Goal: Task Accomplishment & Management: Complete application form

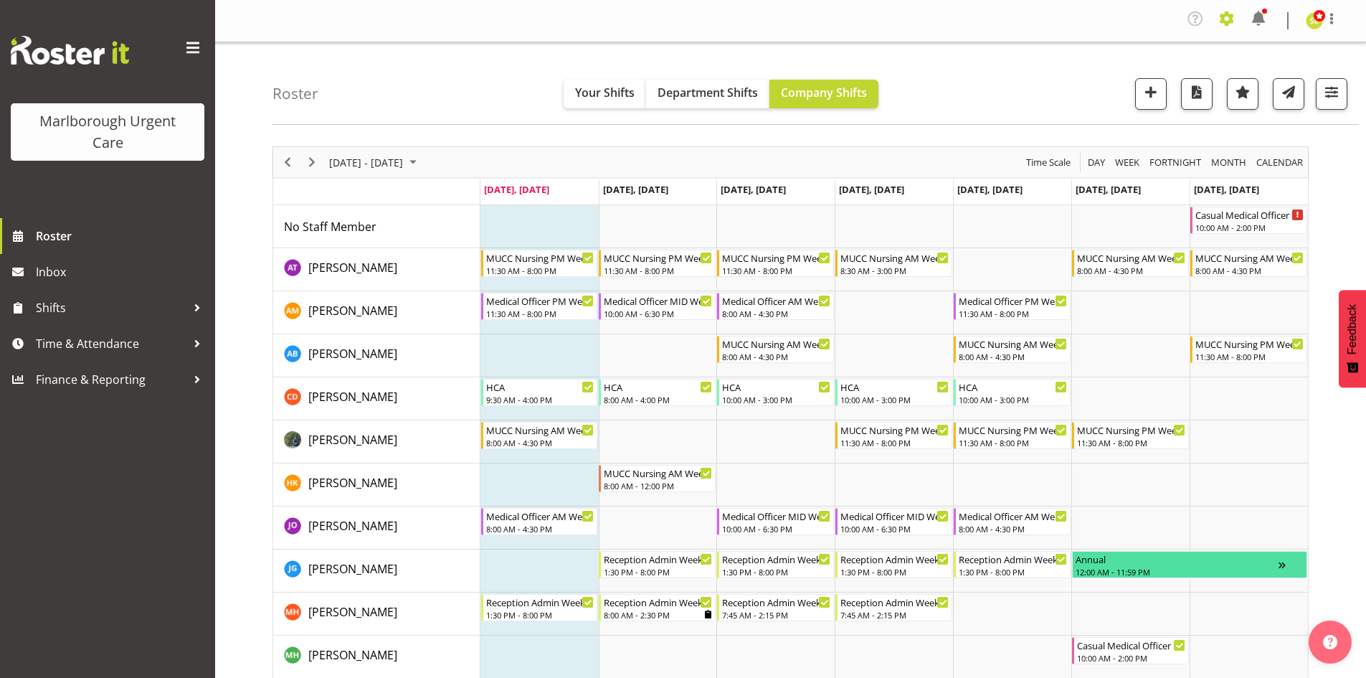
click at [1226, 24] on span at bounding box center [1227, 18] width 23 height 23
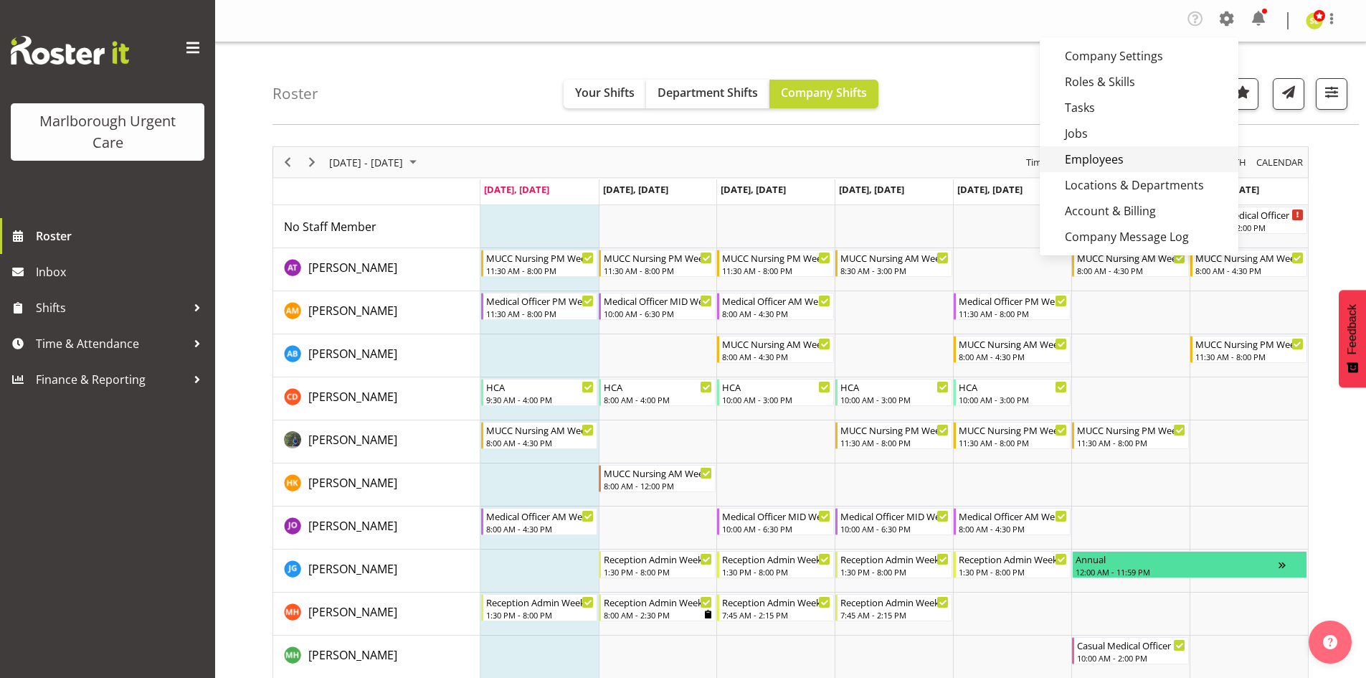
click at [1158, 153] on link "Employees" at bounding box center [1139, 159] width 199 height 26
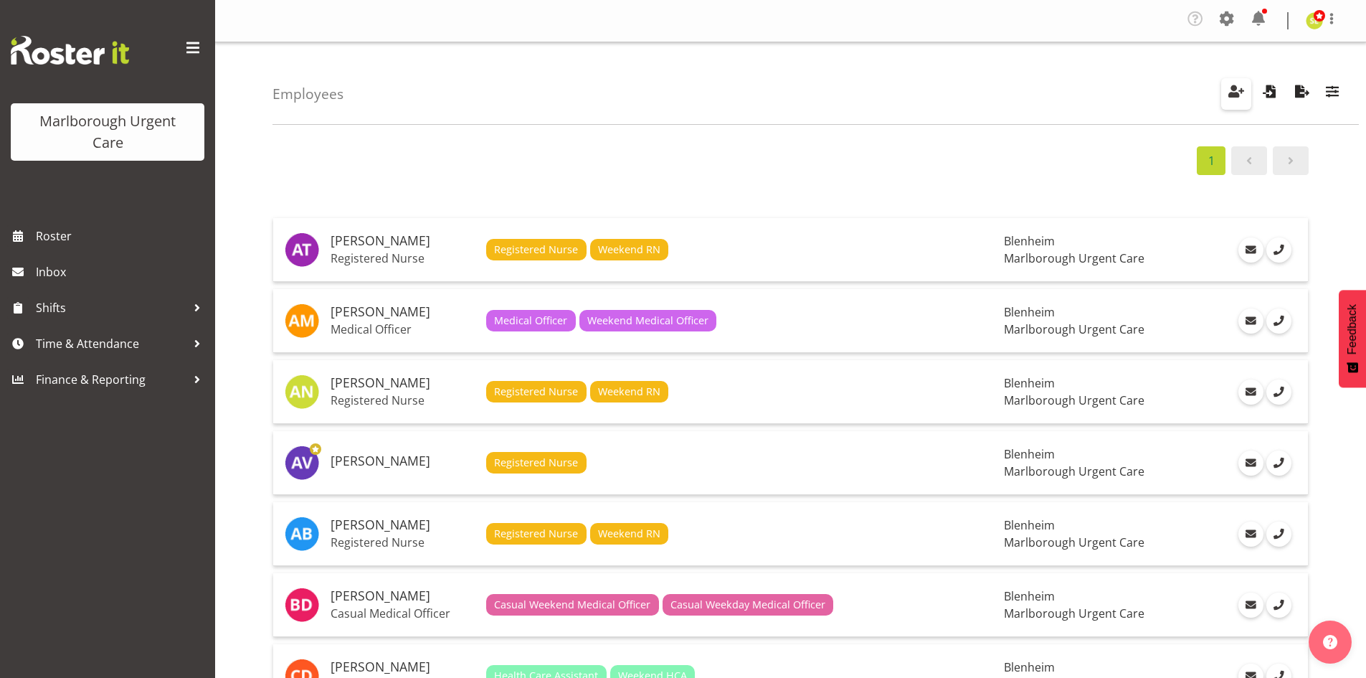
drag, startPoint x: 1244, startPoint y: 91, endPoint x: 1231, endPoint y: 96, distance: 13.8
click at [1244, 91] on span "button" at bounding box center [1236, 91] width 19 height 19
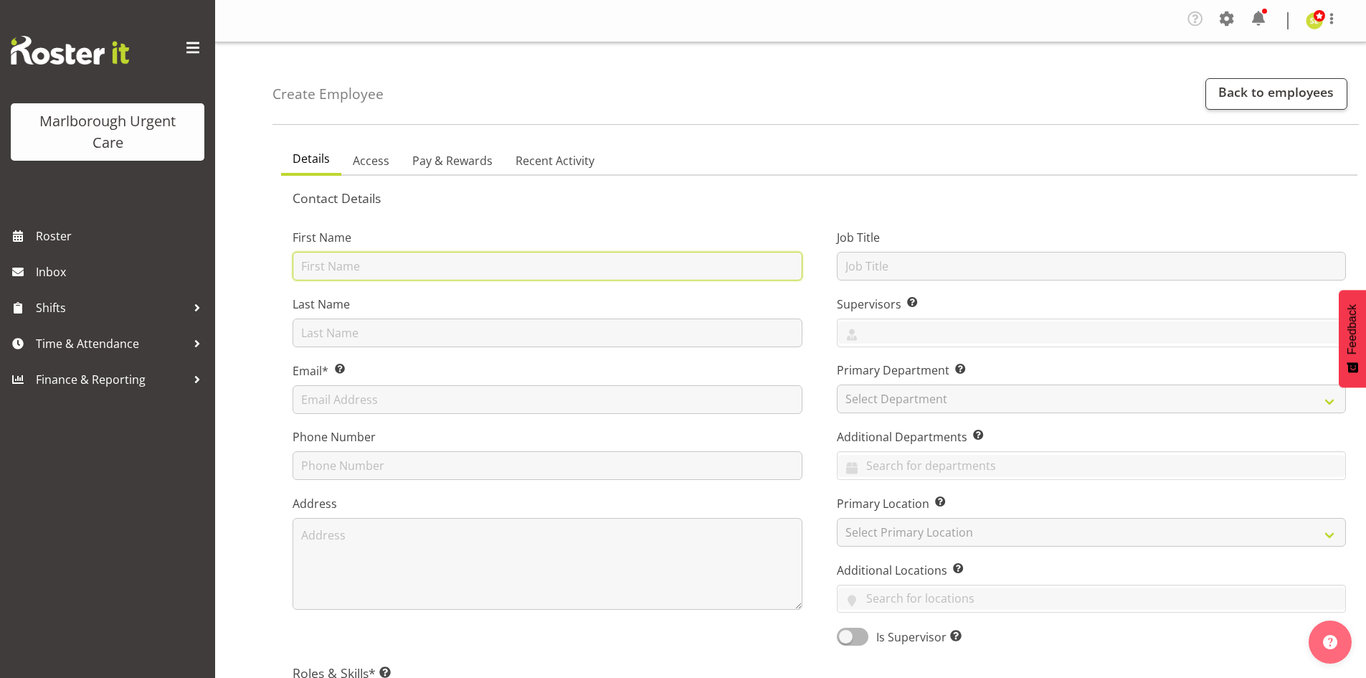
click at [389, 270] on input "text" at bounding box center [548, 266] width 510 height 29
type input "Luqman Mohd"
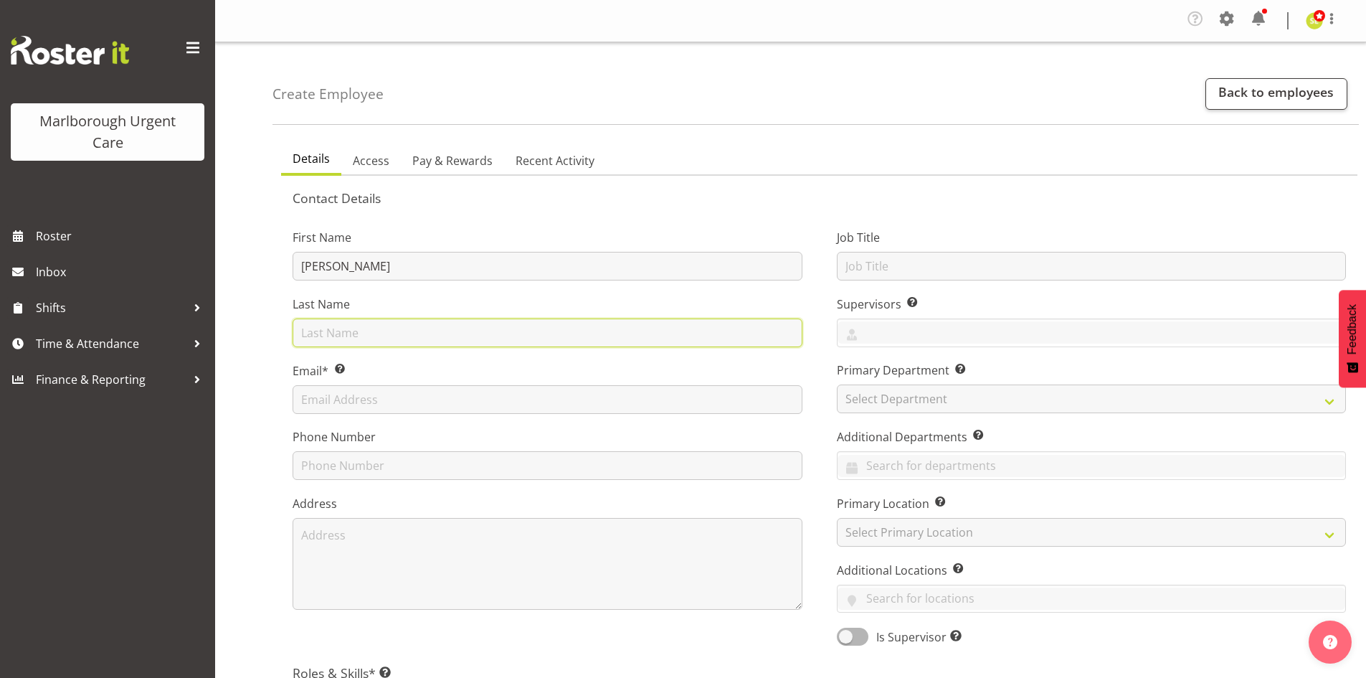
click at [389, 328] on input "text" at bounding box center [548, 332] width 510 height 29
type input "Jani"
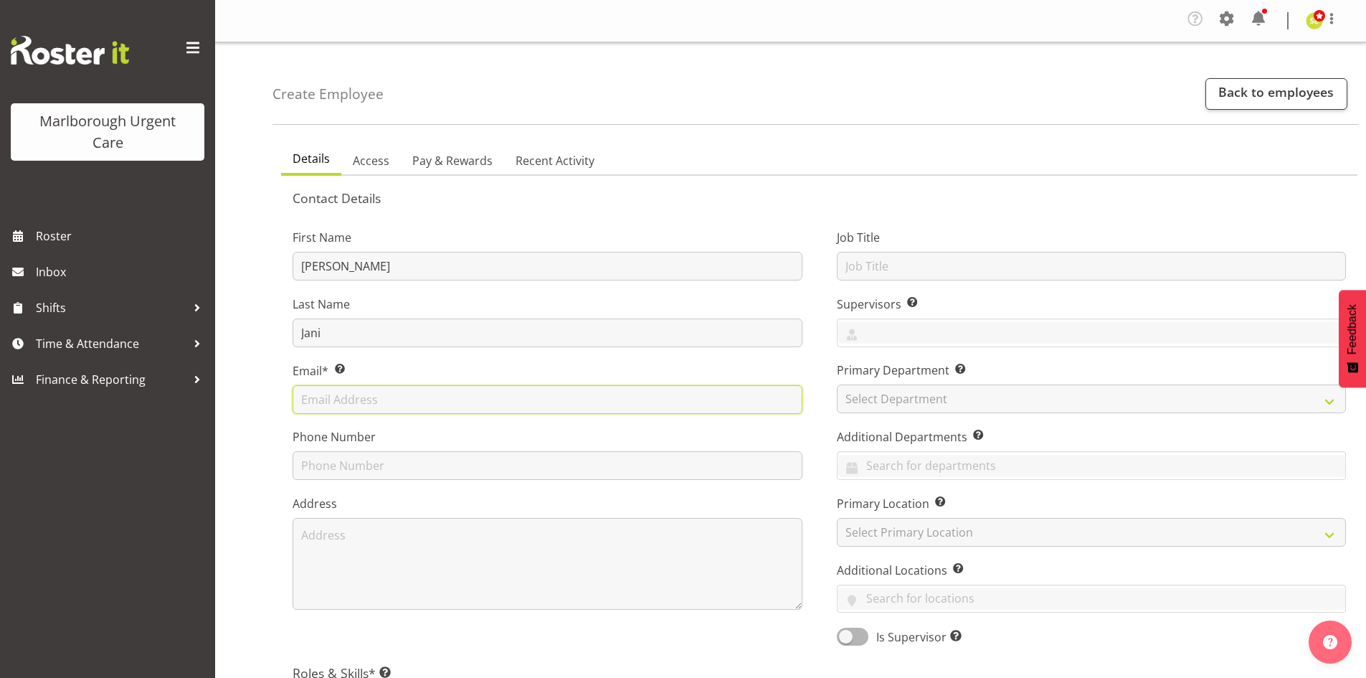
click at [374, 390] on input "text" at bounding box center [548, 399] width 510 height 29
type input "lmoh762@aucklanduni.ac.nz"
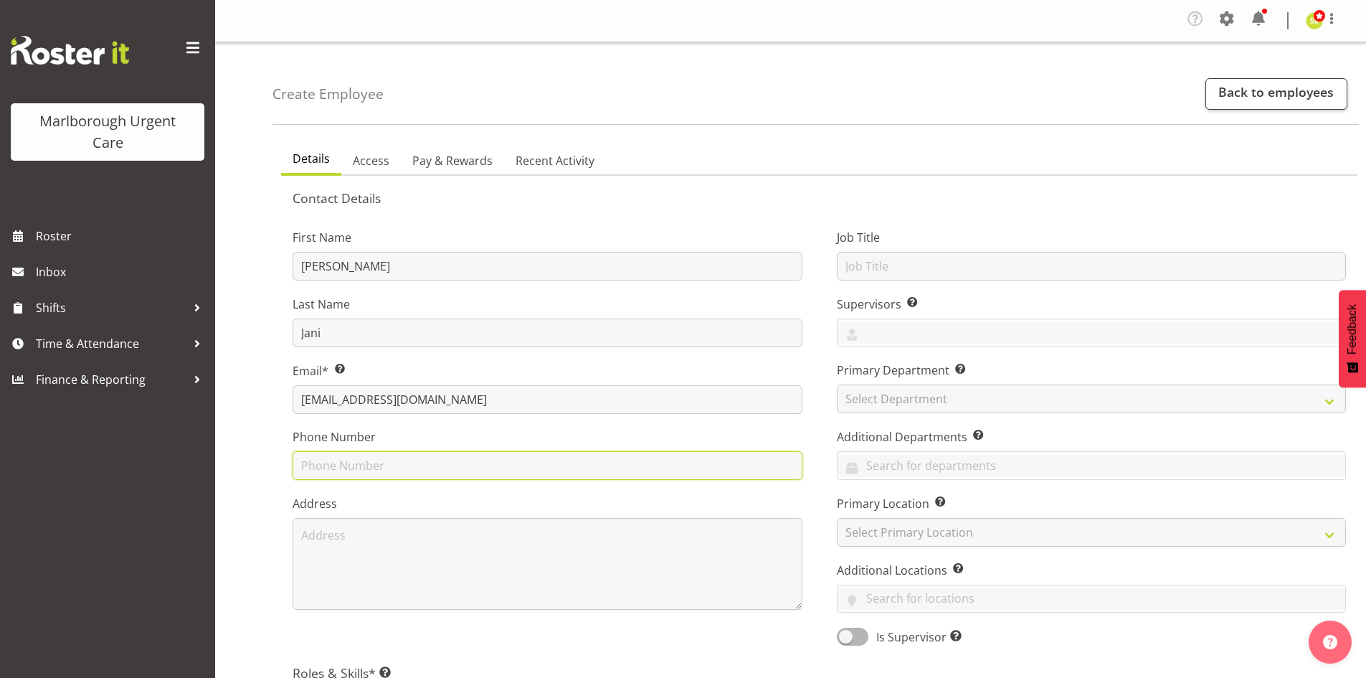
click at [396, 455] on input "text" at bounding box center [548, 465] width 510 height 29
type input "0223025597"
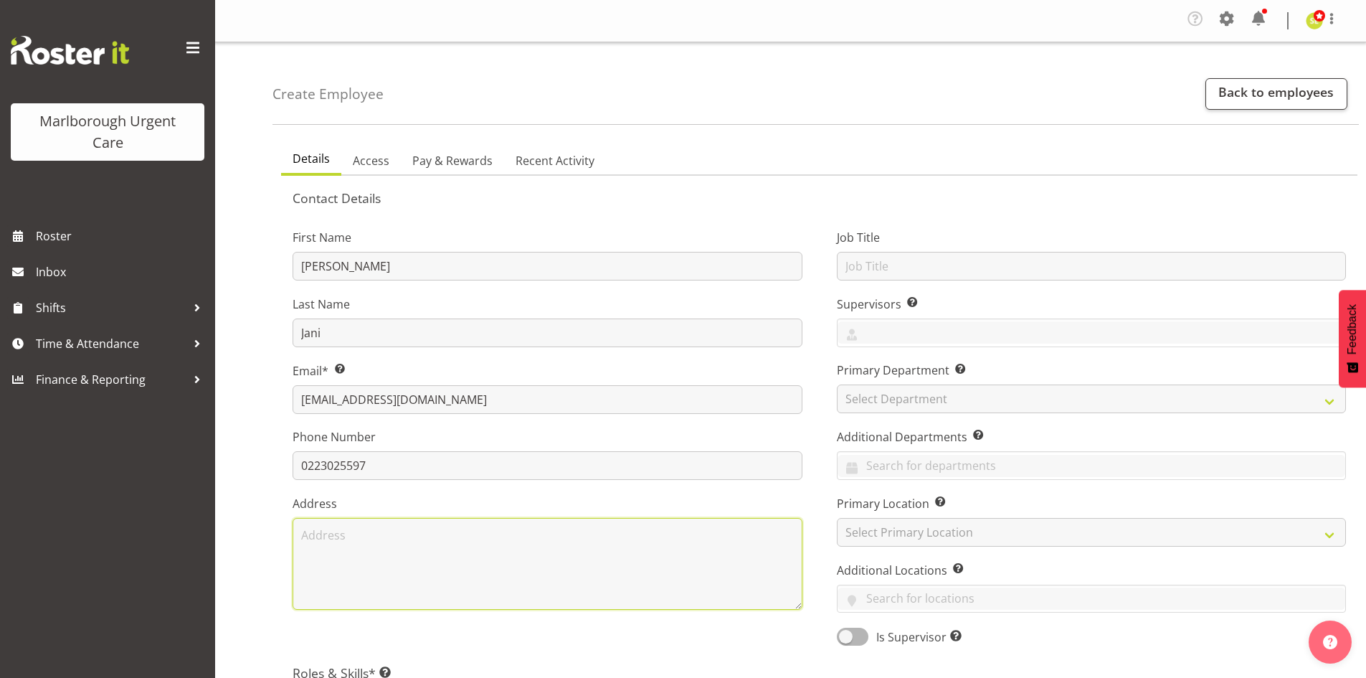
click at [343, 539] on textarea at bounding box center [548, 564] width 510 height 92
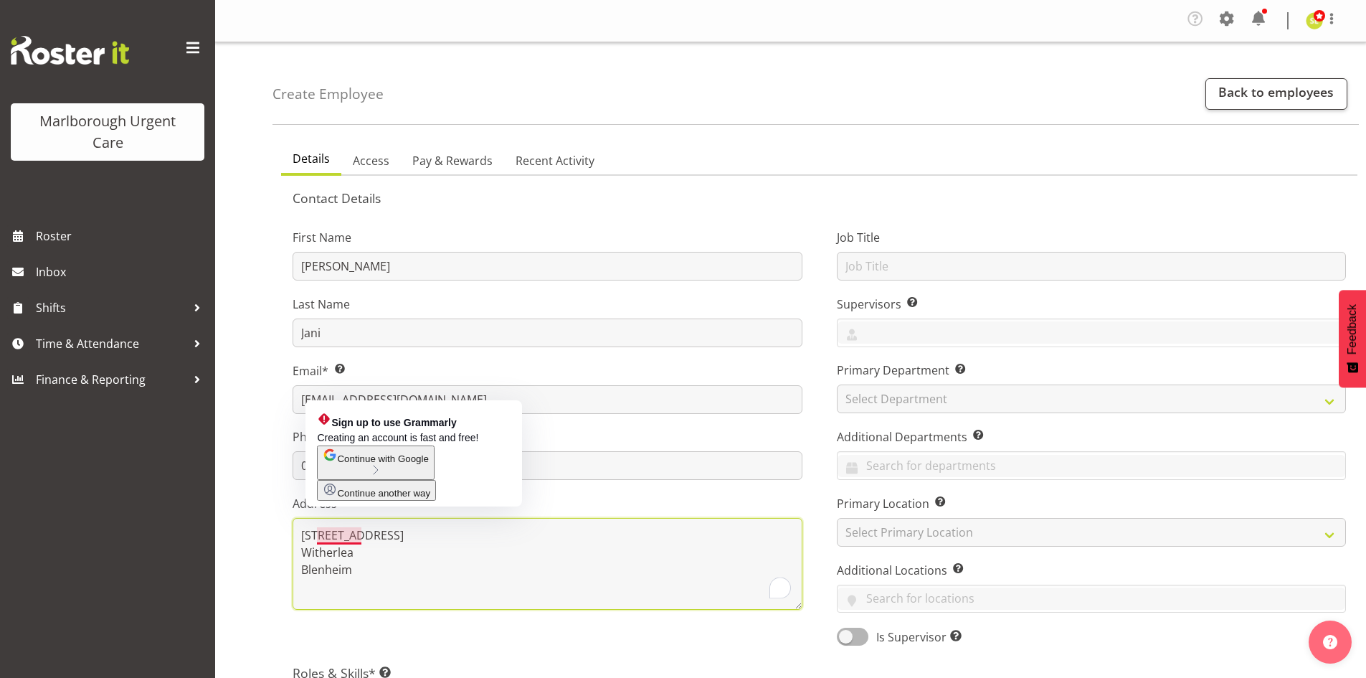
click at [343, 534] on textarea "56 Hopsital Road Witherlea Blenheim" at bounding box center [548, 564] width 510 height 92
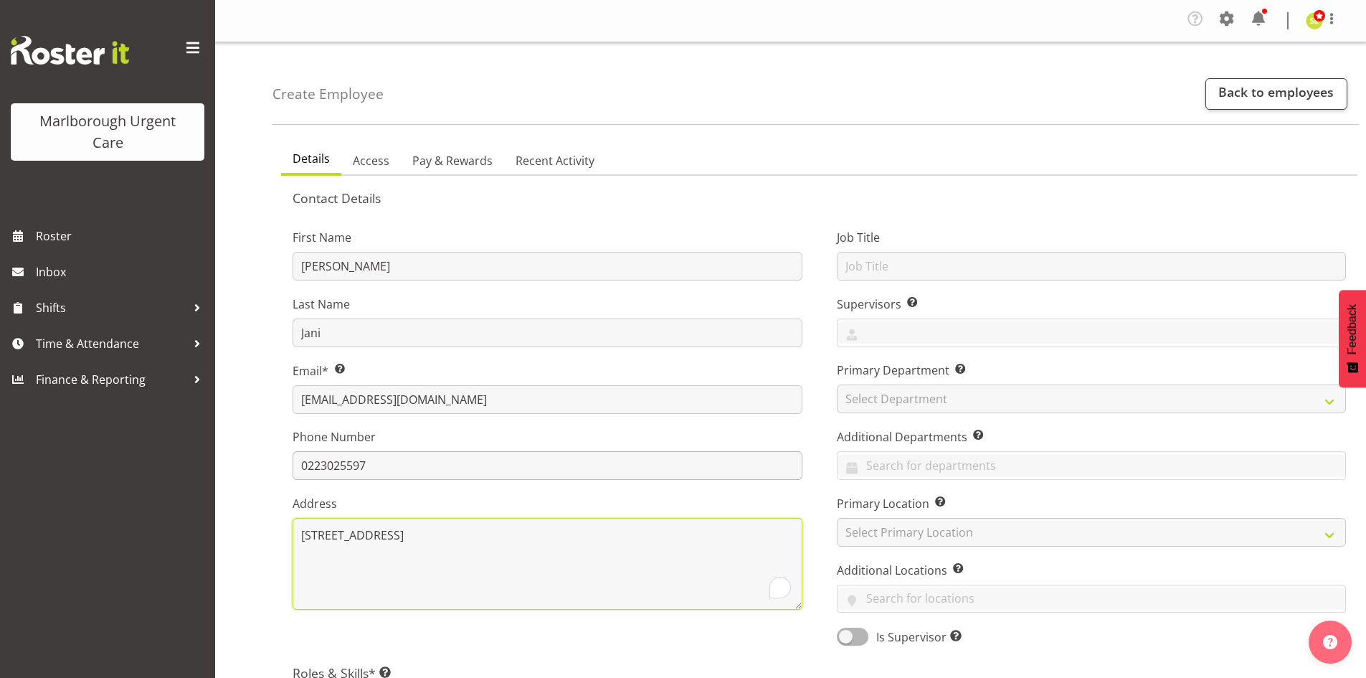
scroll to position [215, 0]
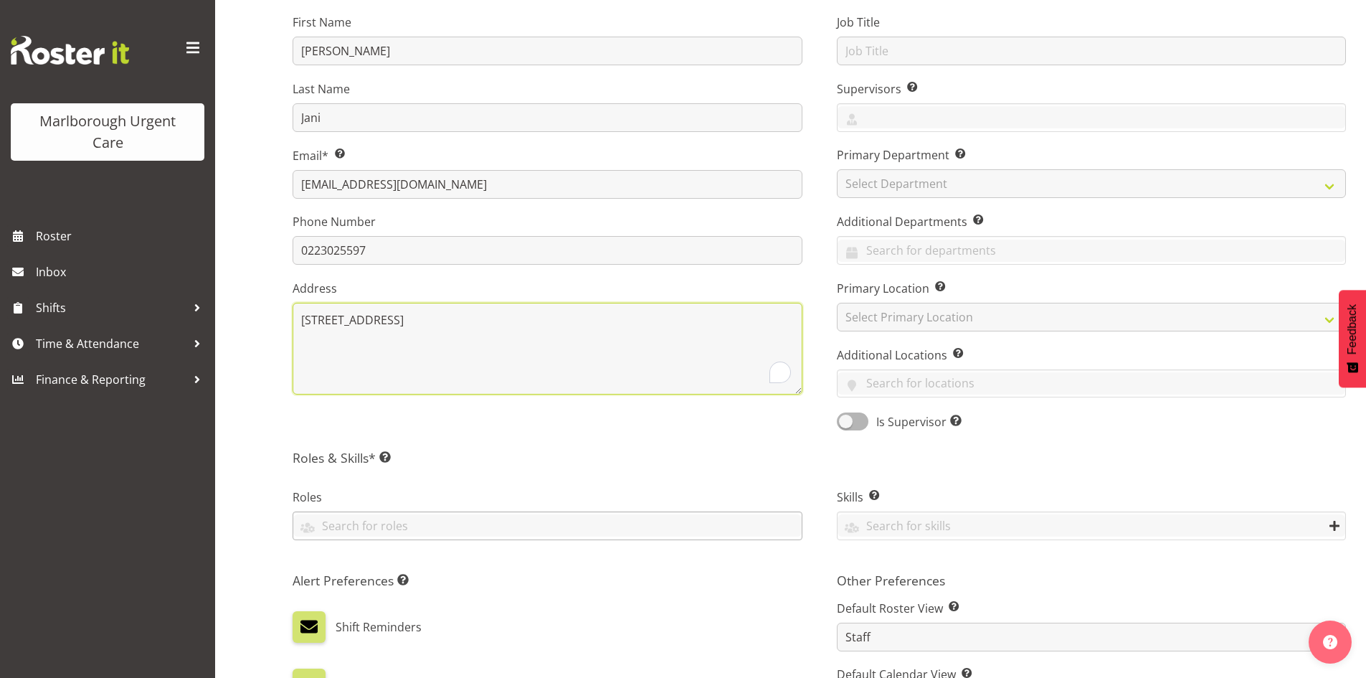
type textarea "56 Hospital Road Witherlea Blenheim"
click at [430, 534] on input "text" at bounding box center [547, 525] width 508 height 22
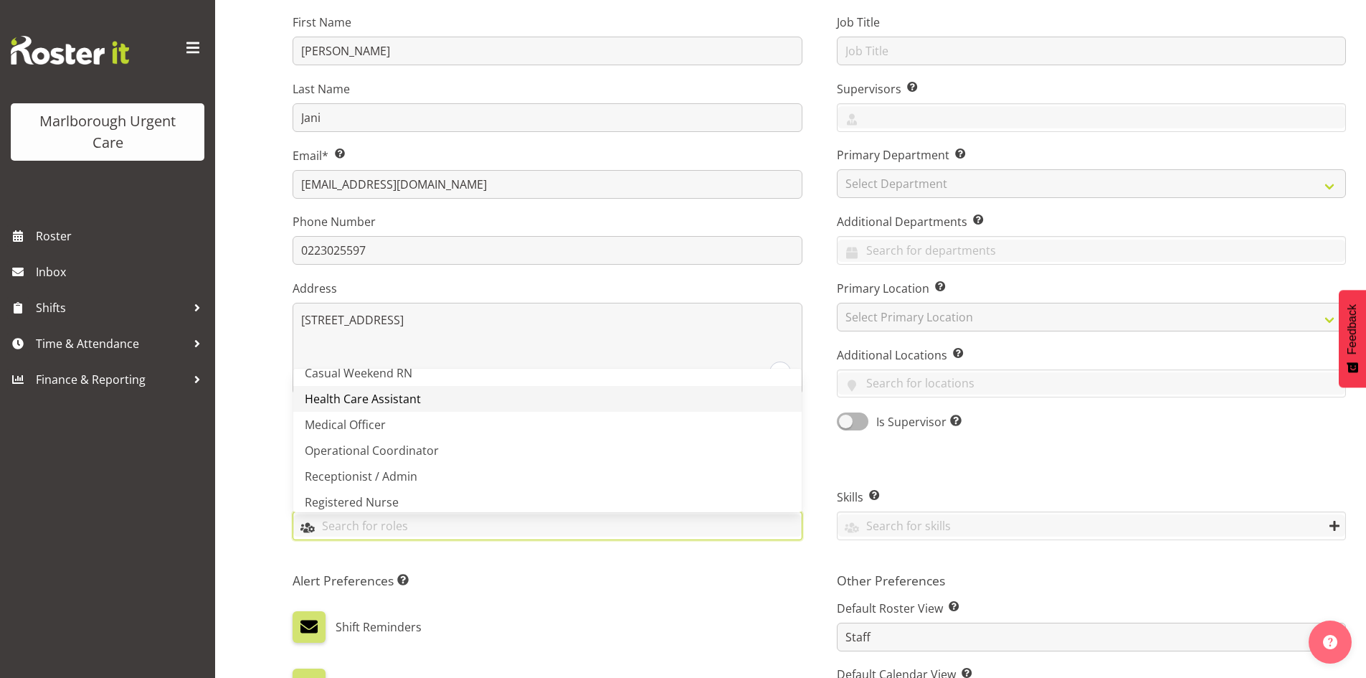
scroll to position [0, 0]
click at [457, 418] on span "Casual Weekday Medical Officer" at bounding box center [390, 413] width 171 height 16
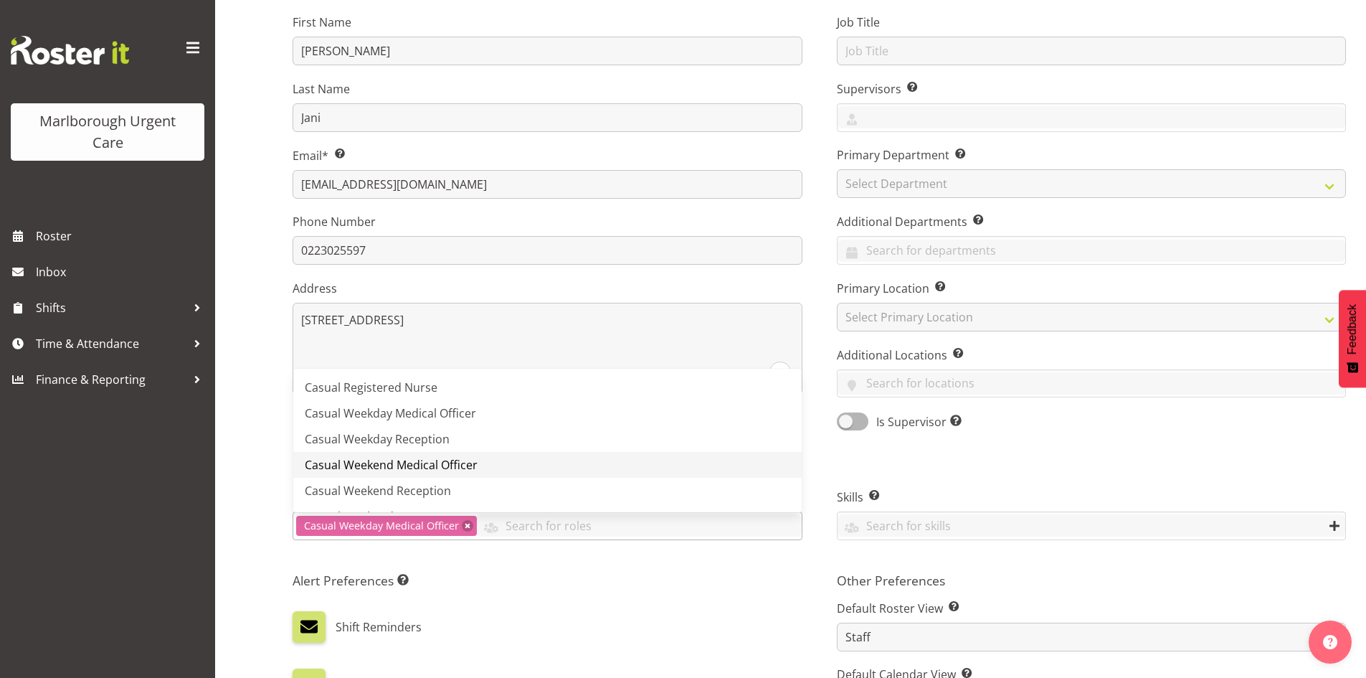
click at [485, 466] on link "Casual Weekend Medical Officer" at bounding box center [547, 465] width 508 height 26
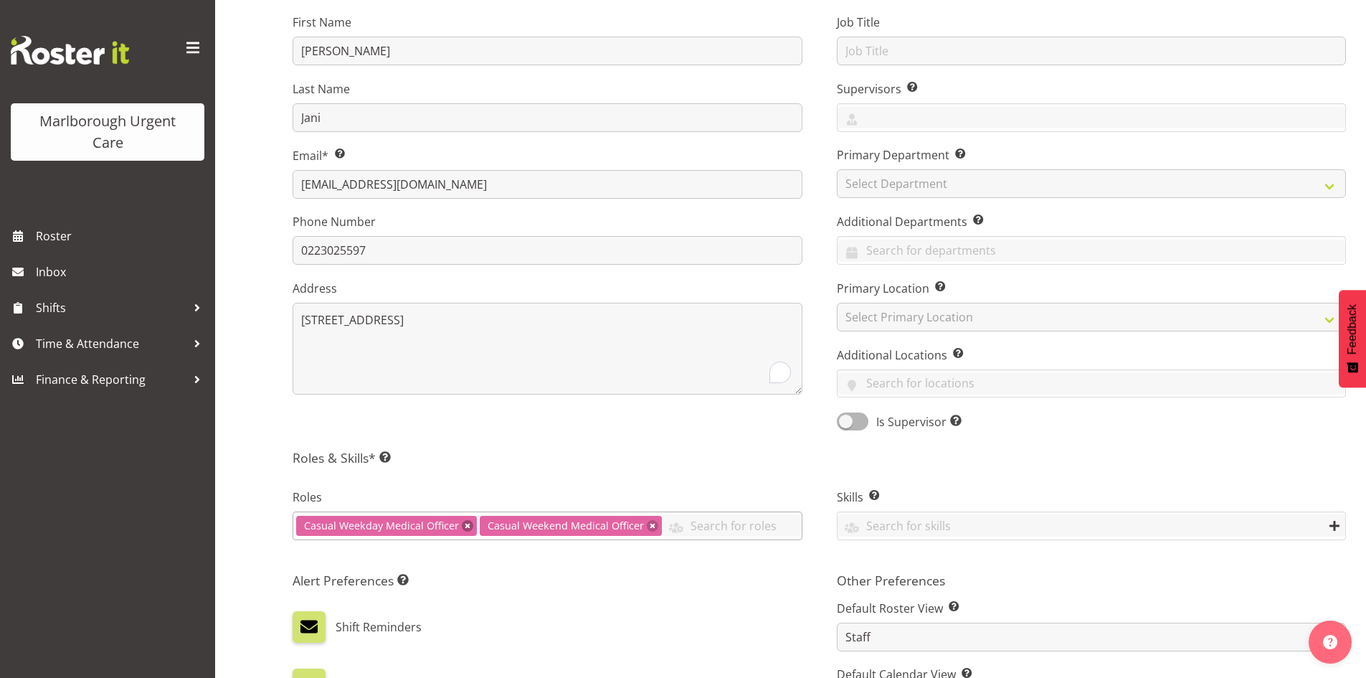
click at [468, 526] on link at bounding box center [467, 525] width 11 height 11
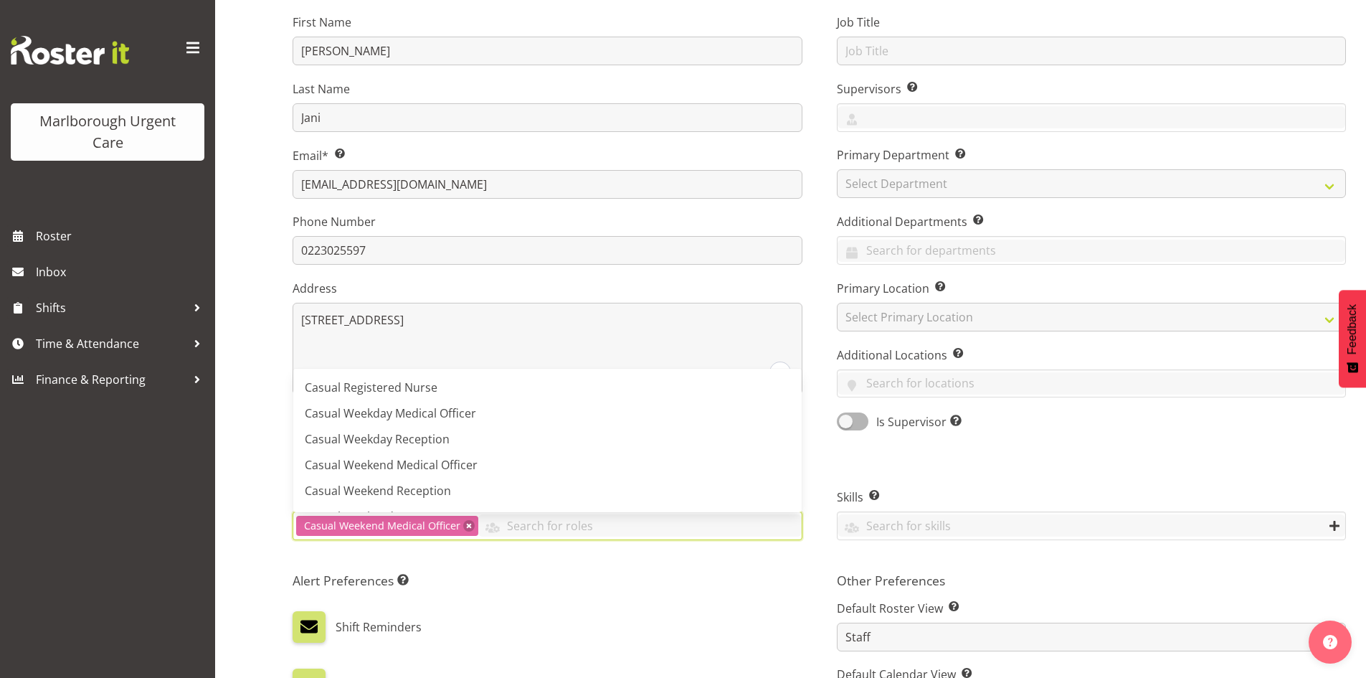
click at [586, 577] on h5 "Alert Preferences Specifies what type(s) of communication the employee will rec…" at bounding box center [548, 580] width 510 height 16
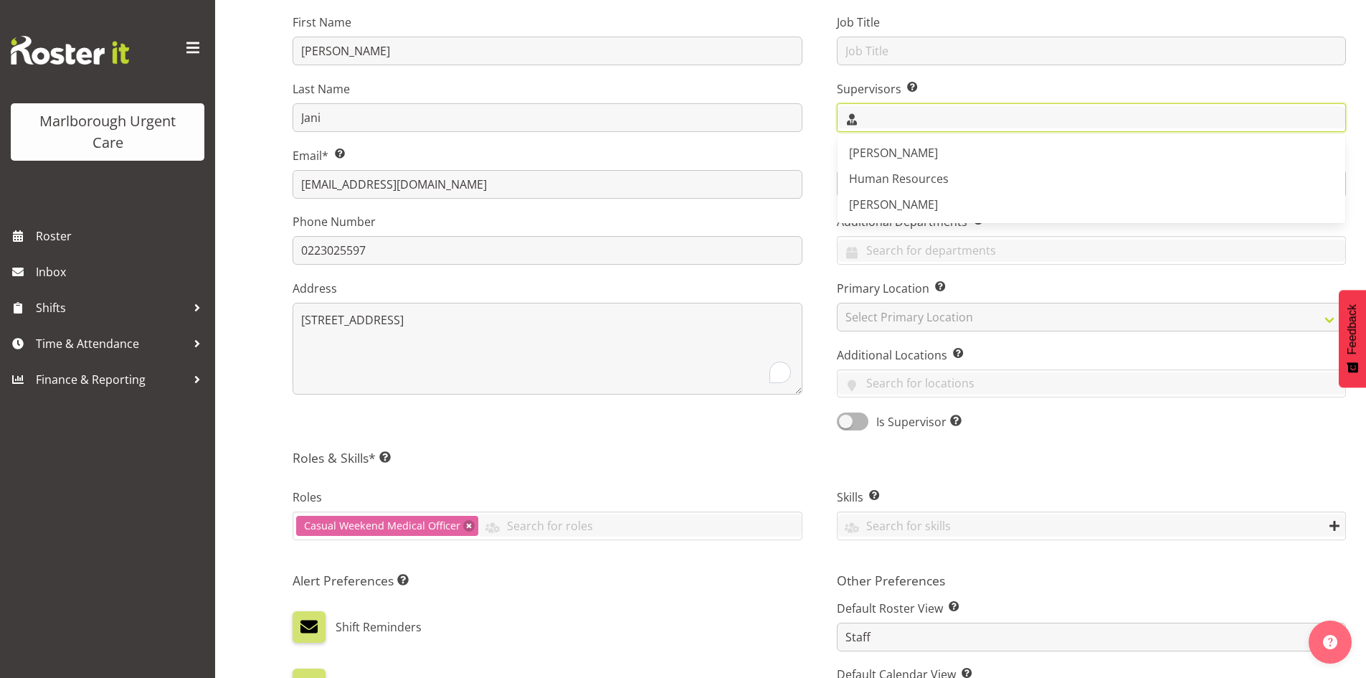
click at [943, 113] on input "text" at bounding box center [1092, 117] width 508 height 22
click at [936, 143] on link "[PERSON_NAME]" at bounding box center [1092, 153] width 508 height 26
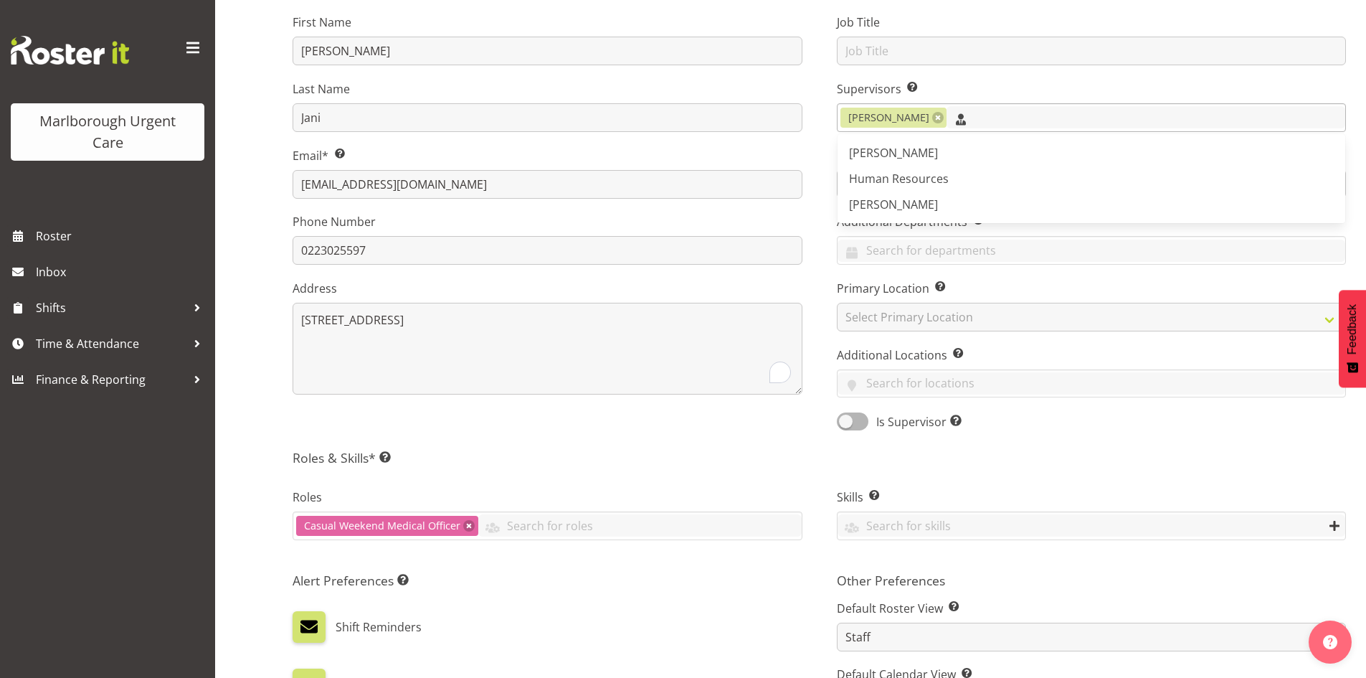
click at [997, 114] on input "text" at bounding box center [1146, 117] width 399 height 22
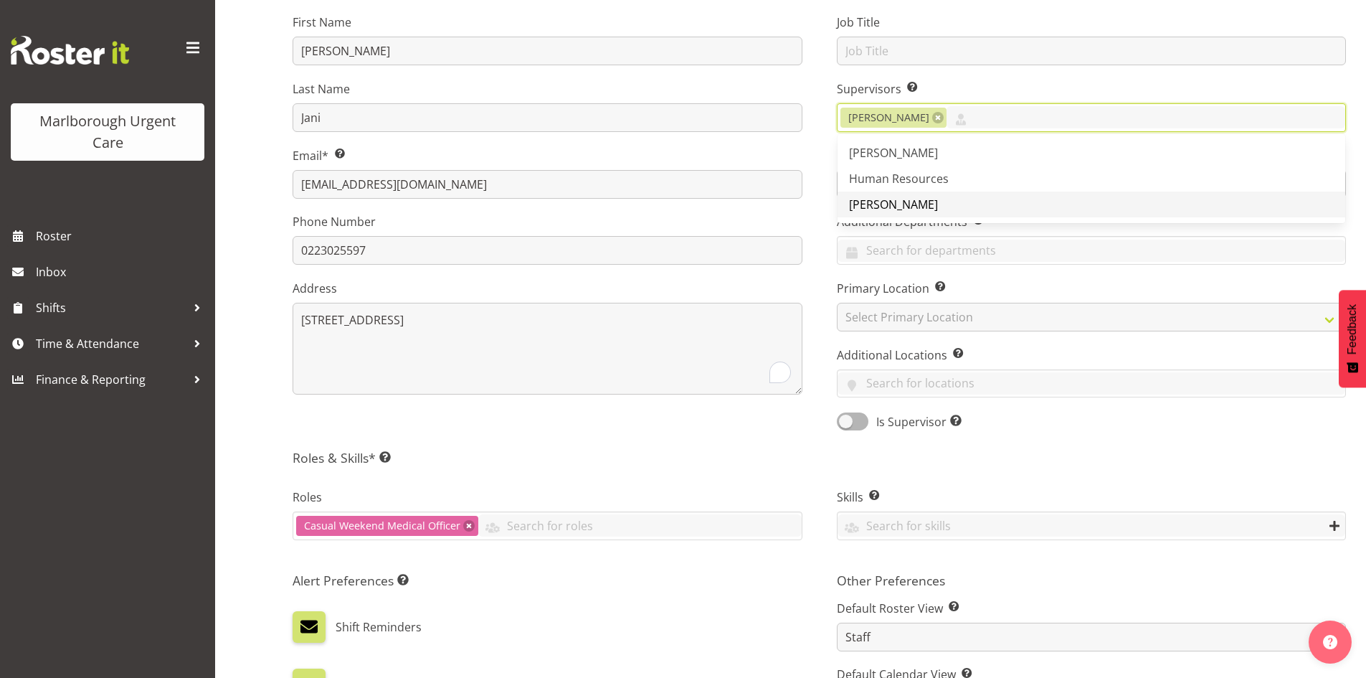
click at [998, 202] on link "[PERSON_NAME]" at bounding box center [1092, 204] width 508 height 26
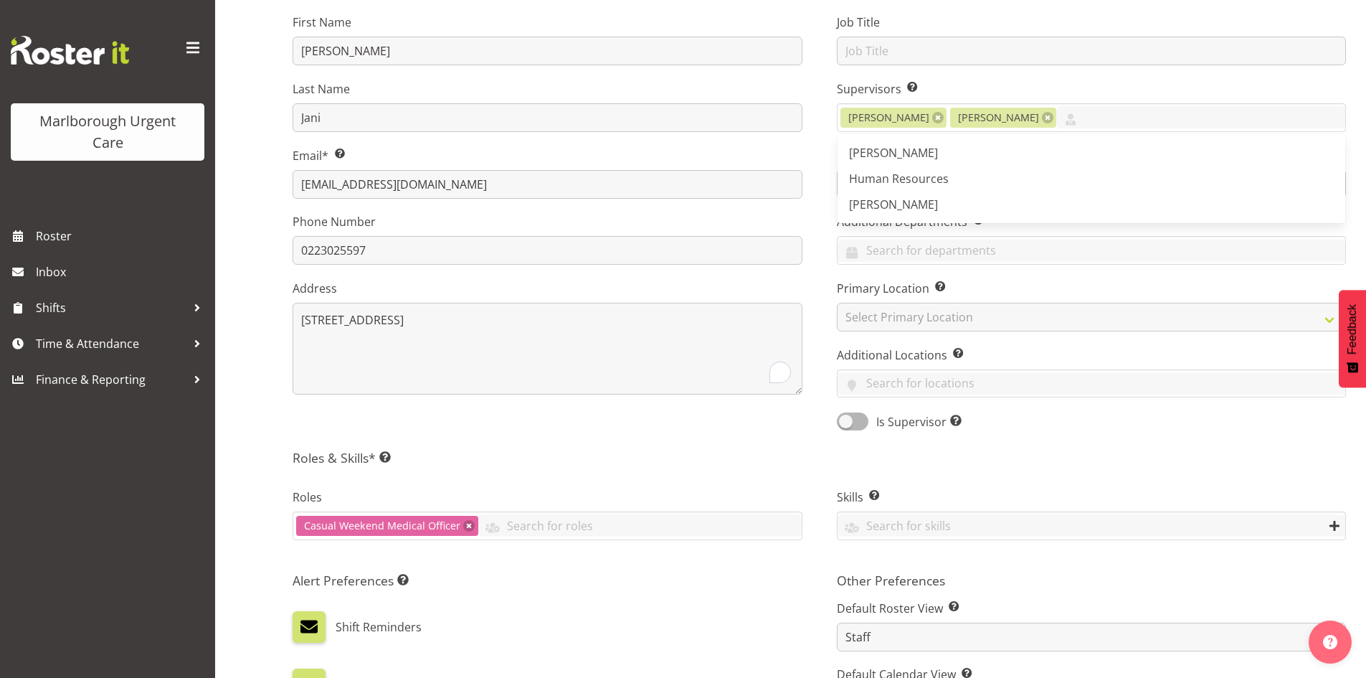
click at [821, 264] on div "Job Title Supervisors Select the employee’s supervisors, or the person who is i…" at bounding box center [1092, 217] width 544 height 447
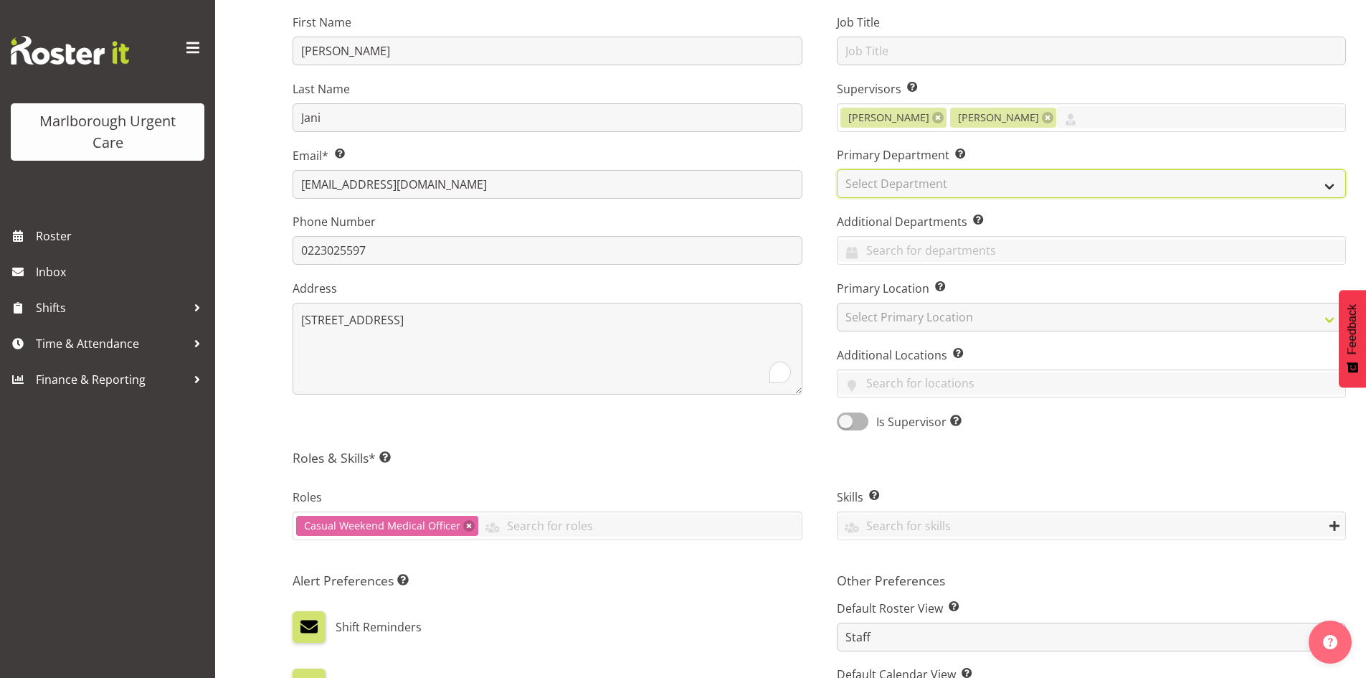
click at [914, 191] on select "Select Department Haemodialysis Dialysis Unit Marlborough Urgent Care" at bounding box center [1092, 183] width 510 height 29
select select "925"
click at [837, 169] on select "Select Department Haemodialysis Dialysis Unit Marlborough Urgent Care" at bounding box center [1092, 183] width 510 height 29
click at [921, 252] on input "text" at bounding box center [1092, 251] width 508 height 22
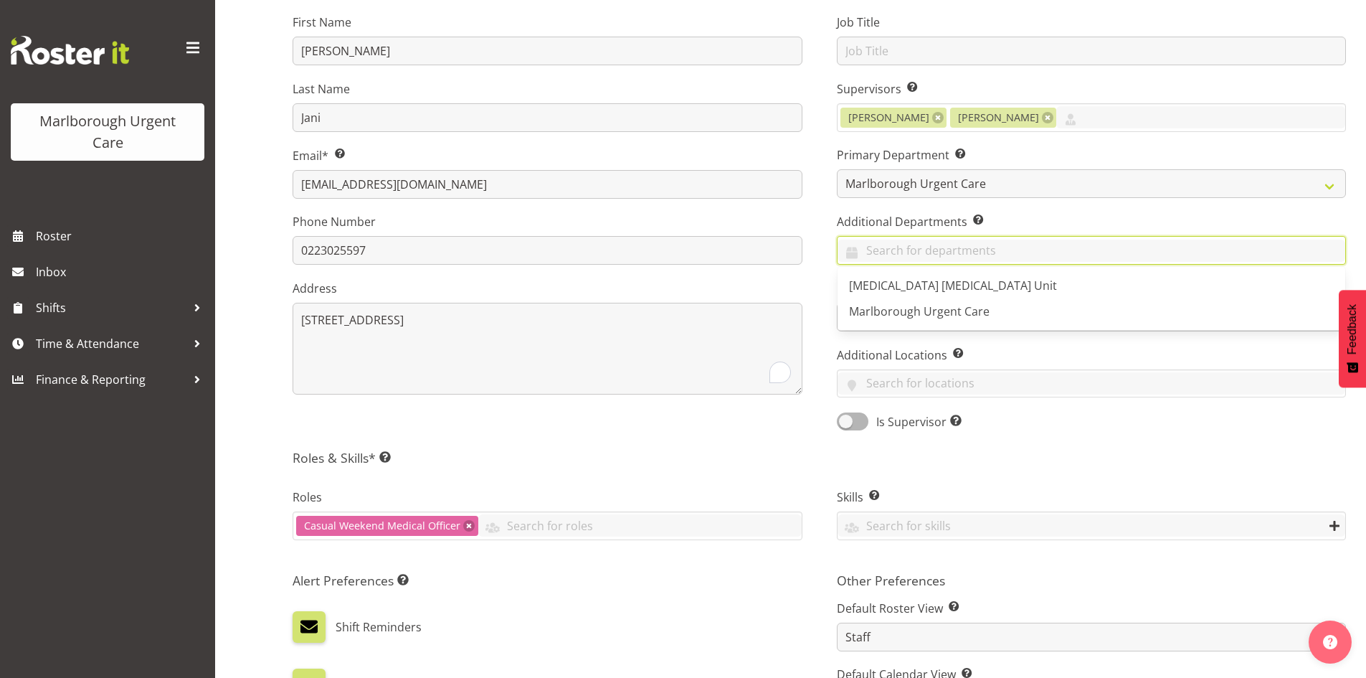
click at [825, 242] on div "Job Title Supervisors Select the employee’s supervisors, or the person who is i…" at bounding box center [1092, 217] width 544 height 447
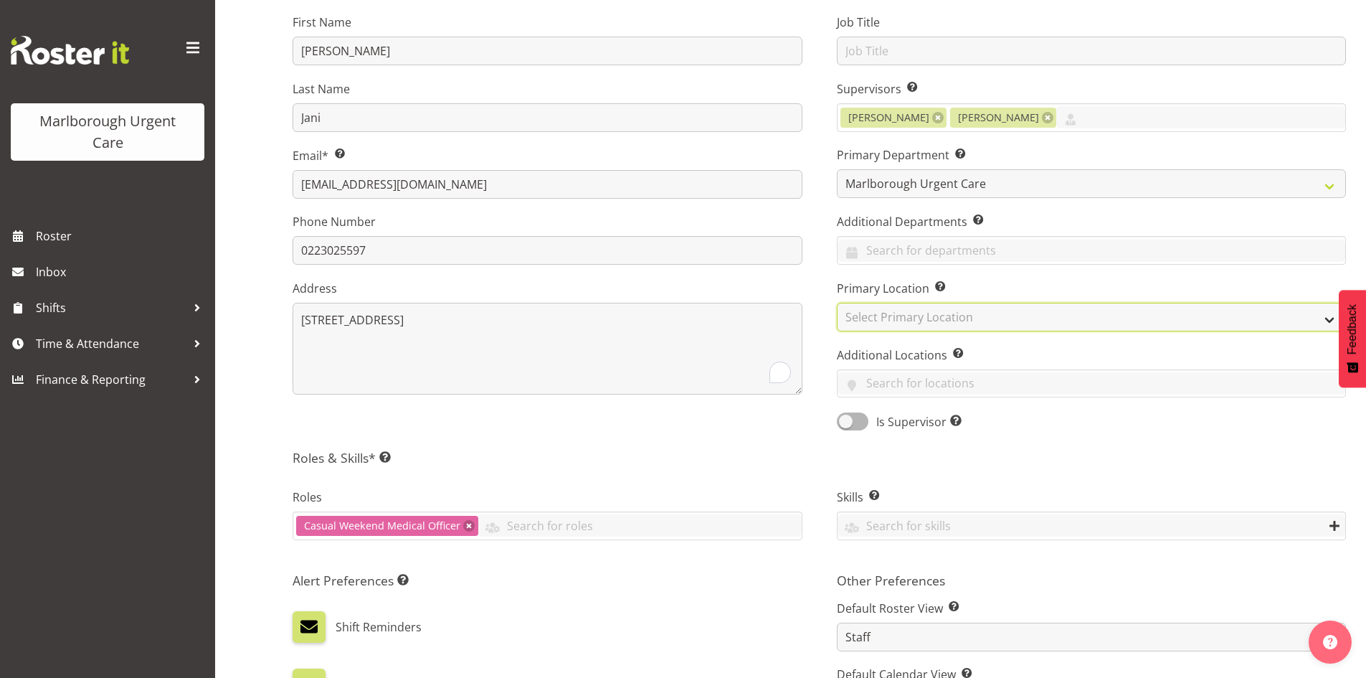
click at [914, 317] on select "Select Primary Location Blenheim" at bounding box center [1092, 317] width 510 height 29
select select "1282"
click at [837, 303] on select "Select Primary Location Blenheim" at bounding box center [1092, 317] width 510 height 29
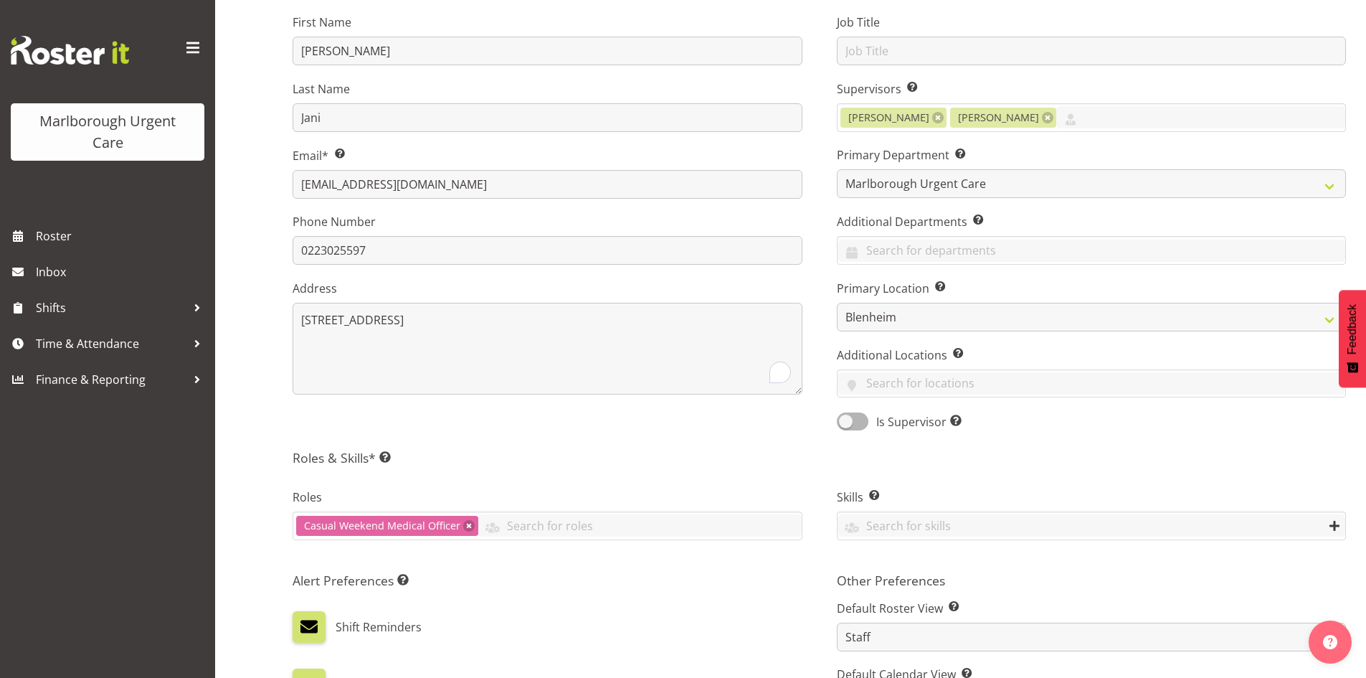
click at [1063, 428] on div "Is Supervisor Allow employee to be shown on the supervisor list" at bounding box center [1092, 422] width 510 height 20
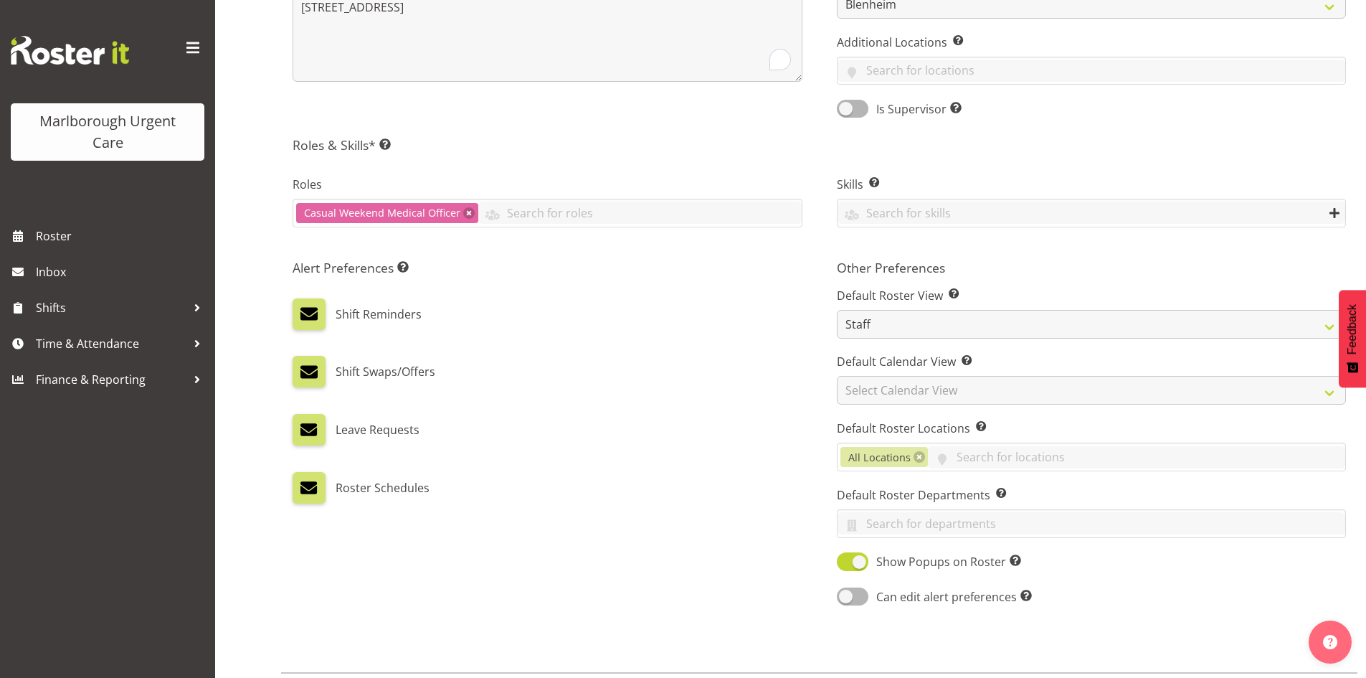
scroll to position [574, 0]
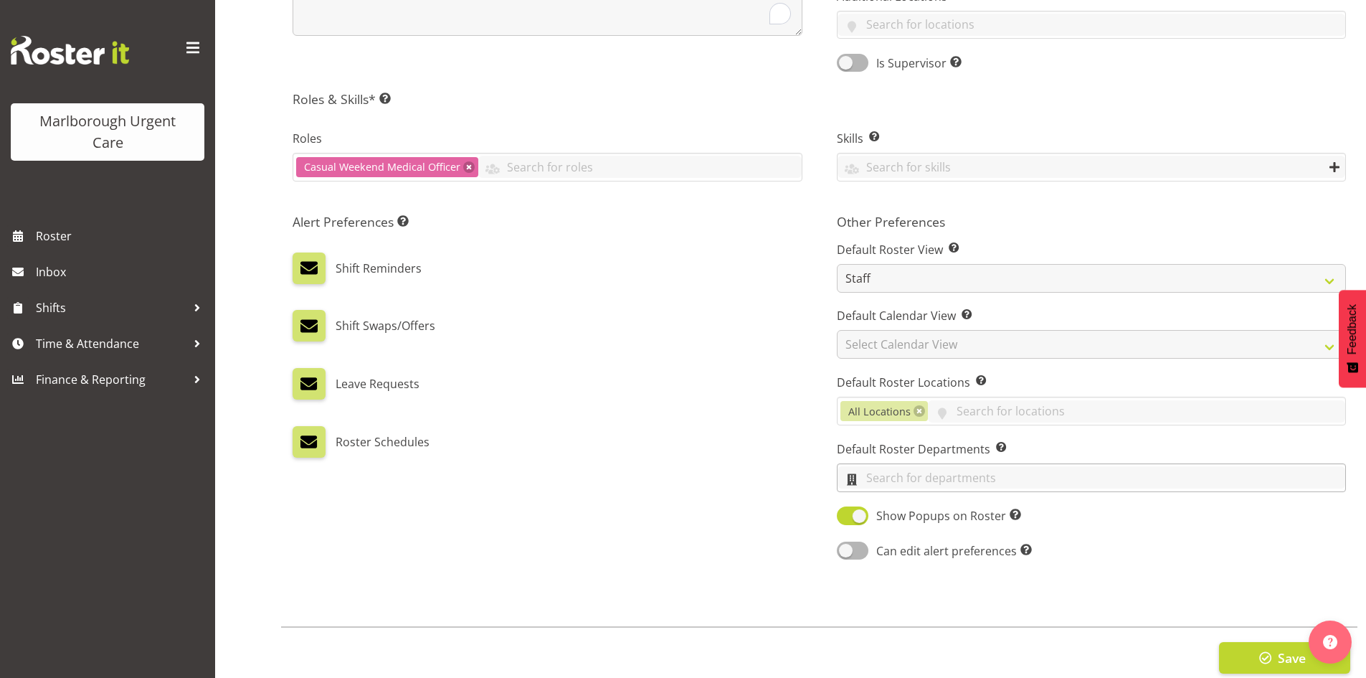
click at [934, 477] on input "text" at bounding box center [1092, 477] width 508 height 22
click at [956, 560] on span "Marlborough Urgent Care" at bounding box center [919, 564] width 141 height 16
click at [736, 433] on div "Roster Schedules" at bounding box center [548, 442] width 510 height 32
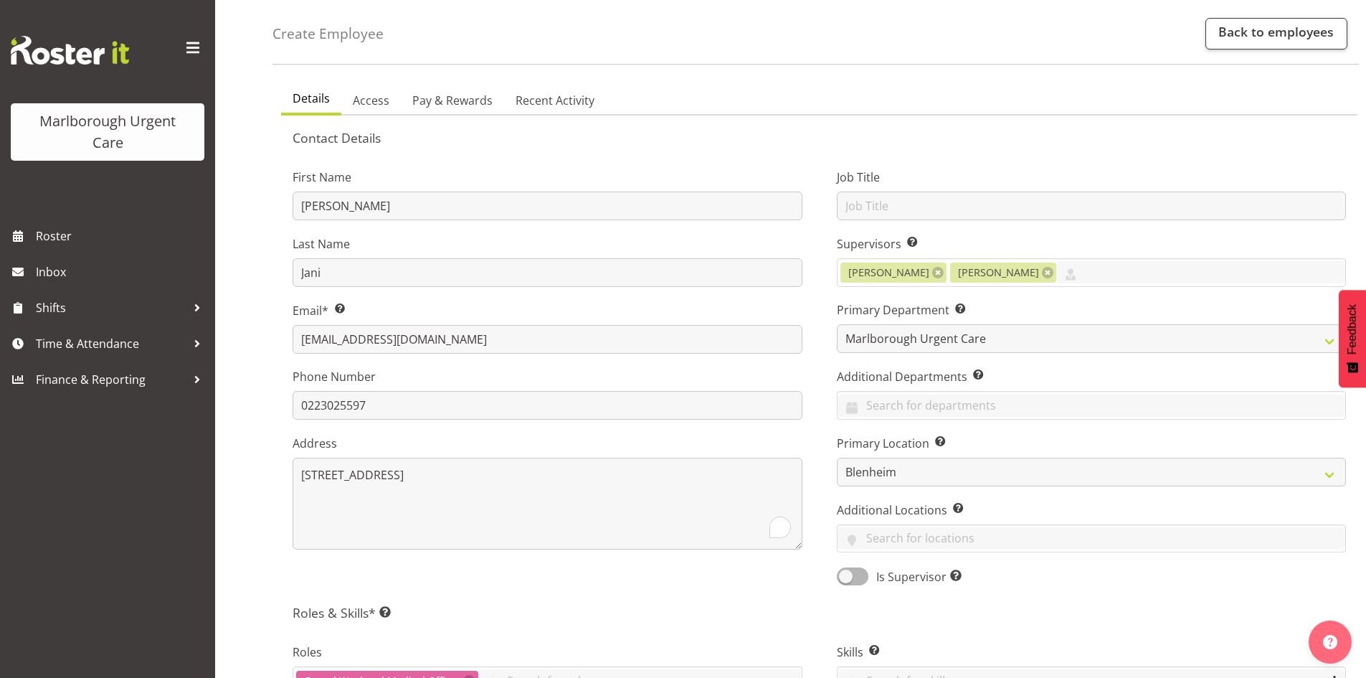
scroll to position [0, 0]
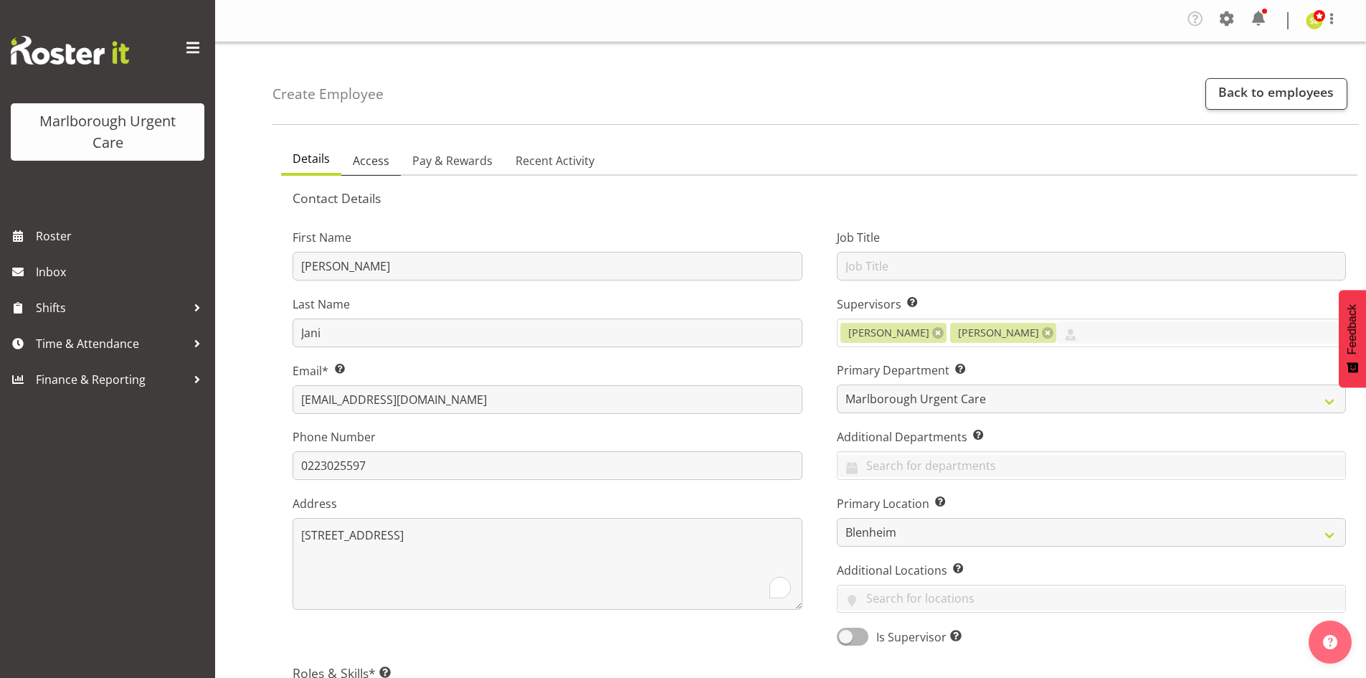
click at [374, 161] on span "Access" at bounding box center [371, 160] width 37 height 17
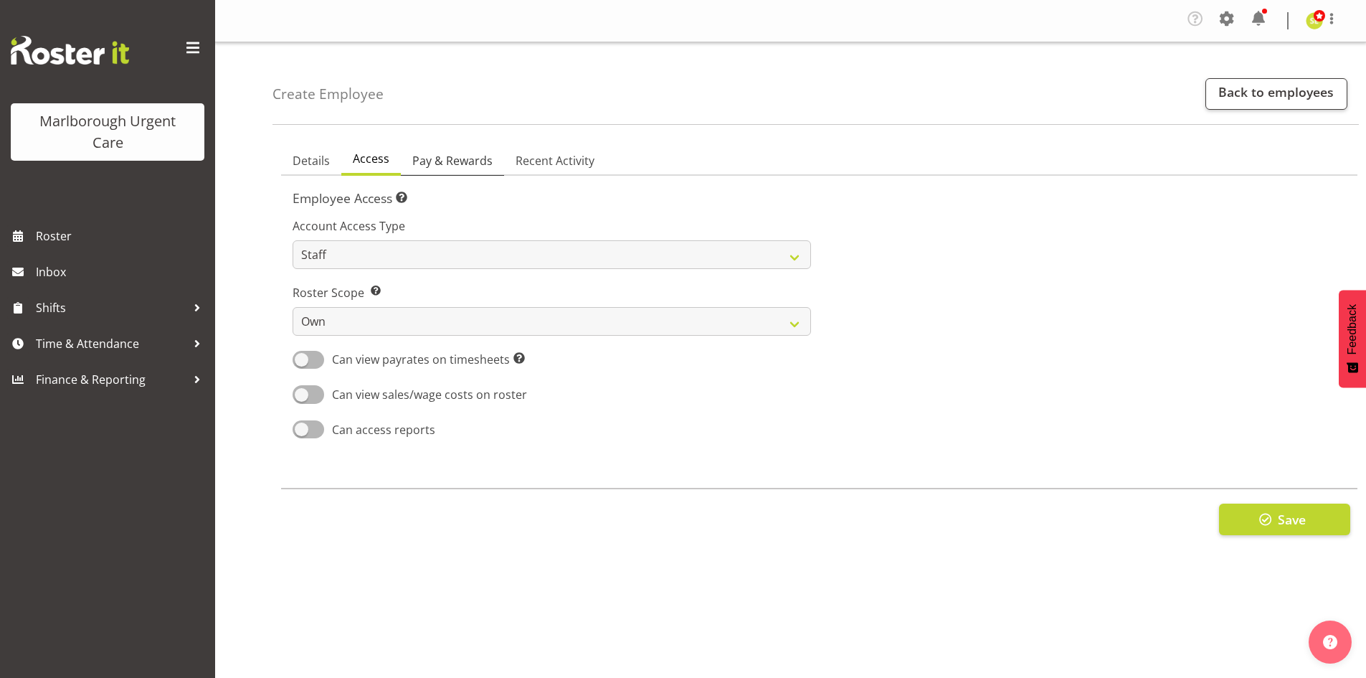
click at [445, 158] on span "Pay & Rewards" at bounding box center [452, 160] width 80 height 17
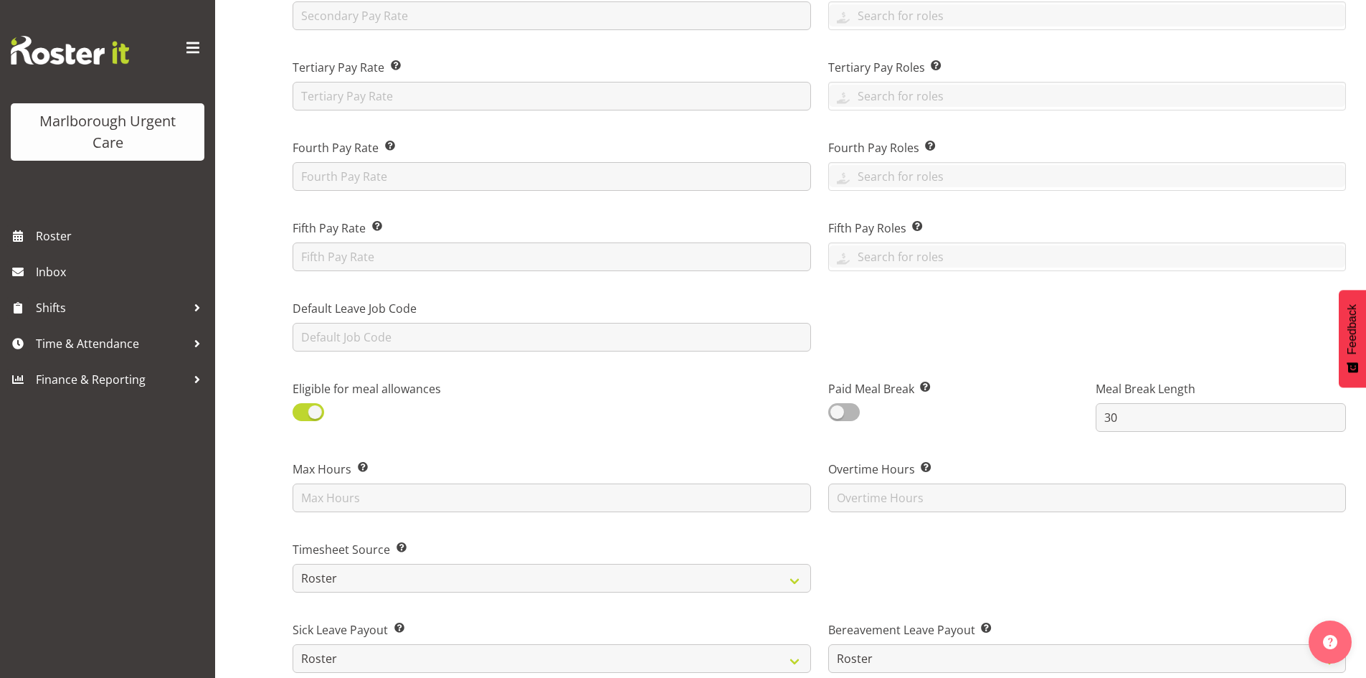
scroll to position [502, 0]
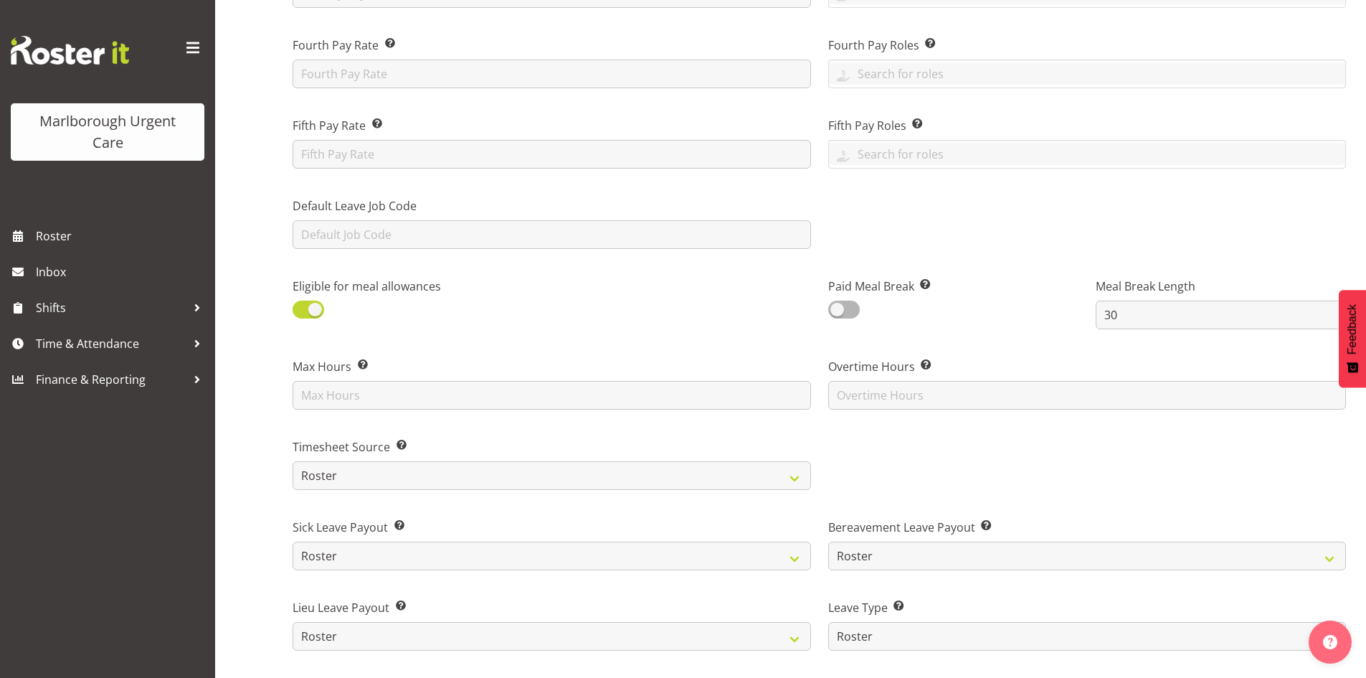
drag, startPoint x: 305, startPoint y: 306, endPoint x: 356, endPoint y: 361, distance: 75.1
click at [305, 307] on span at bounding box center [309, 309] width 32 height 18
click at [302, 307] on input "checkbox" at bounding box center [297, 309] width 9 height 9
checkbox input "false"
click at [420, 400] on input "text" at bounding box center [552, 395] width 518 height 29
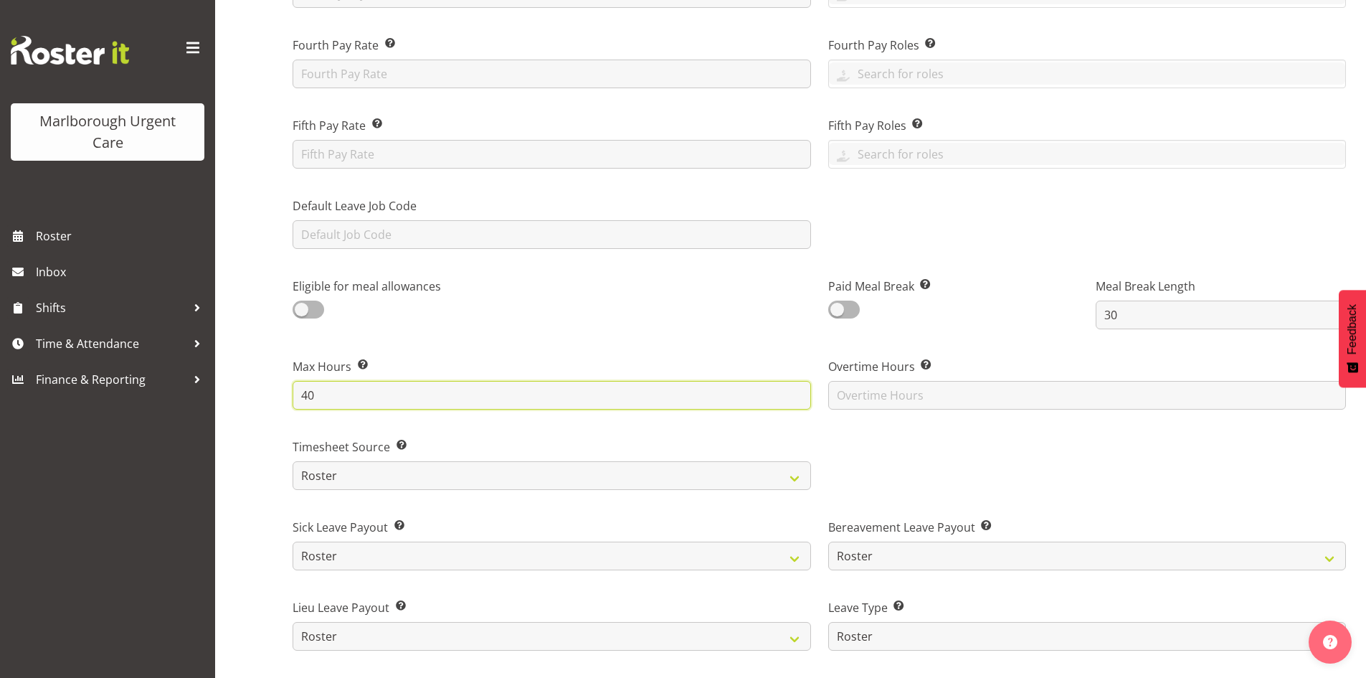
type input "40"
click at [440, 319] on div "Eligible for meal allowances" at bounding box center [418, 299] width 250 height 43
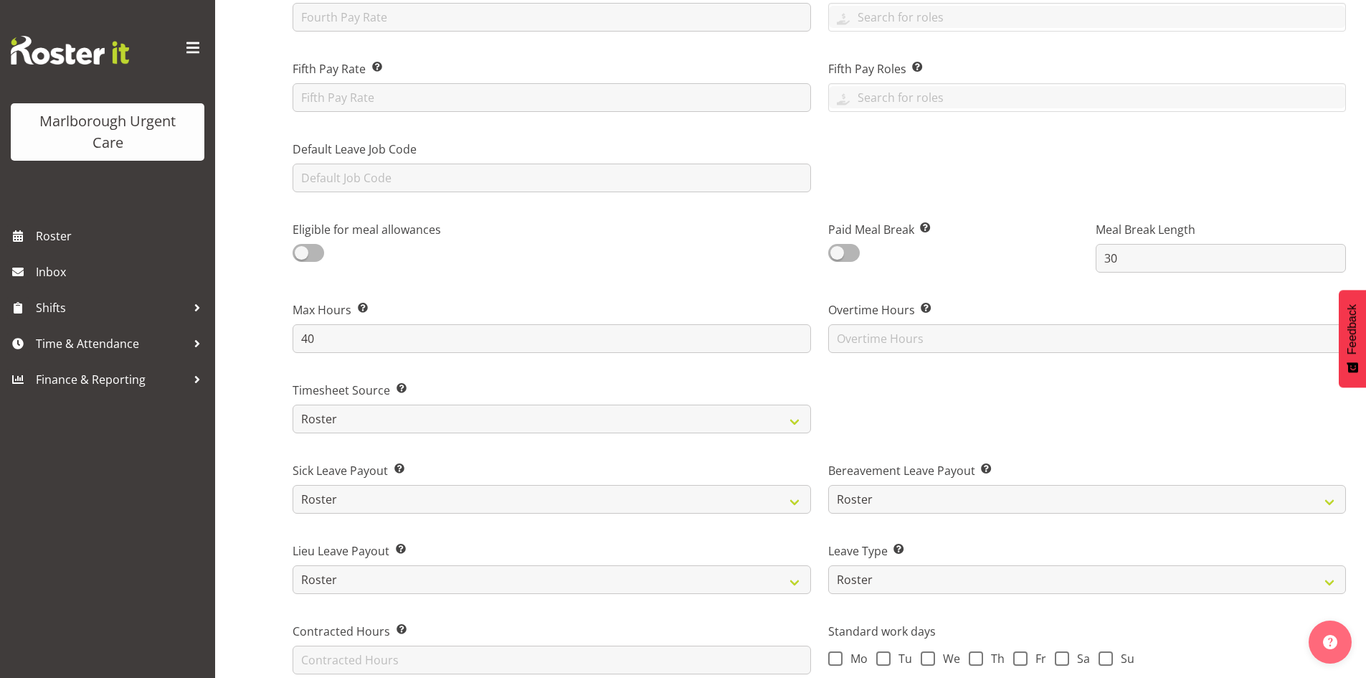
scroll to position [645, 0]
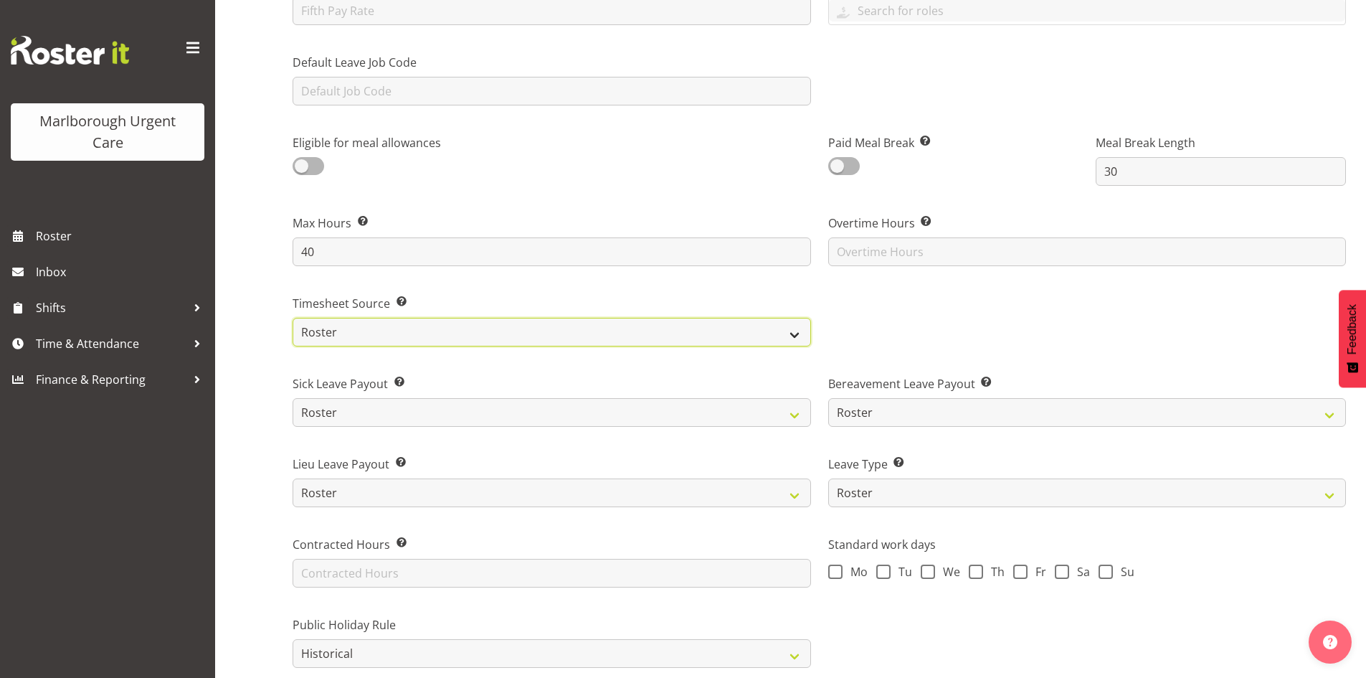
click at [414, 345] on select "Roster Manual GPS GPS (via Roster)" at bounding box center [552, 332] width 518 height 29
select select "manual"
click at [293, 318] on select "Roster Manual GPS GPS (via Roster)" at bounding box center [552, 332] width 518 height 29
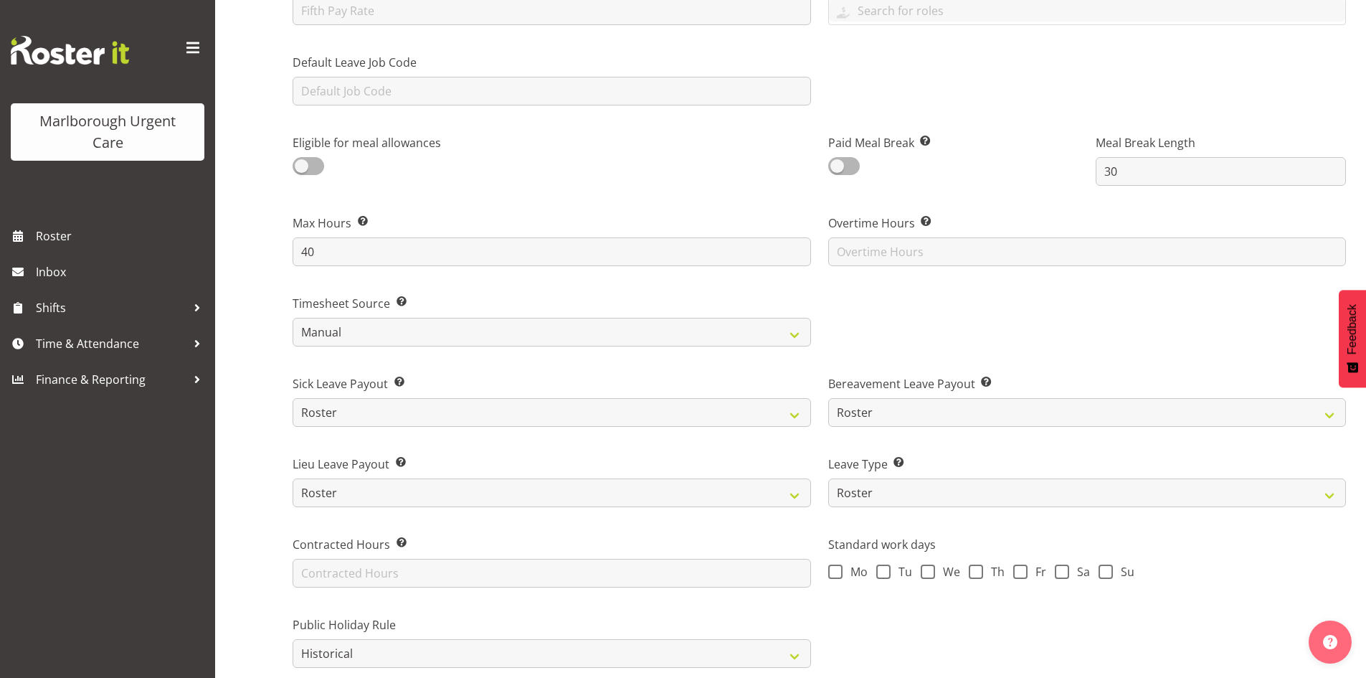
click at [275, 386] on div "Details Access Pay & Rewards Recent Activity Contact Details First Name Luqman …" at bounding box center [820, 227] width 1094 height 1474
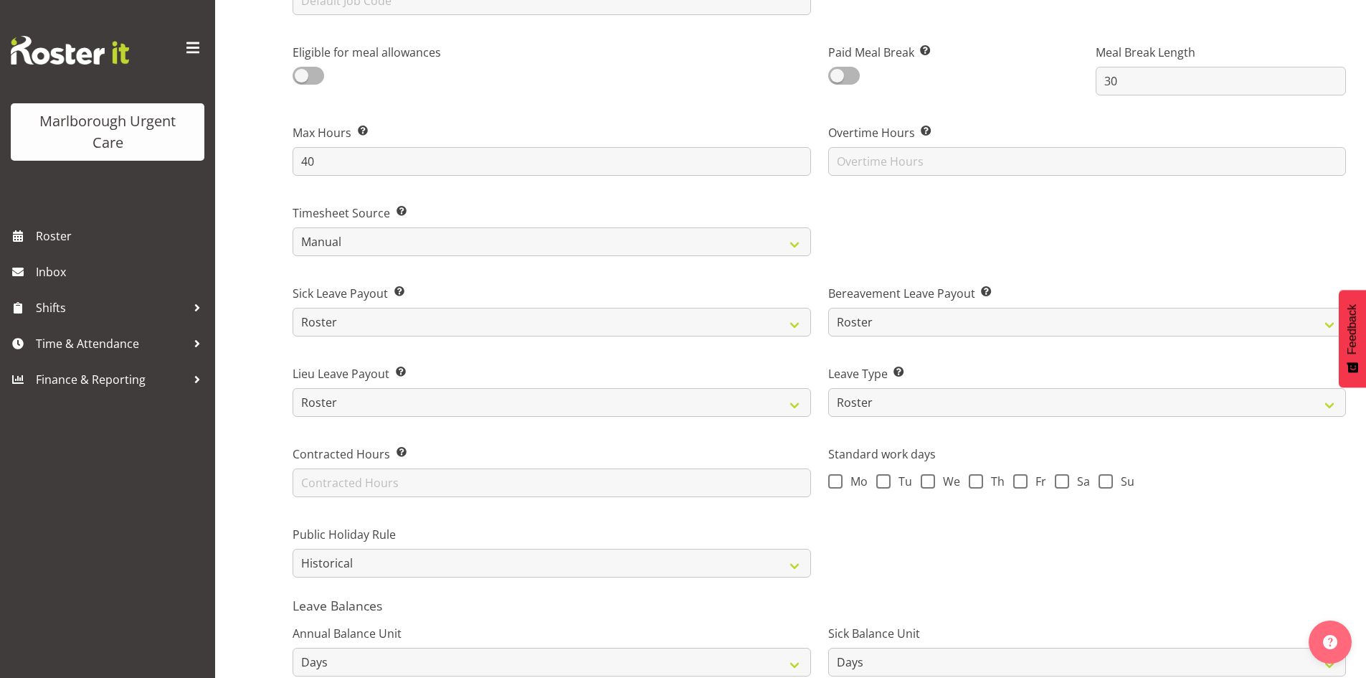
scroll to position [789, 0]
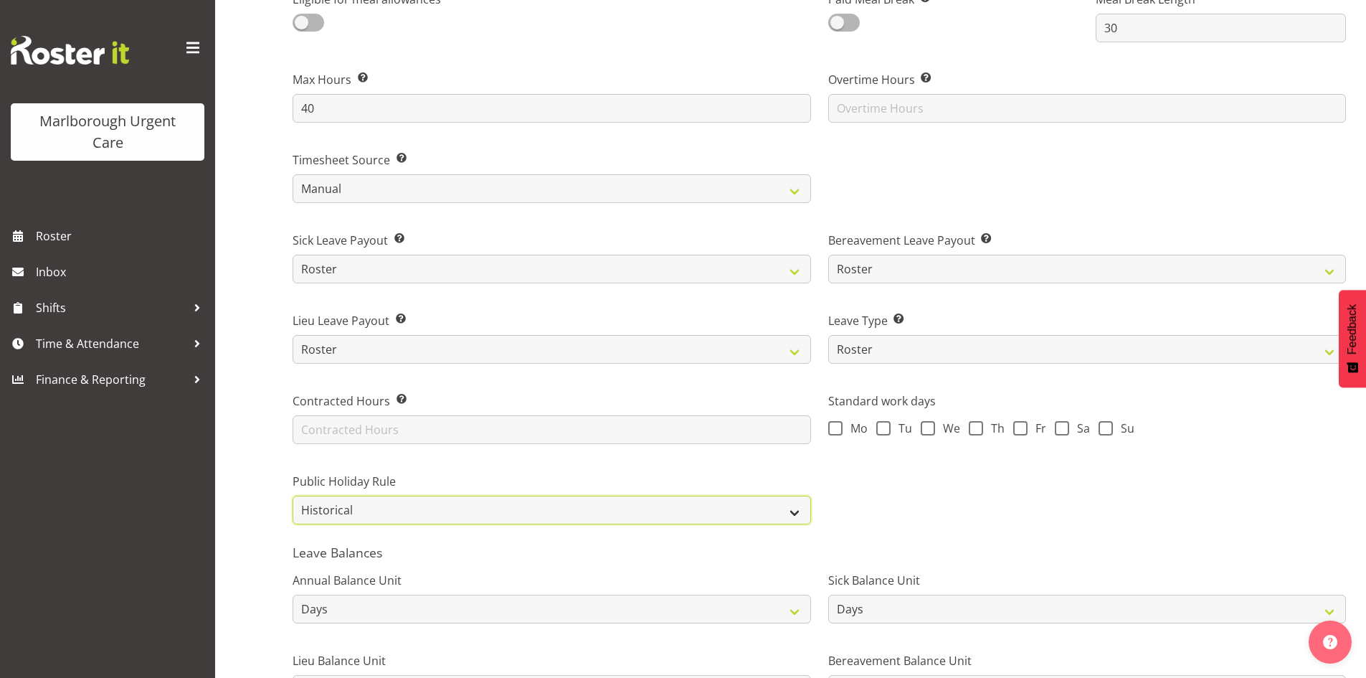
click at [421, 521] on select "Roster Always Pay Never Pay Historical Roster-Fixed" at bounding box center [552, 510] width 518 height 29
select select "roster"
click at [293, 496] on select "Roster Always Pay Never Pay Historical Roster-Fixed" at bounding box center [552, 510] width 518 height 29
click at [665, 534] on form "Payroll ID This number should match the Payroll ID in your payroll system. Pay …" at bounding box center [819, 60] width 1053 height 1304
click at [1065, 430] on span at bounding box center [1062, 428] width 14 height 14
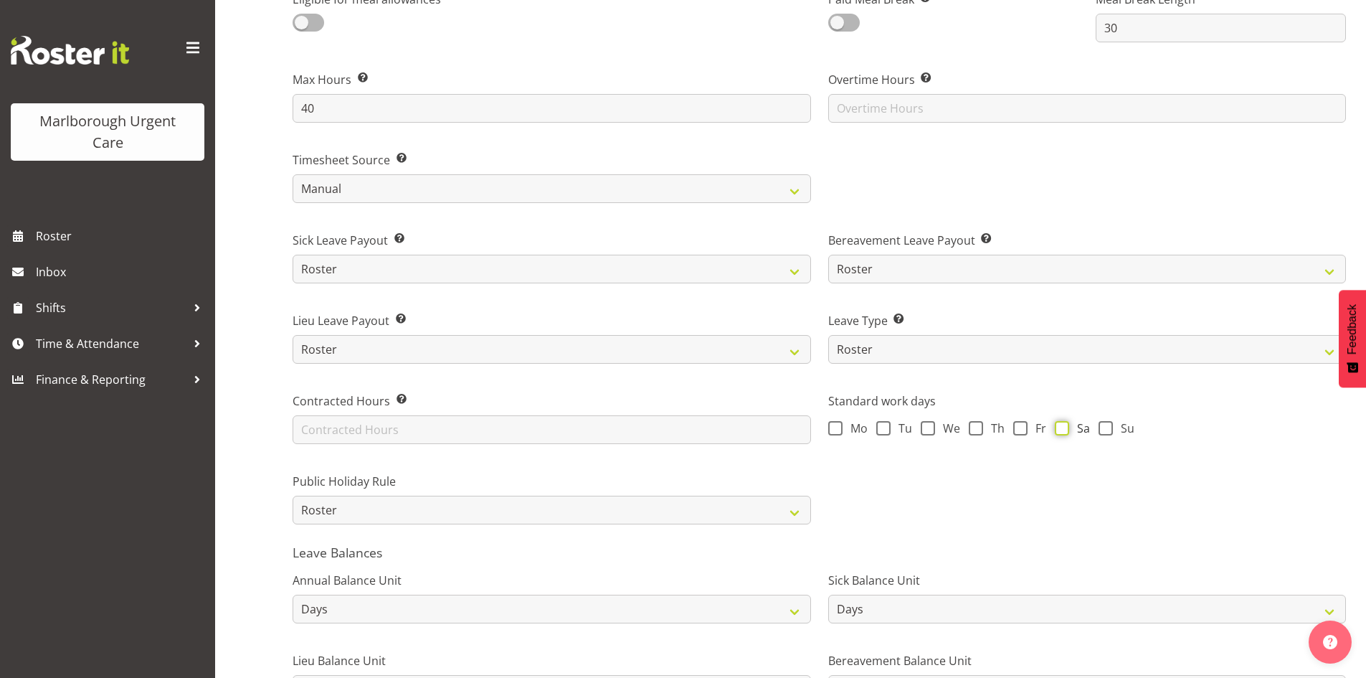
click at [1064, 430] on input "Sa" at bounding box center [1059, 427] width 9 height 9
checkbox input "true"
click at [1114, 429] on span "Su" at bounding box center [1124, 428] width 22 height 14
click at [1108, 429] on input "Su" at bounding box center [1103, 427] width 9 height 9
checkbox input "true"
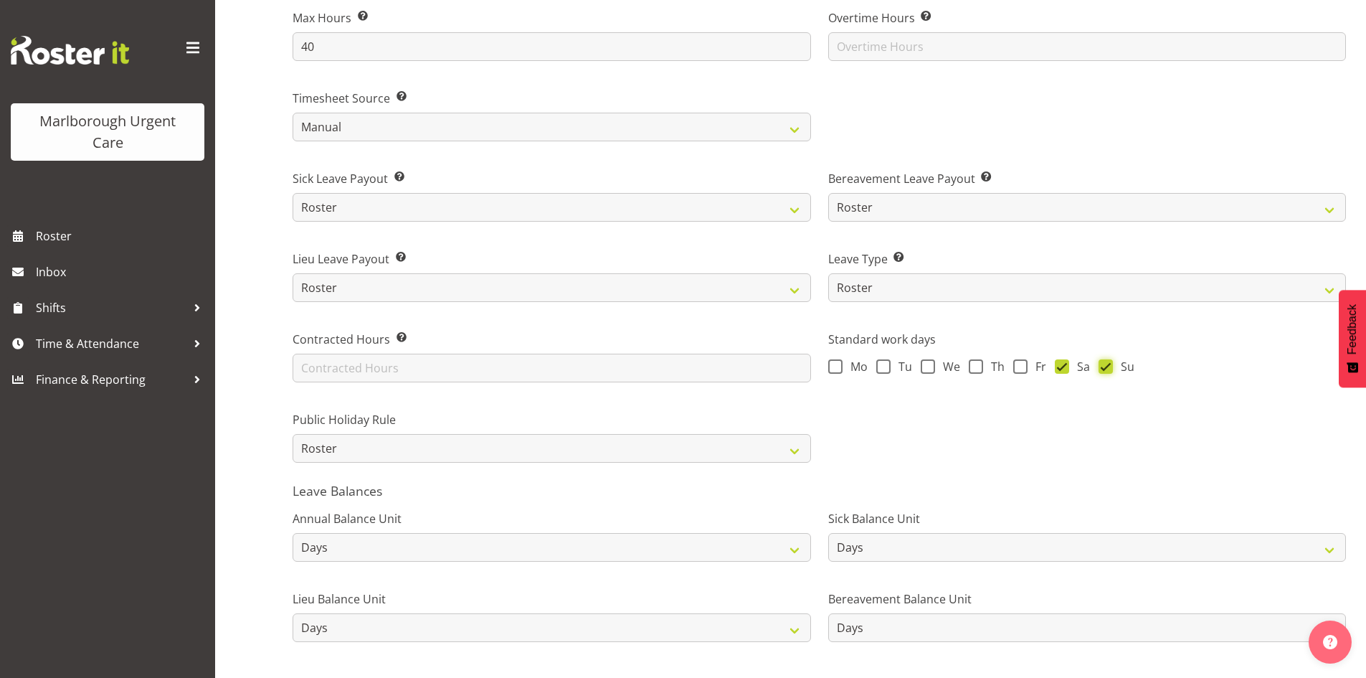
scroll to position [943, 0]
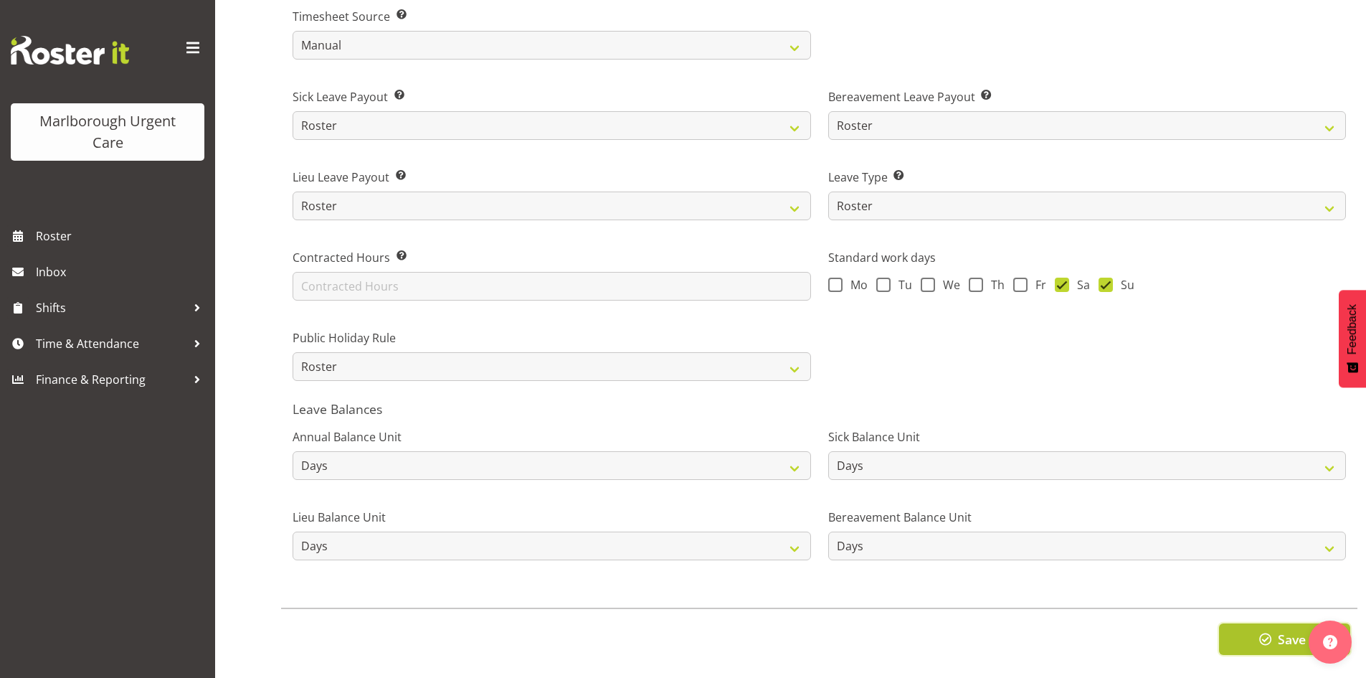
click at [1246, 629] on button "Save" at bounding box center [1284, 639] width 131 height 32
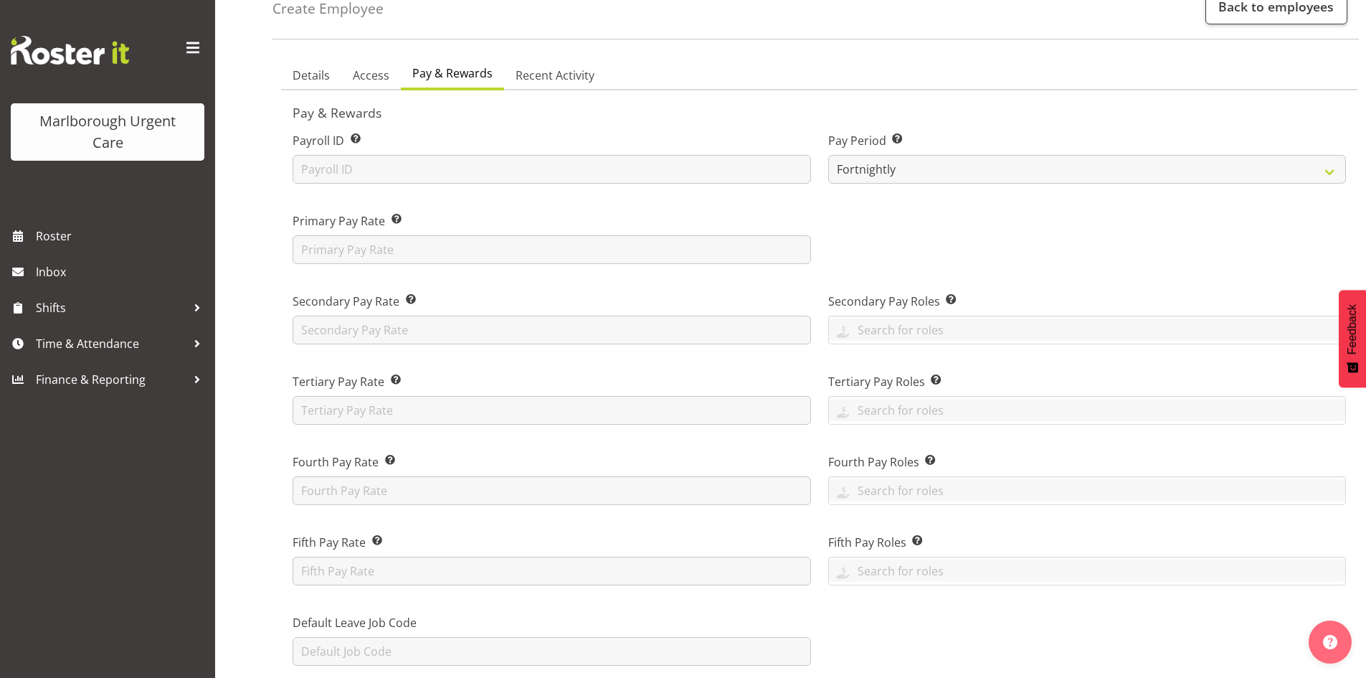
scroll to position [0, 0]
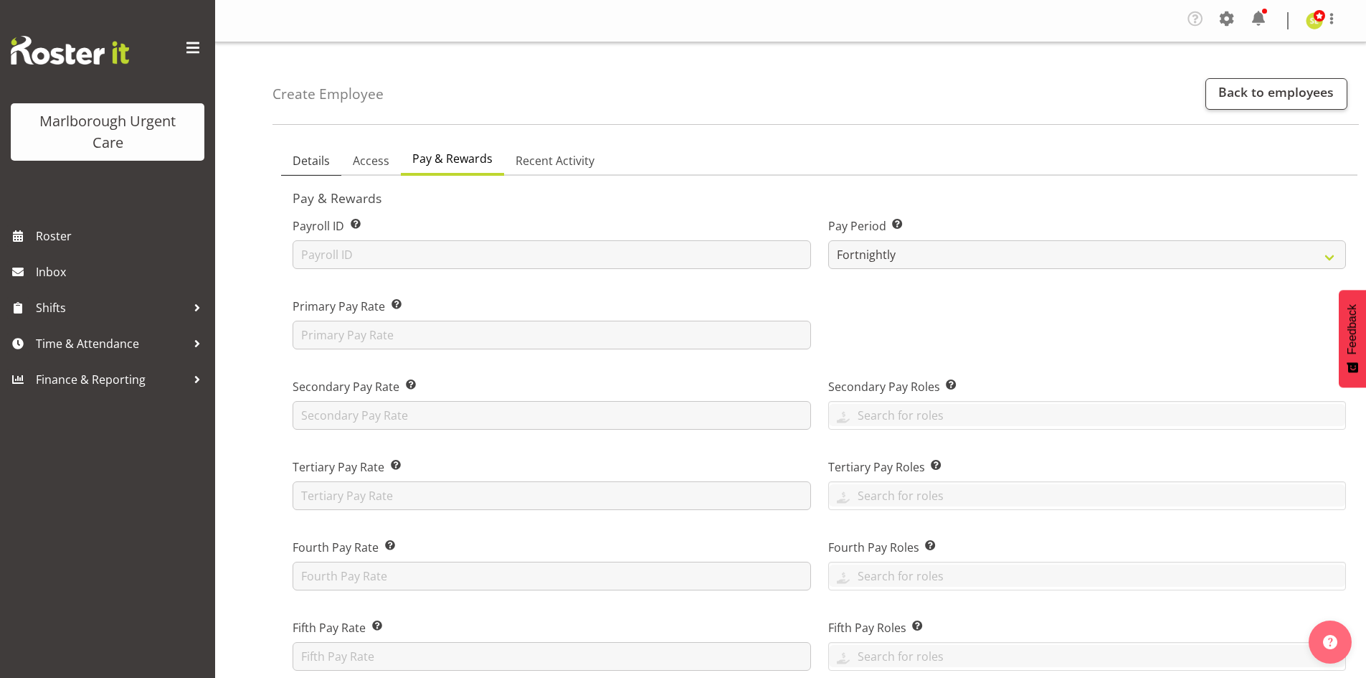
click at [307, 161] on span "Details" at bounding box center [311, 160] width 37 height 17
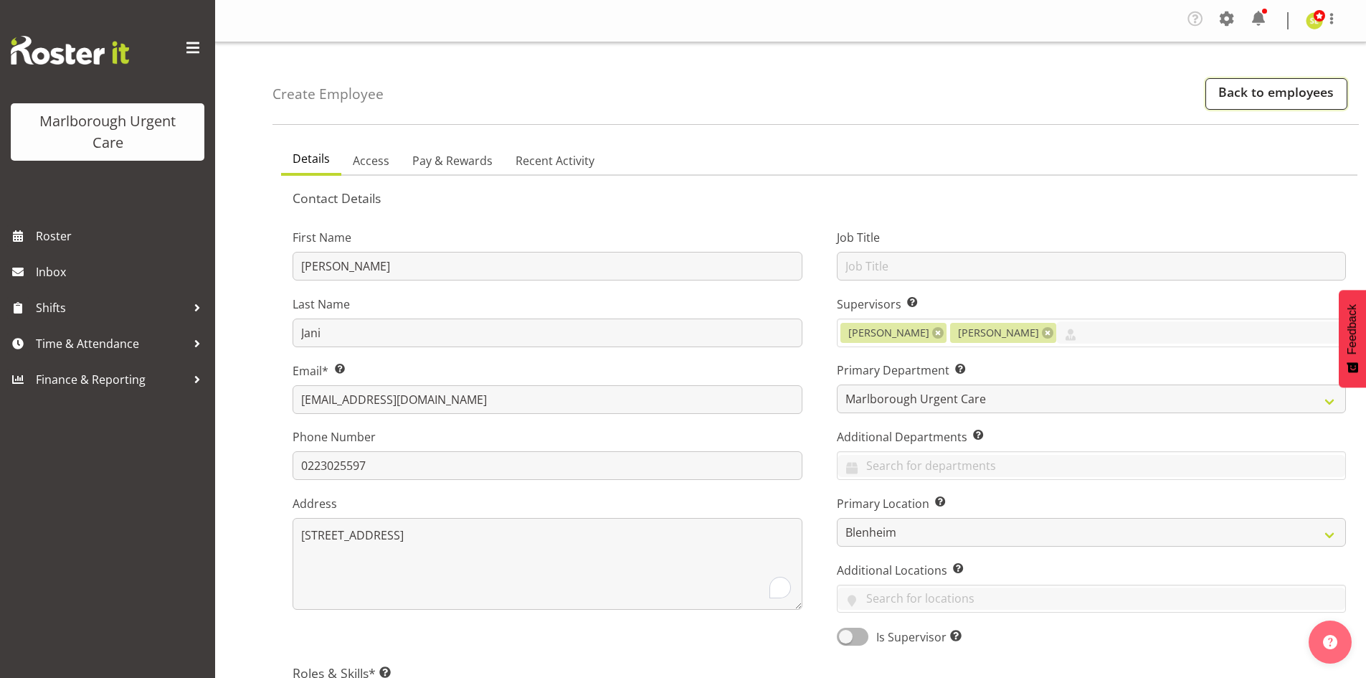
click at [1228, 94] on link "Back to employees" at bounding box center [1276, 94] width 142 height 32
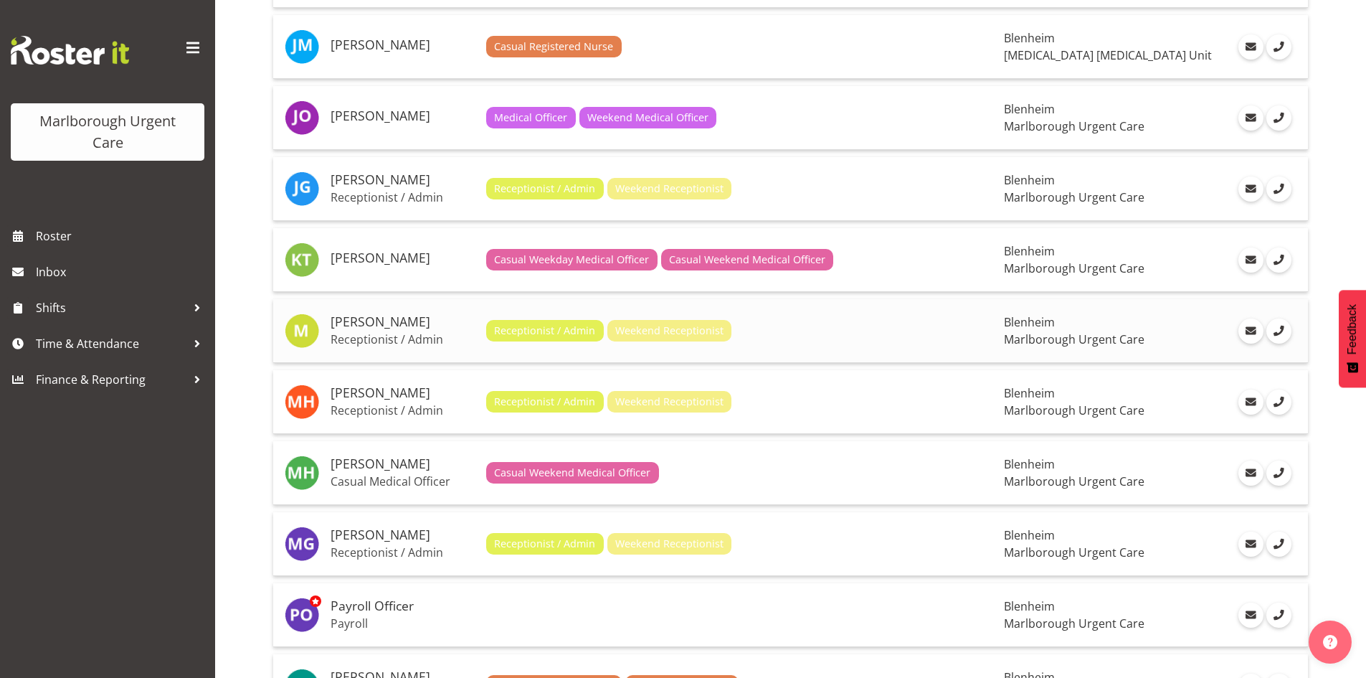
scroll to position [967, 0]
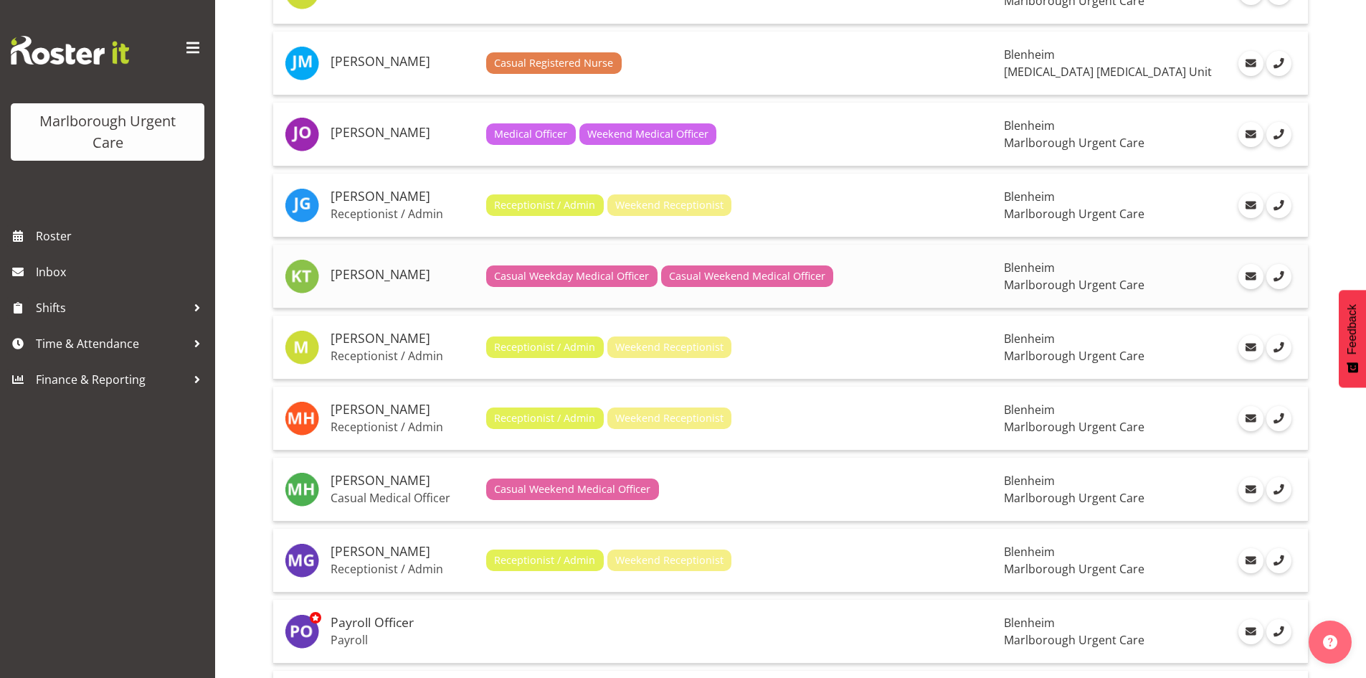
click at [438, 295] on td "[PERSON_NAME]" at bounding box center [403, 277] width 156 height 64
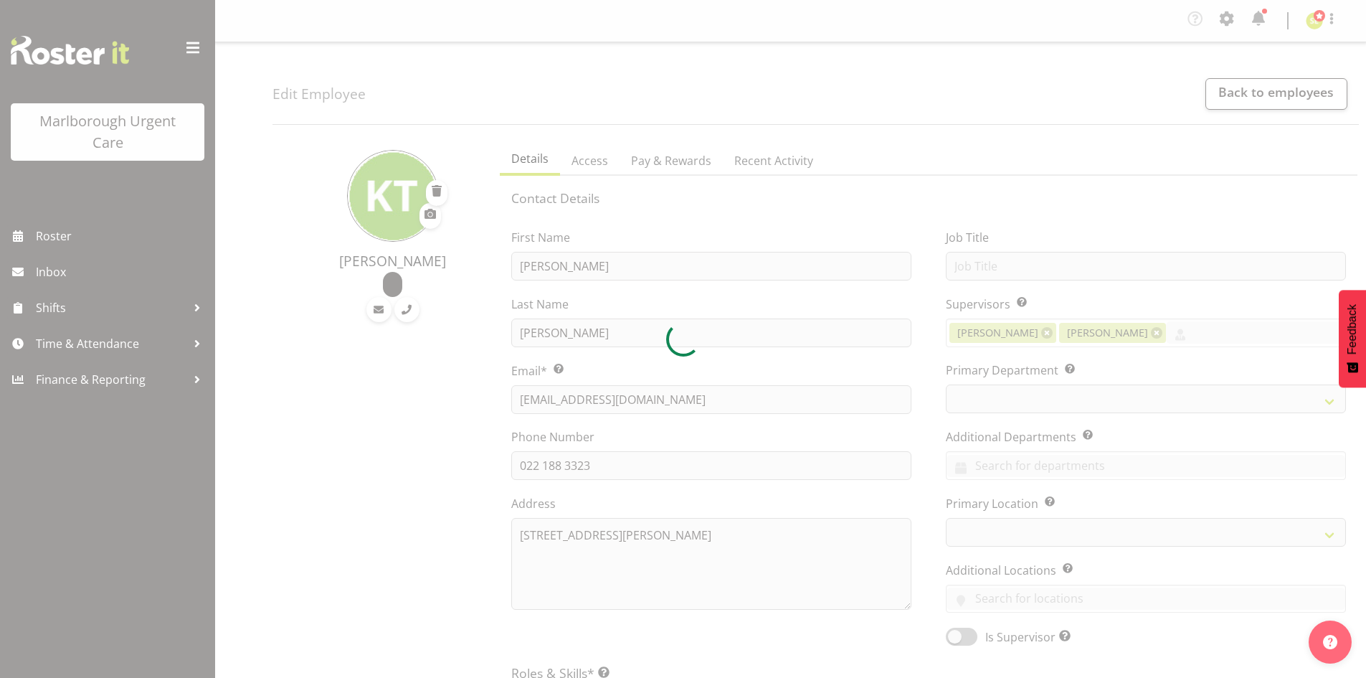
select select "TimelineWeek"
select select
select select "925"
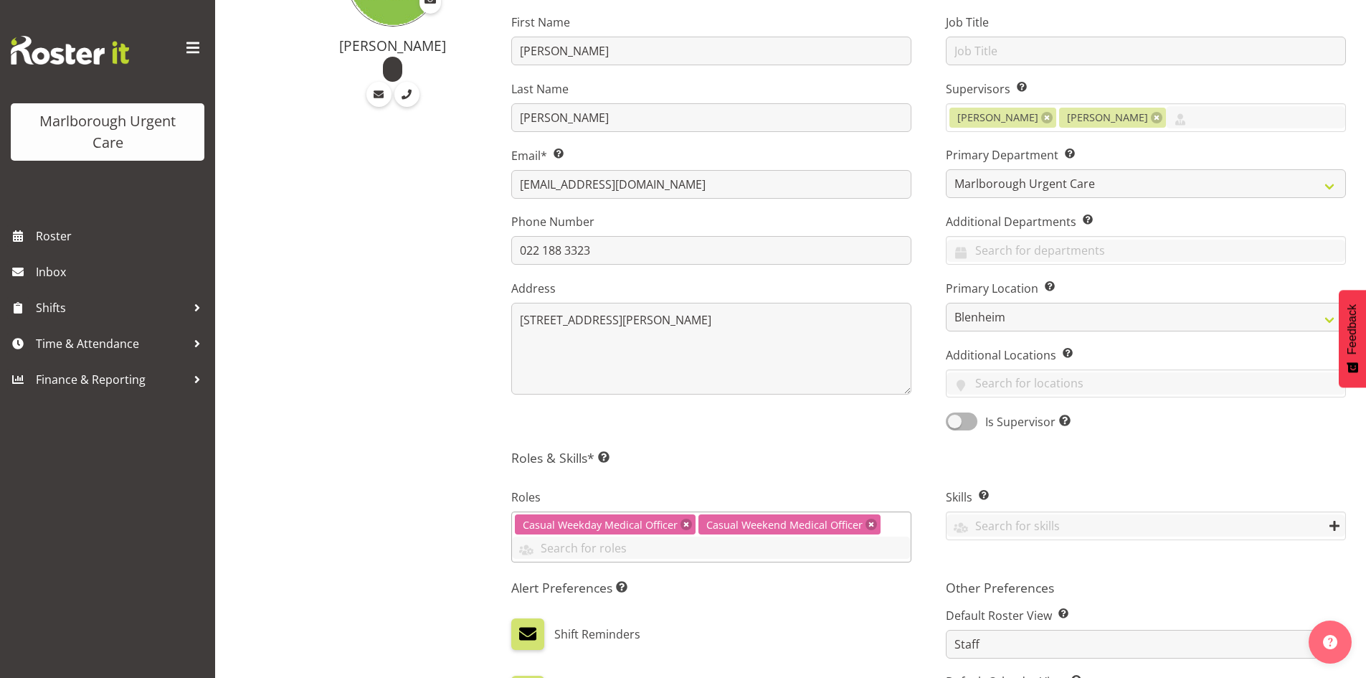
scroll to position [359, 0]
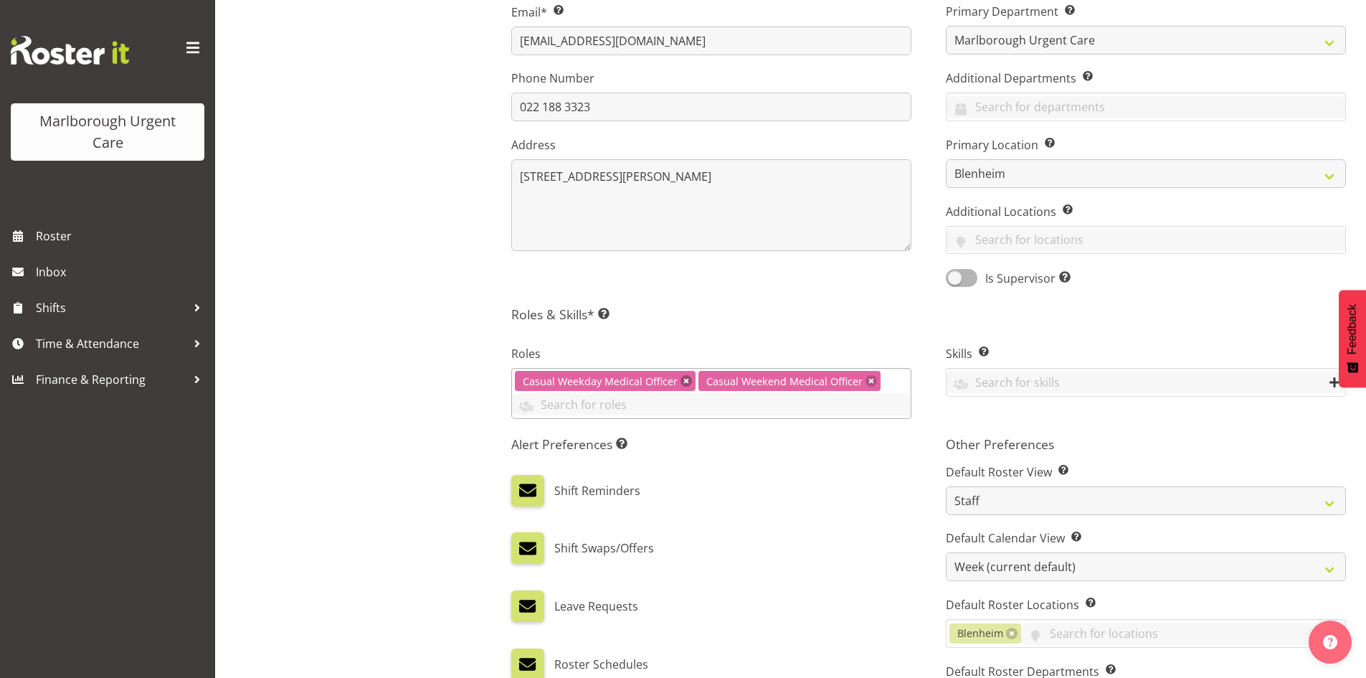
click at [681, 382] on link at bounding box center [686, 380] width 11 height 11
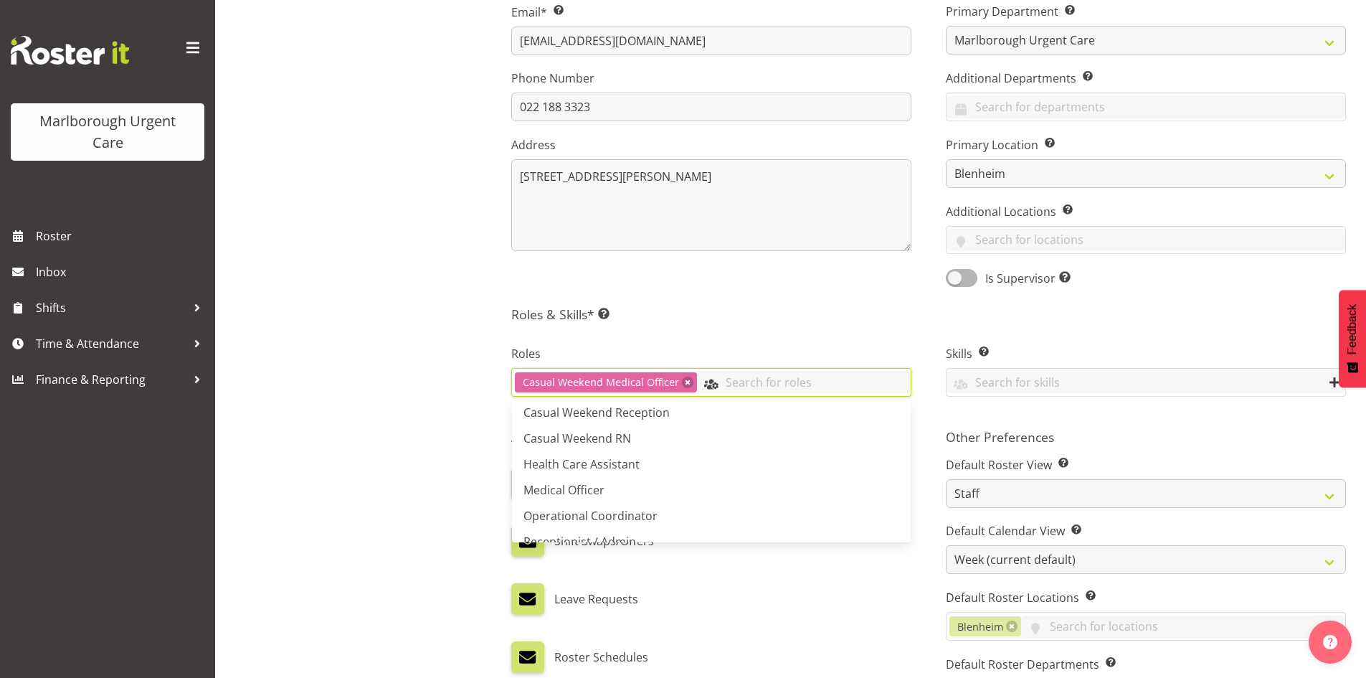
scroll to position [255, 0]
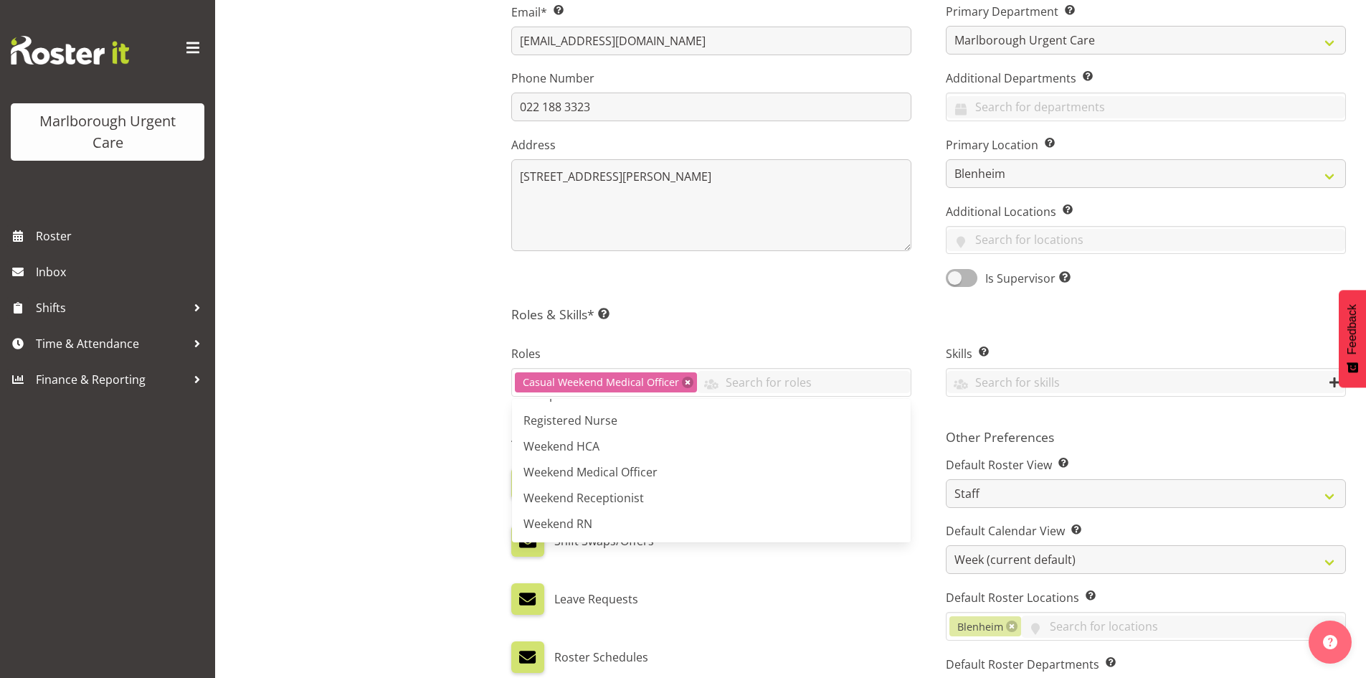
click at [702, 323] on div "Contact Details First Name [PERSON_NAME] Last Name [PERSON_NAME] Email* This is…" at bounding box center [928, 340] width 835 height 1018
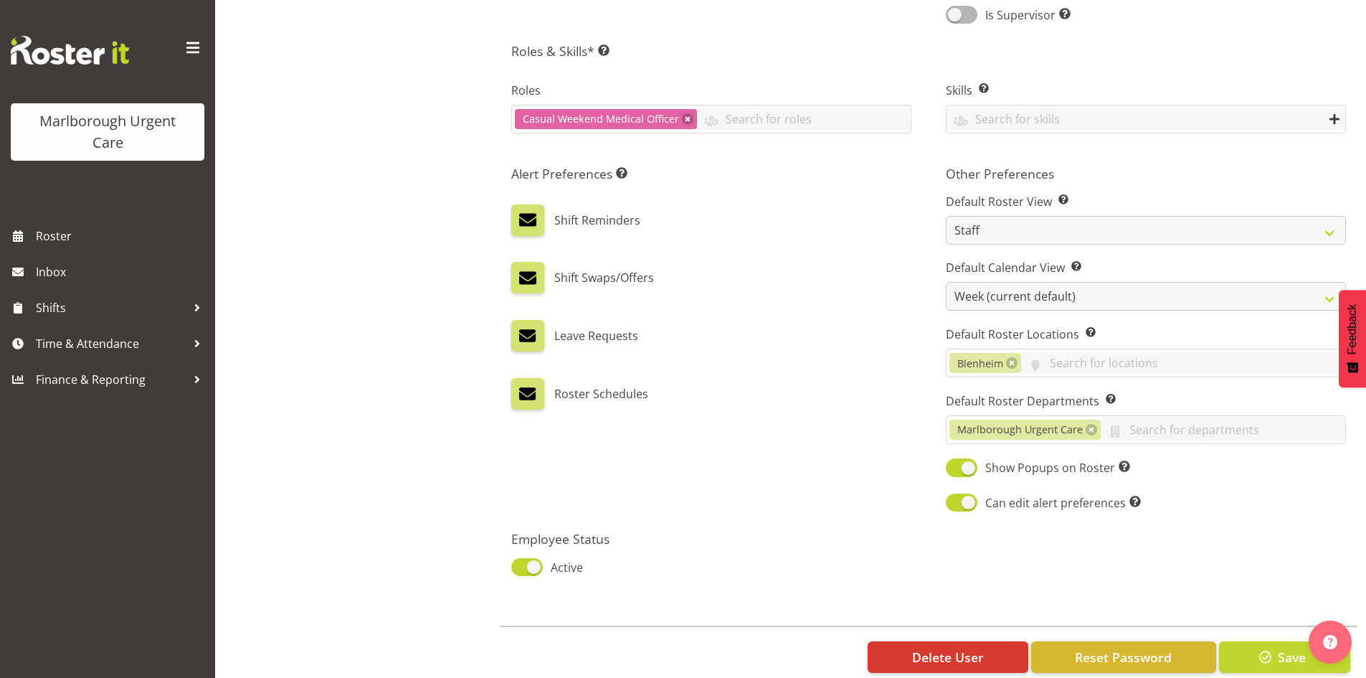
scroll to position [650, 0]
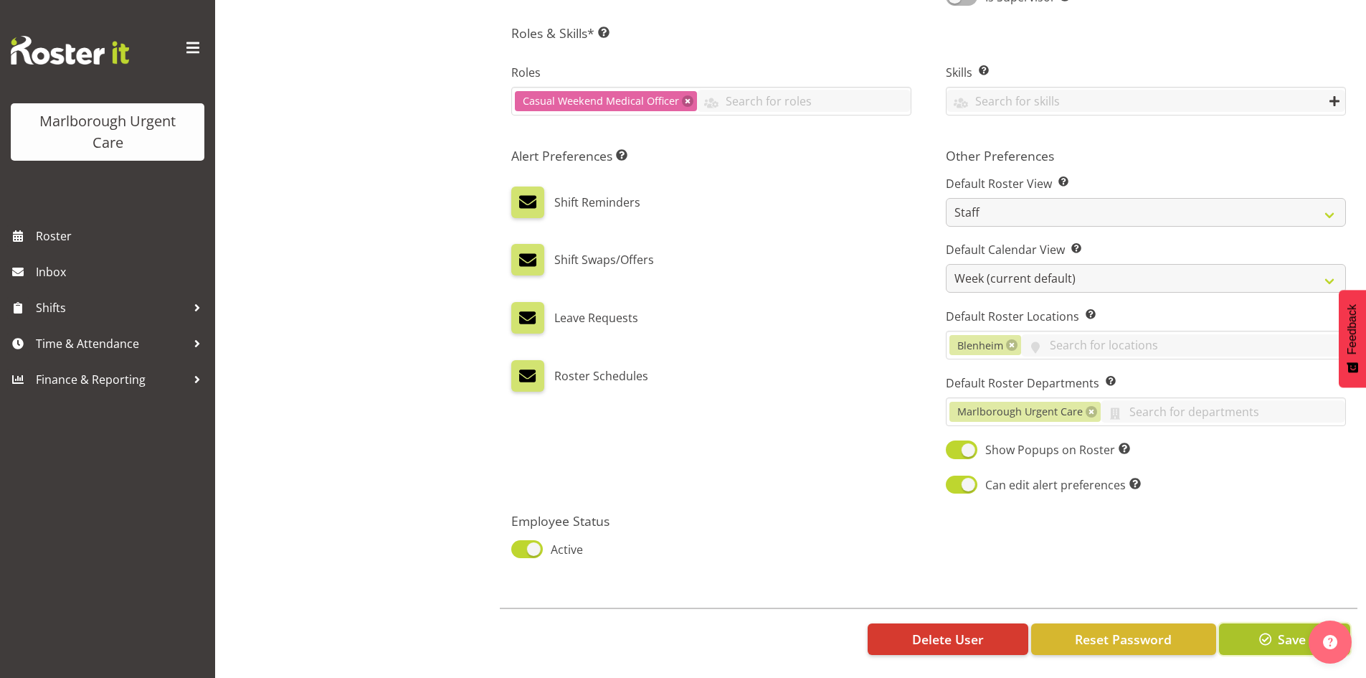
click at [1266, 630] on span "button" at bounding box center [1265, 639] width 19 height 19
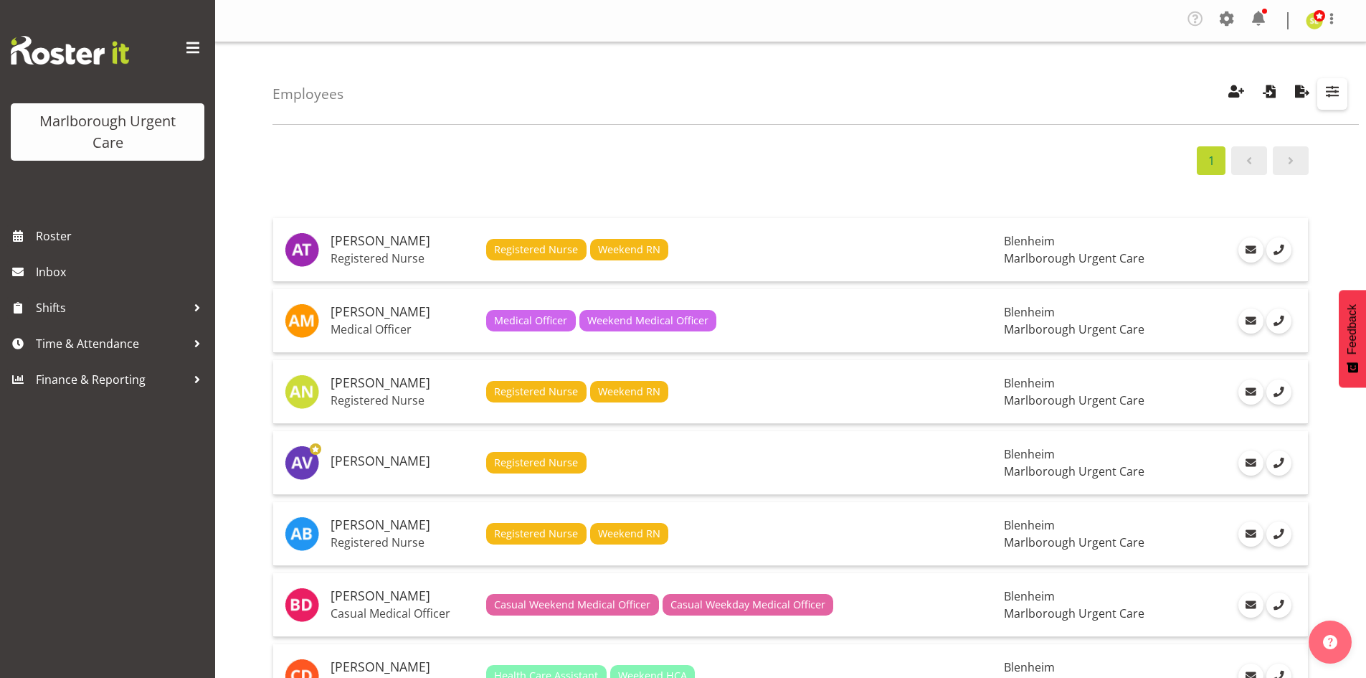
click at [1329, 93] on span "button" at bounding box center [1332, 91] width 19 height 19
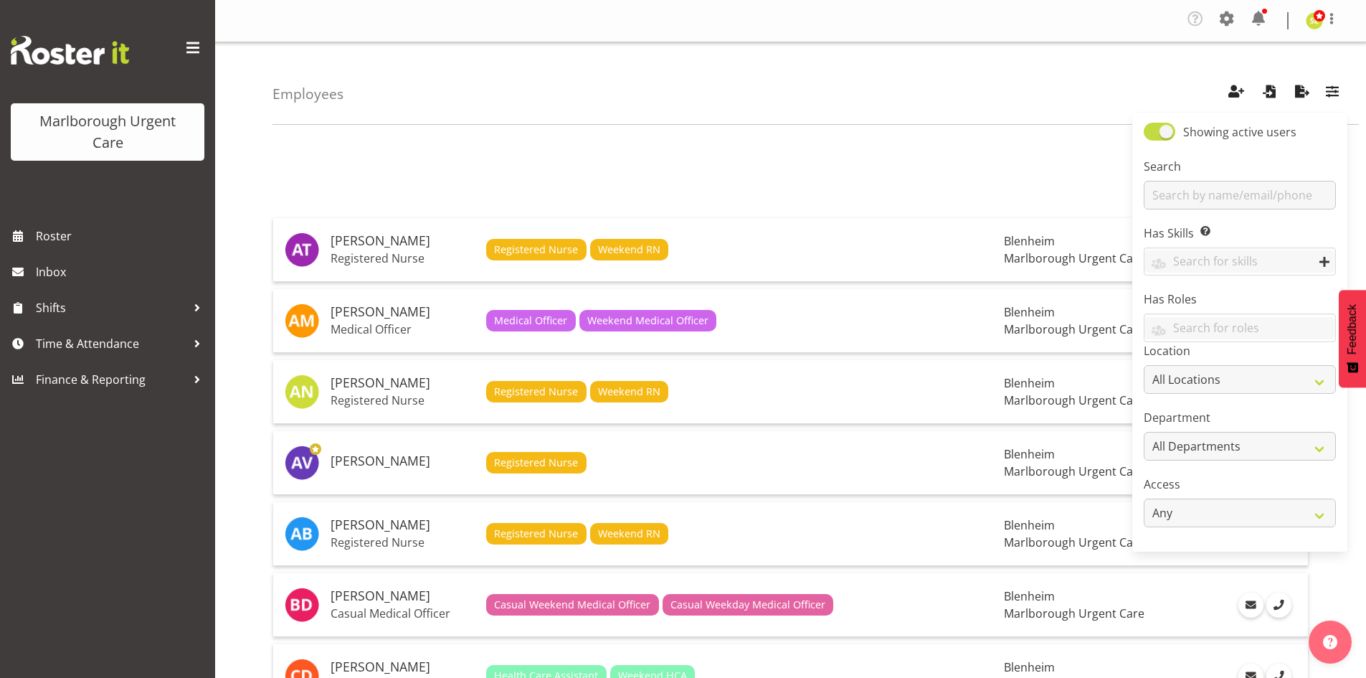
click at [1169, 128] on span at bounding box center [1160, 132] width 32 height 18
click at [1153, 128] on input "Showing active users" at bounding box center [1148, 131] width 9 height 9
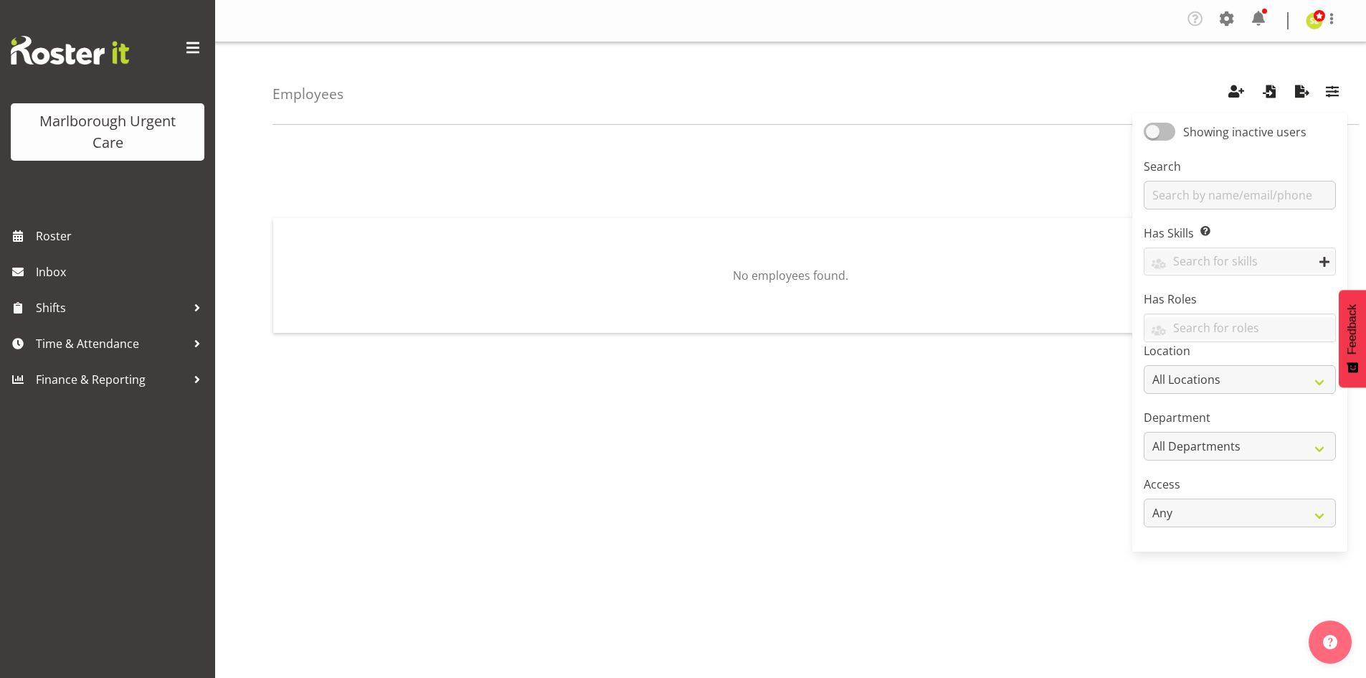
click at [1154, 126] on span at bounding box center [1160, 132] width 32 height 18
click at [1153, 127] on input "Showing inactive users" at bounding box center [1148, 131] width 9 height 9
checkbox input "true"
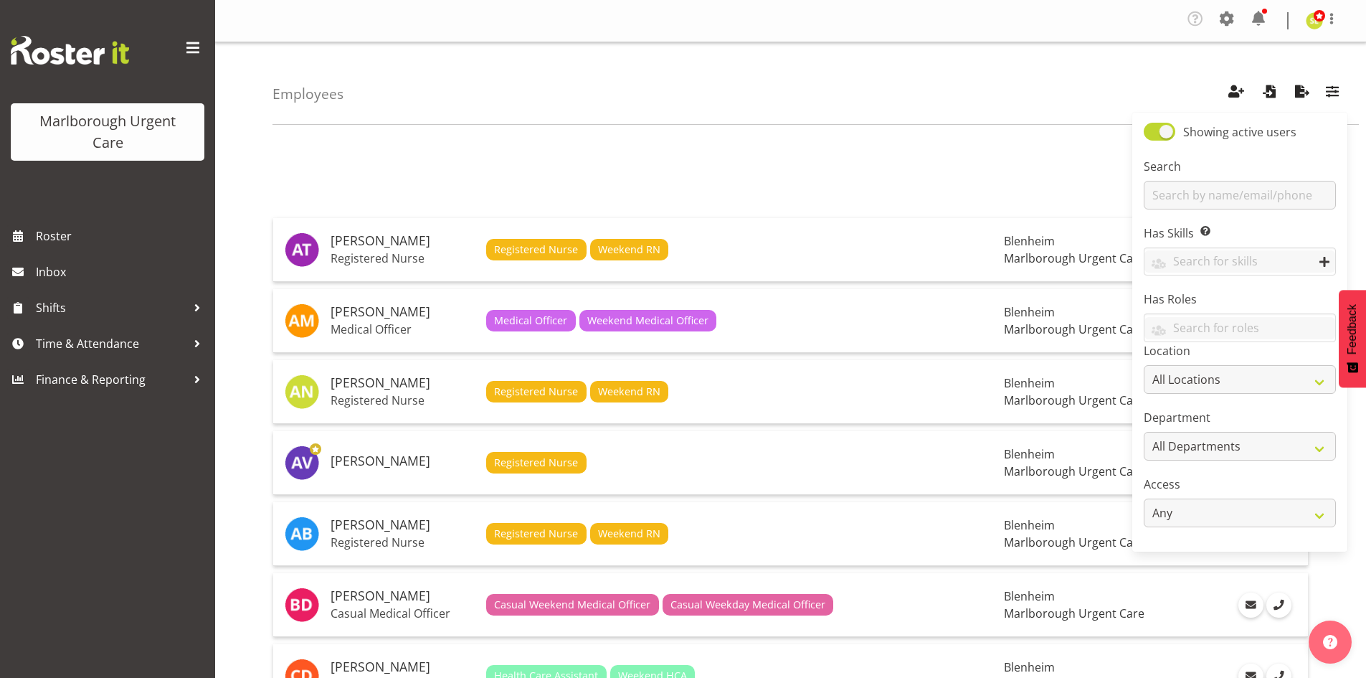
click at [732, 153] on div "1" at bounding box center [791, 160] width 1036 height 29
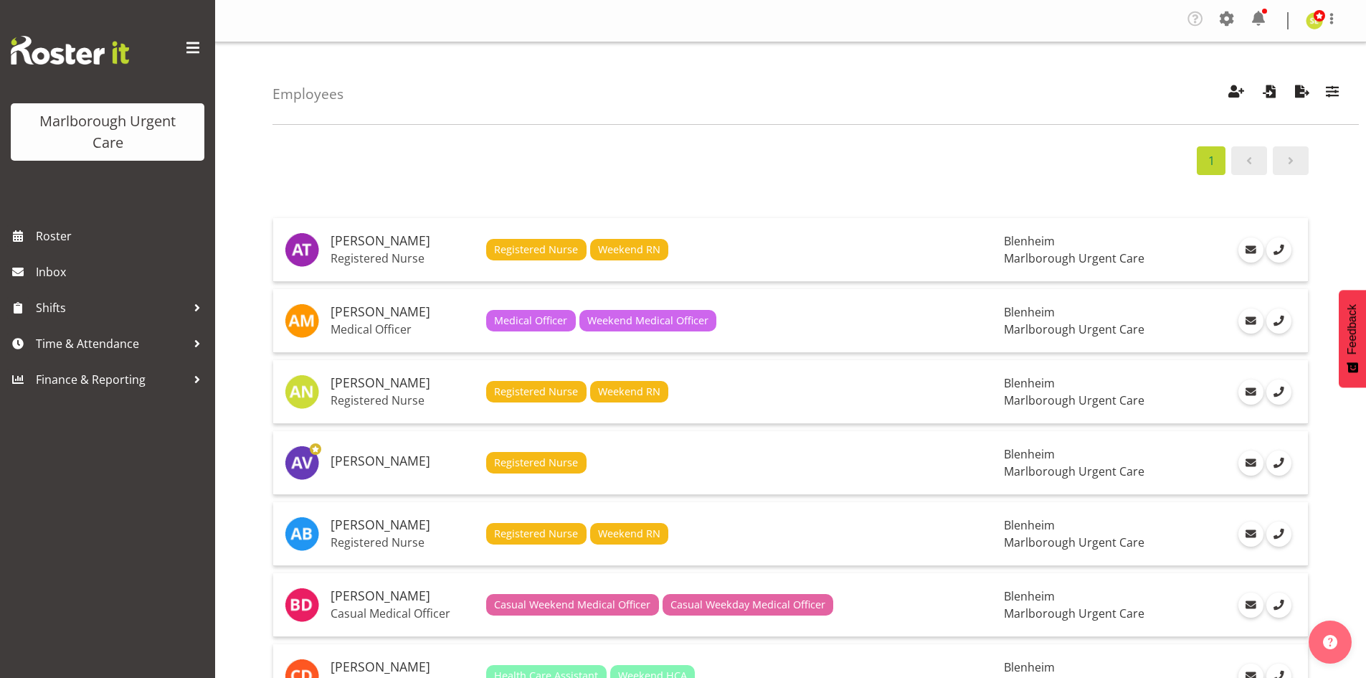
click at [1352, 84] on div "Employees Showing active users Search Has Skills Enter any skills required for …" at bounding box center [816, 83] width 1086 height 82
click at [1340, 92] on span "button" at bounding box center [1332, 91] width 19 height 19
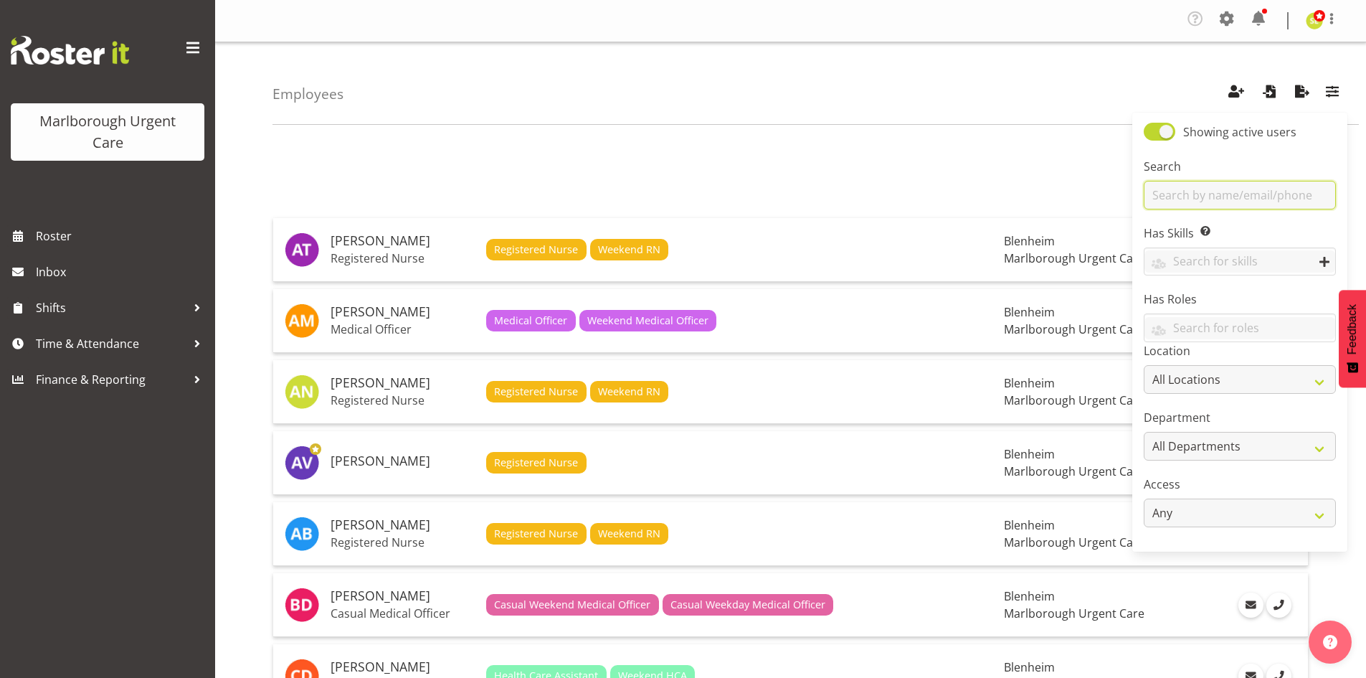
click at [1241, 201] on input "text" at bounding box center [1240, 195] width 192 height 29
click at [1230, 197] on input "text" at bounding box center [1240, 195] width 192 height 29
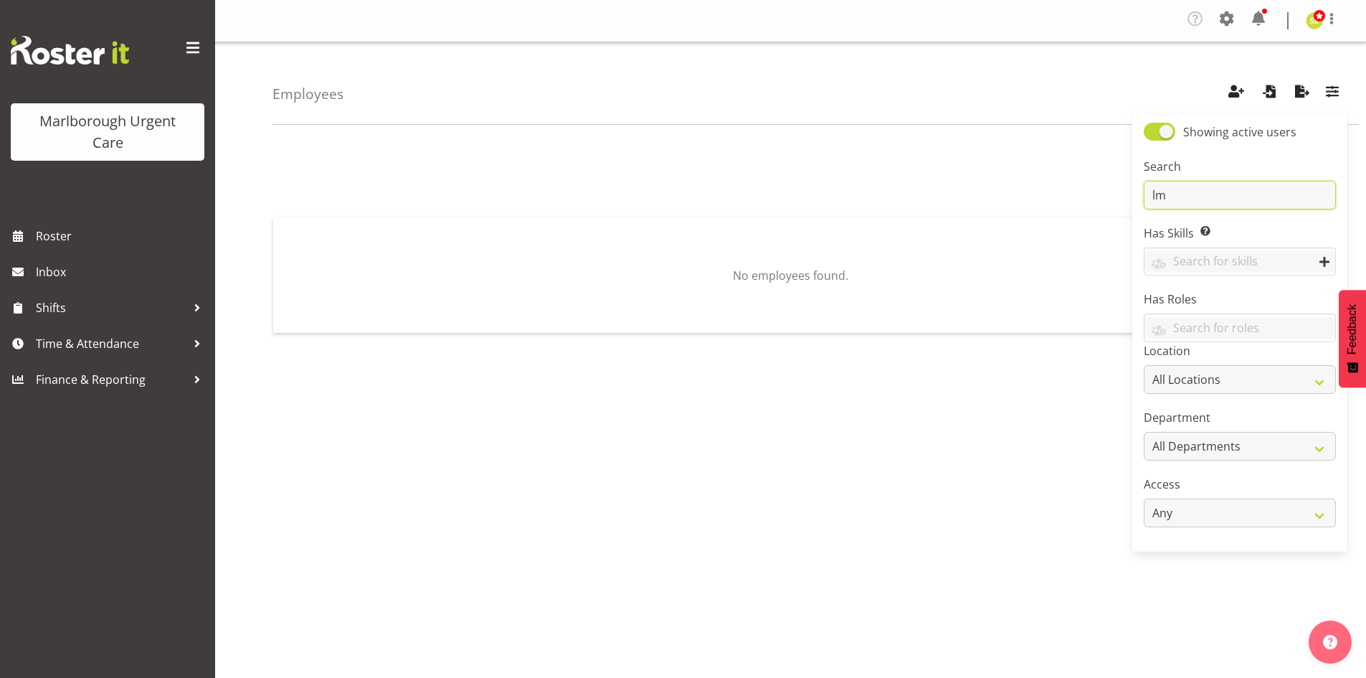
type input "l"
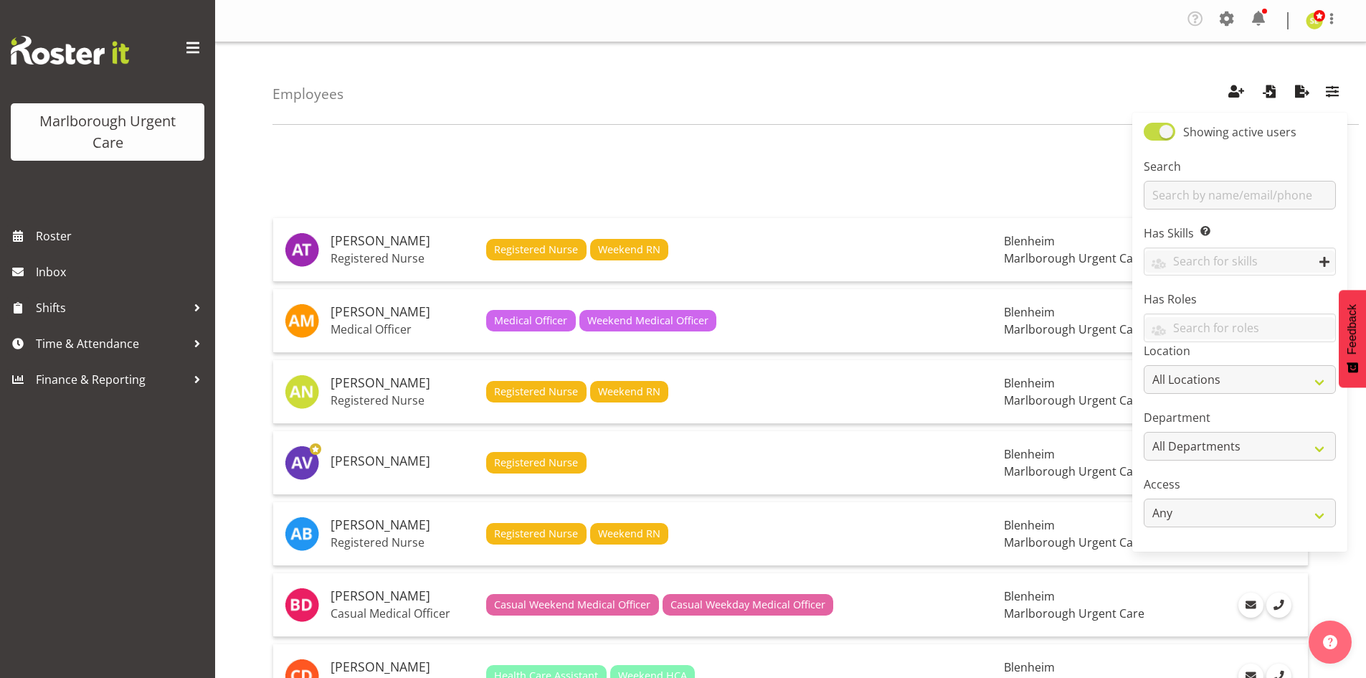
click at [1160, 140] on span at bounding box center [1160, 132] width 32 height 18
click at [1153, 136] on input "Showing active users" at bounding box center [1148, 131] width 9 height 9
checkbox input "false"
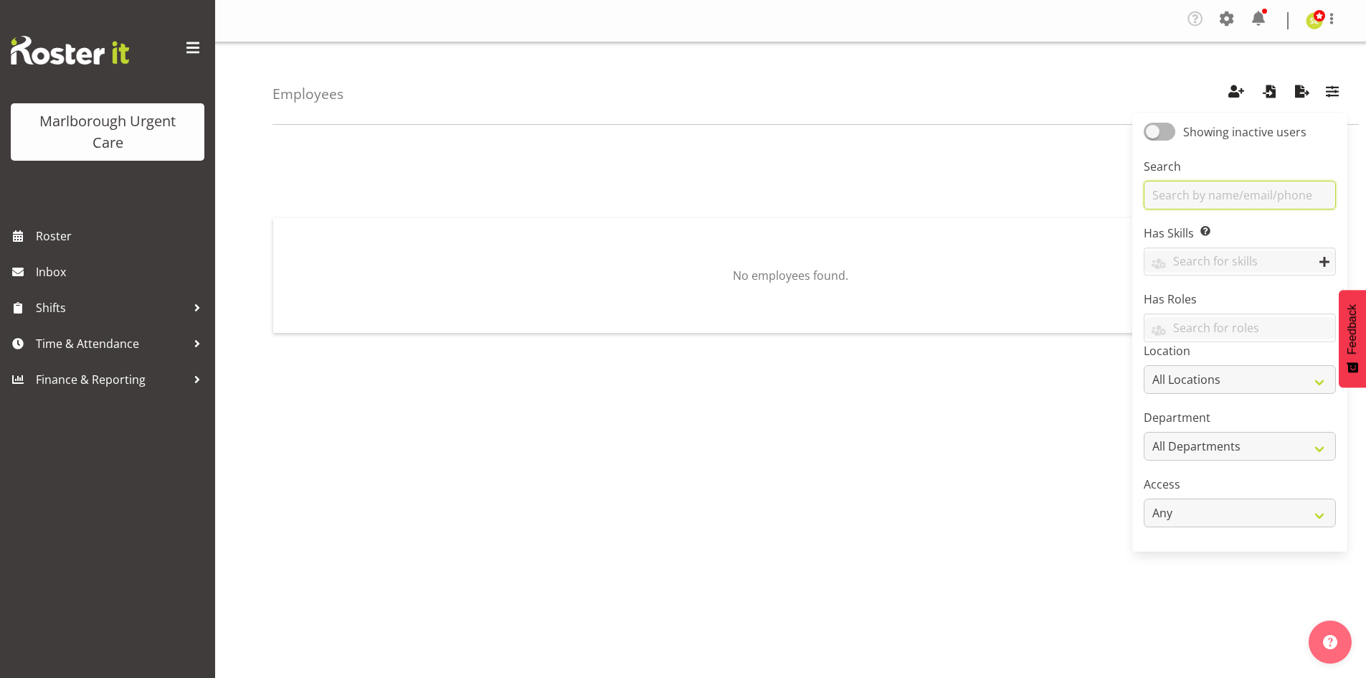
click at [1187, 191] on input "text" at bounding box center [1240, 195] width 192 height 29
type input "l"
click at [1169, 136] on span at bounding box center [1160, 132] width 32 height 18
click at [1153, 136] on input "Showing inactive users" at bounding box center [1148, 131] width 9 height 9
checkbox input "true"
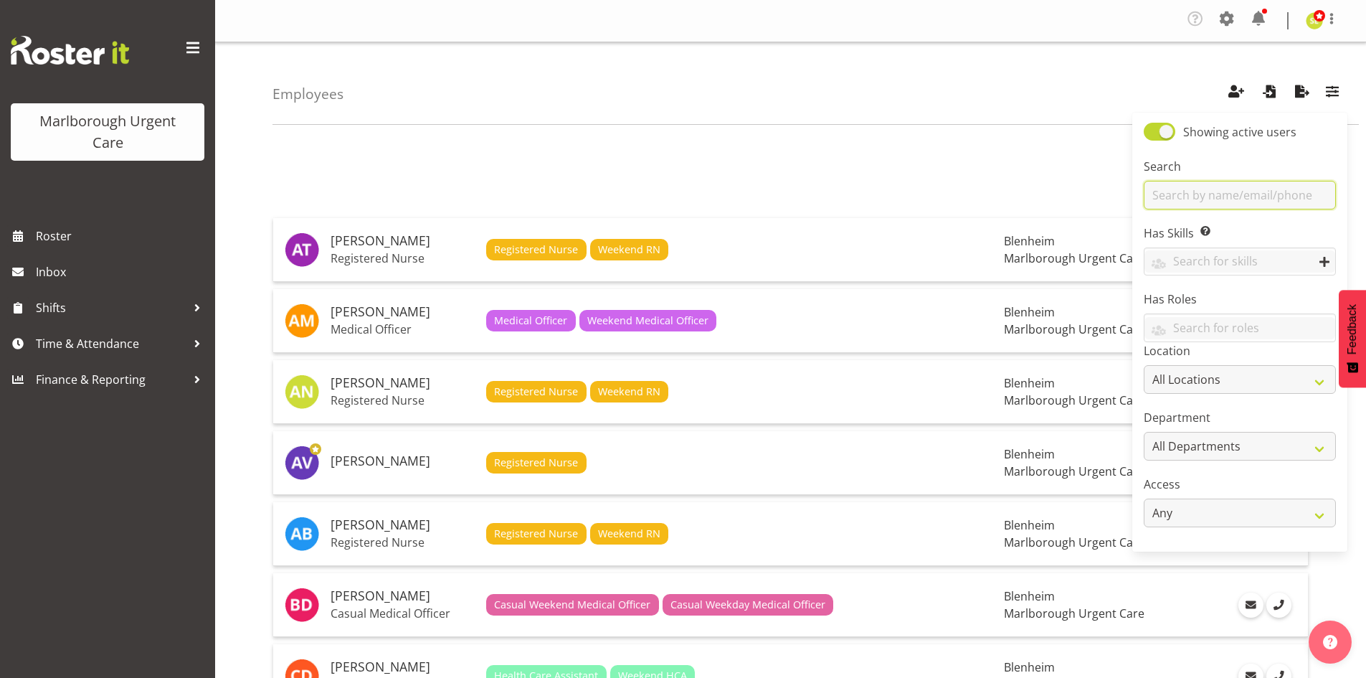
click at [1233, 199] on input "text" at bounding box center [1240, 195] width 192 height 29
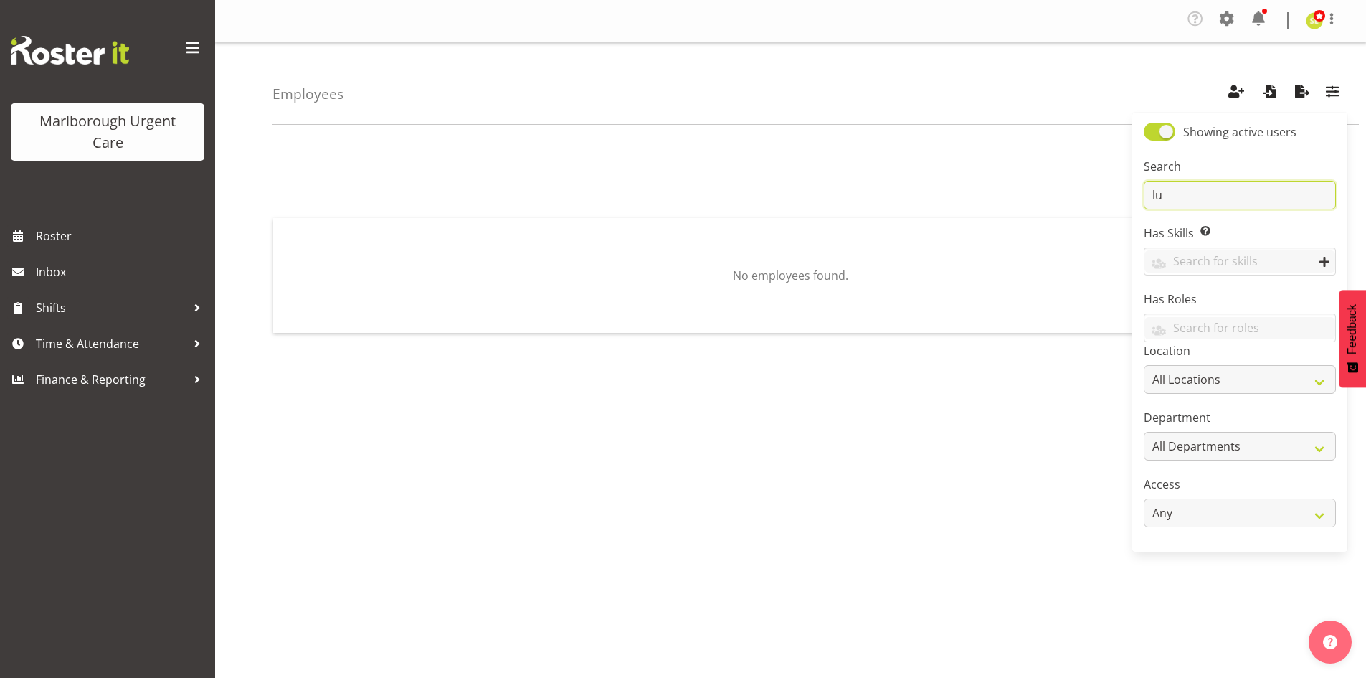
type input "l"
click at [873, 110] on div "Employees Showing active users Search Has Skills Enter any skills required for …" at bounding box center [816, 83] width 1086 height 82
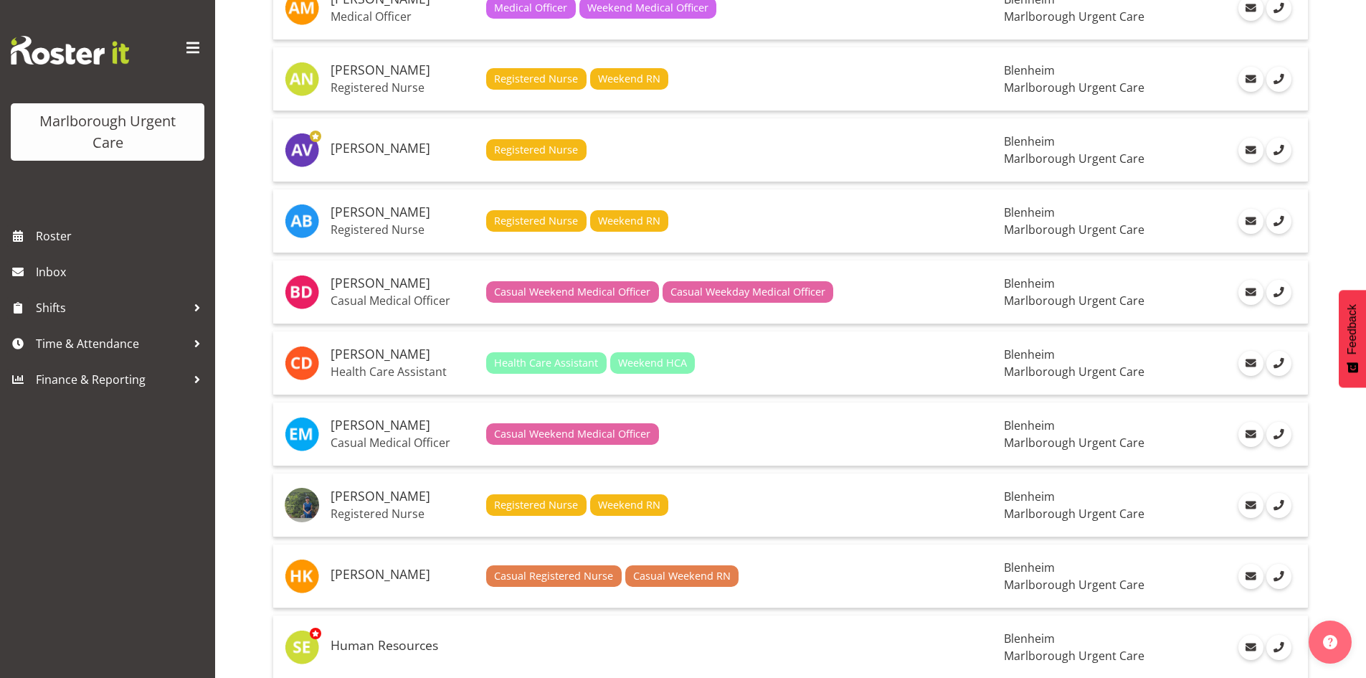
scroll to position [72, 0]
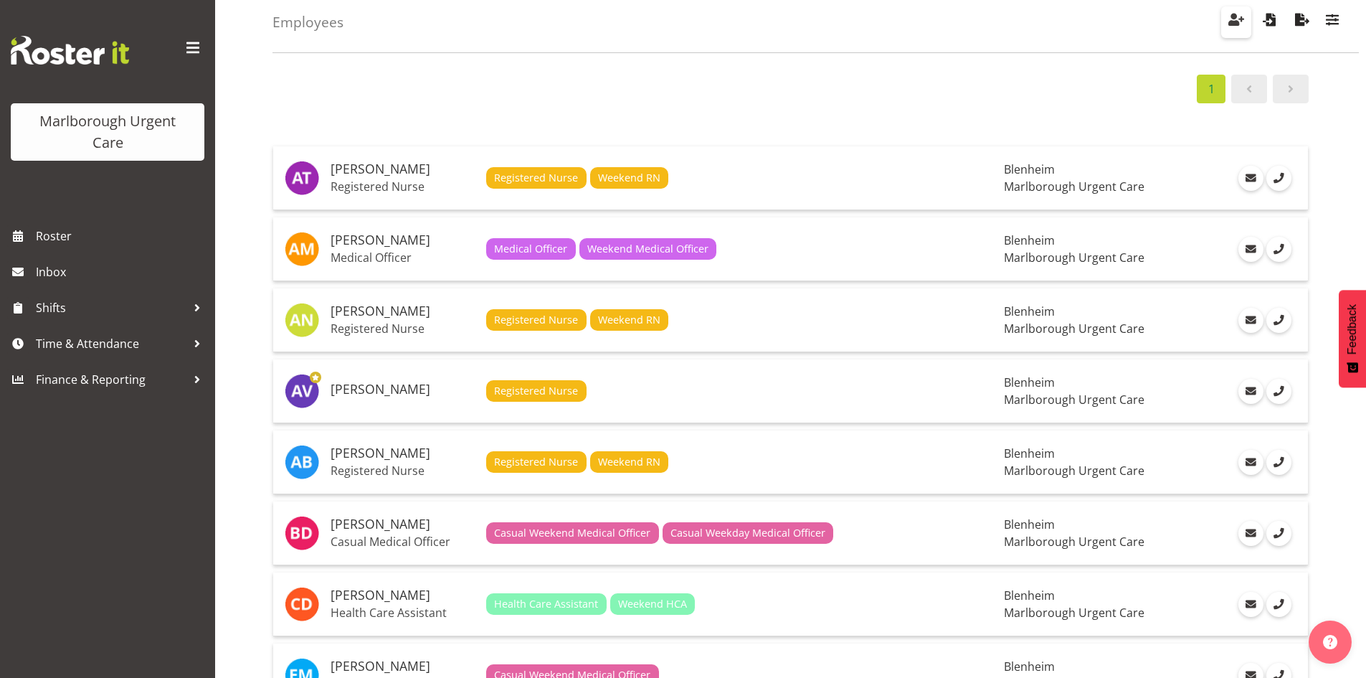
click at [1240, 19] on span "button" at bounding box center [1236, 19] width 19 height 19
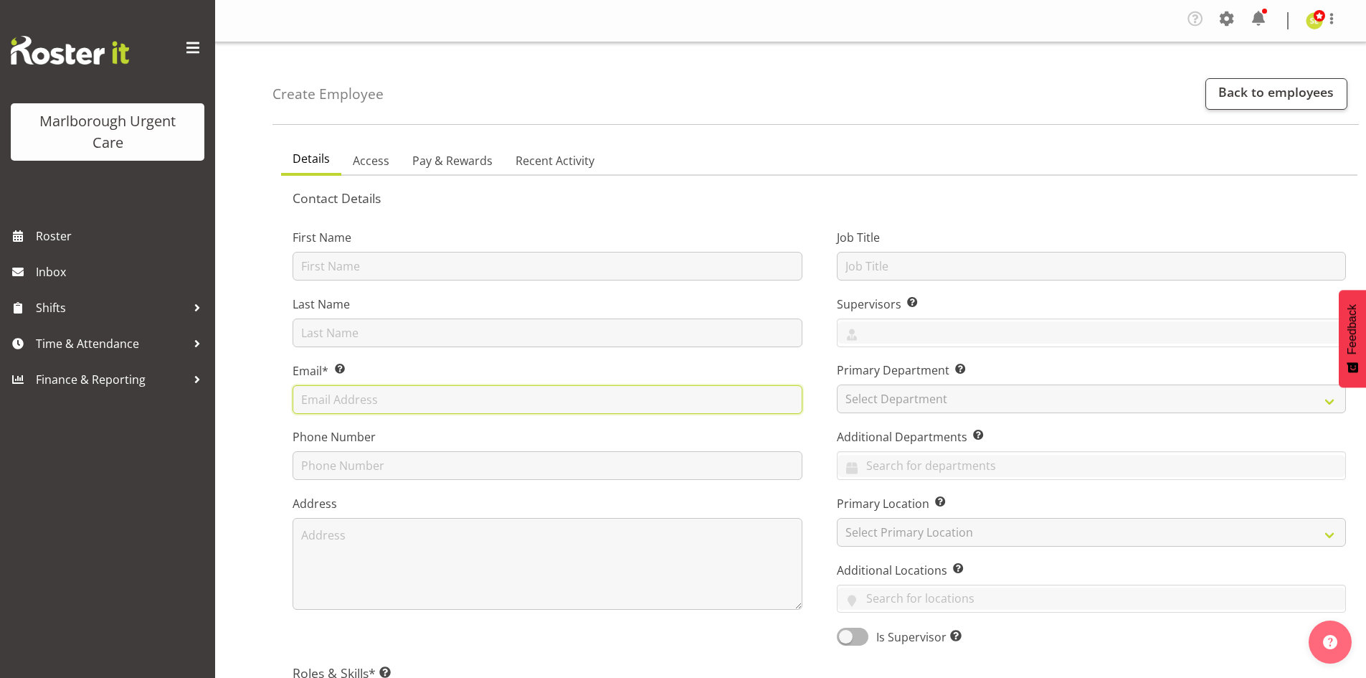
click at [372, 398] on input "text" at bounding box center [548, 399] width 510 height 29
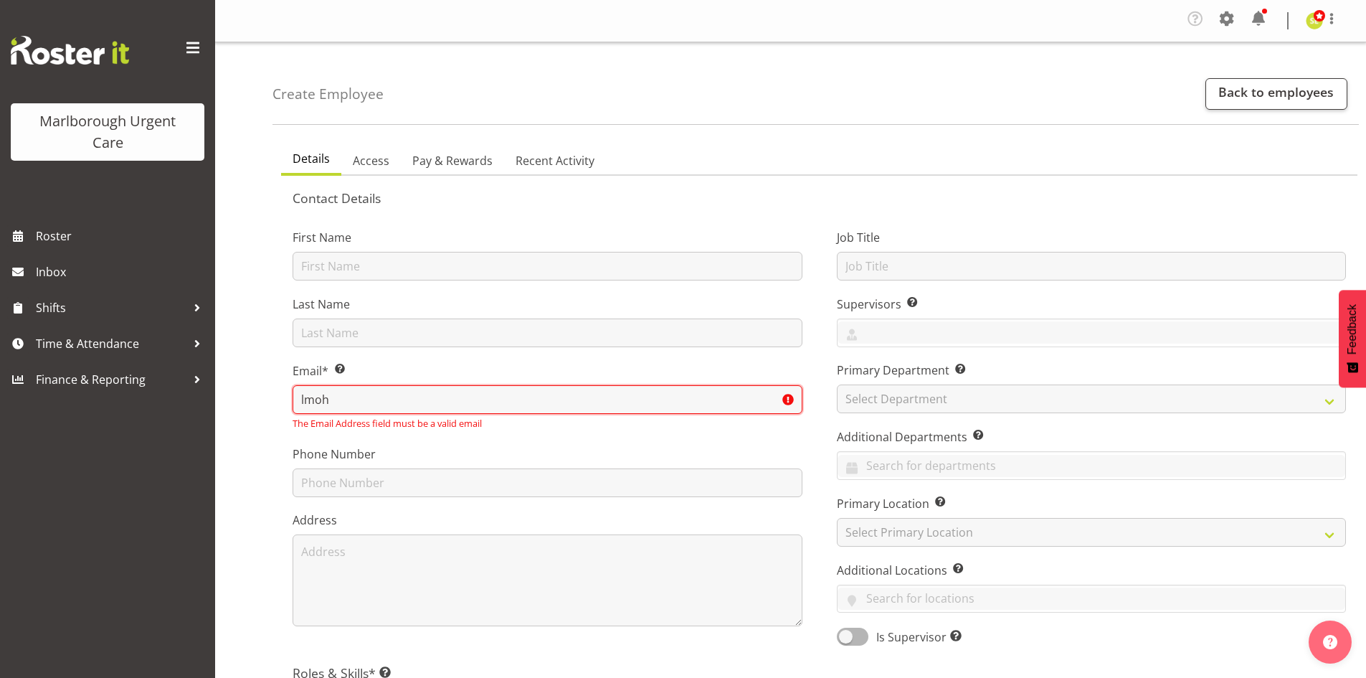
type input "[EMAIL_ADDRESS][DOMAIN_NAME]"
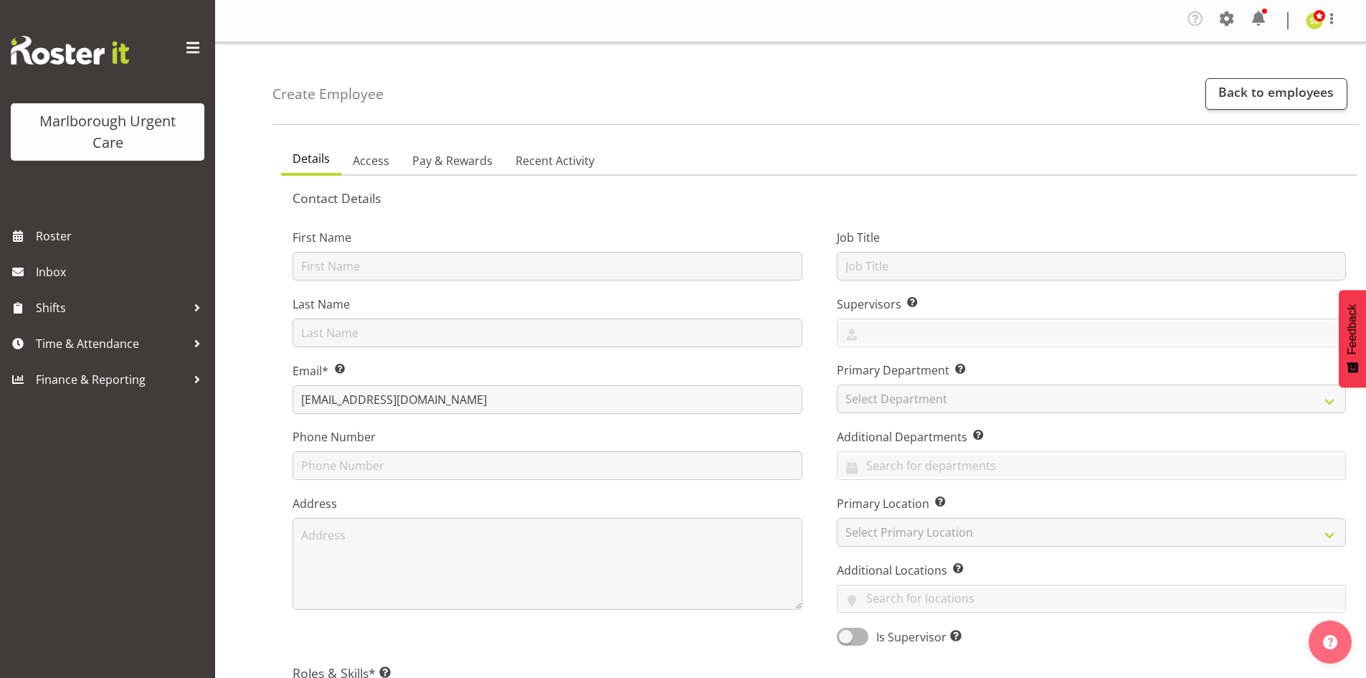
click at [439, 436] on label "Phone Number" at bounding box center [548, 436] width 510 height 17
click at [375, 278] on input "text" at bounding box center [548, 266] width 510 height 29
type input "Luqman Mohd"
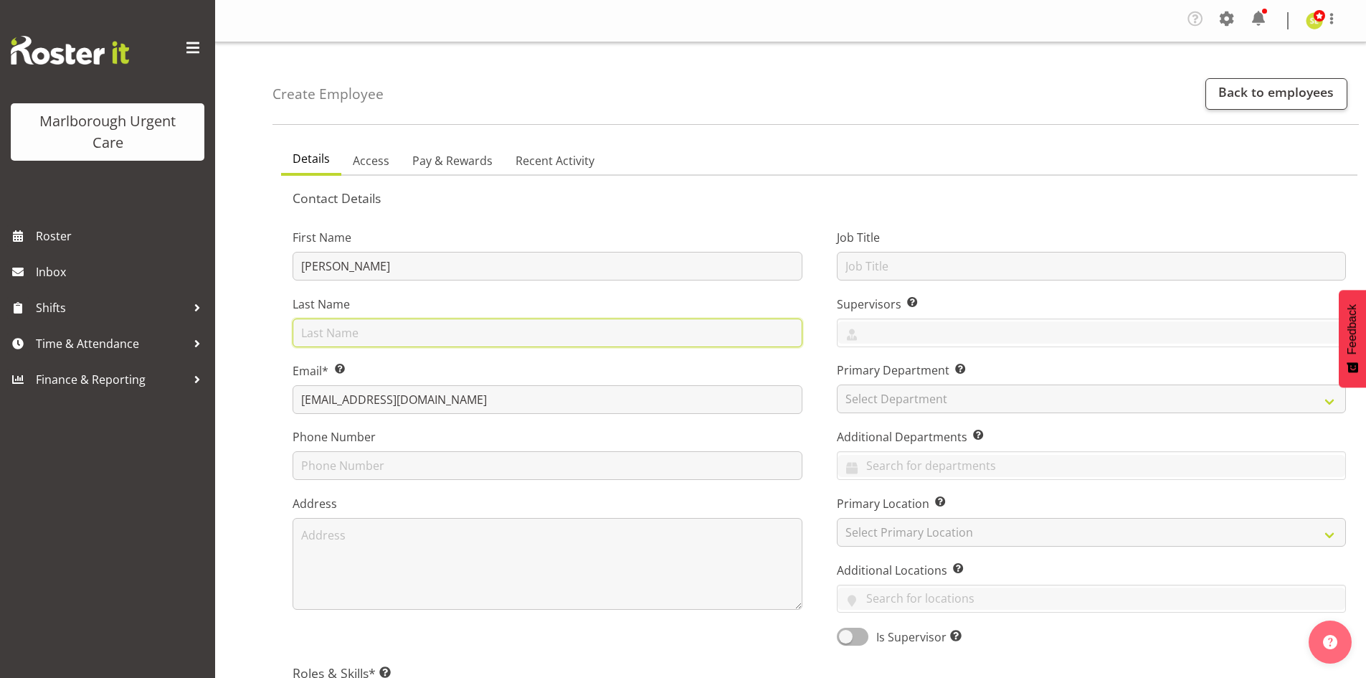
click at [394, 328] on input "text" at bounding box center [548, 332] width 510 height 29
type input "Jani"
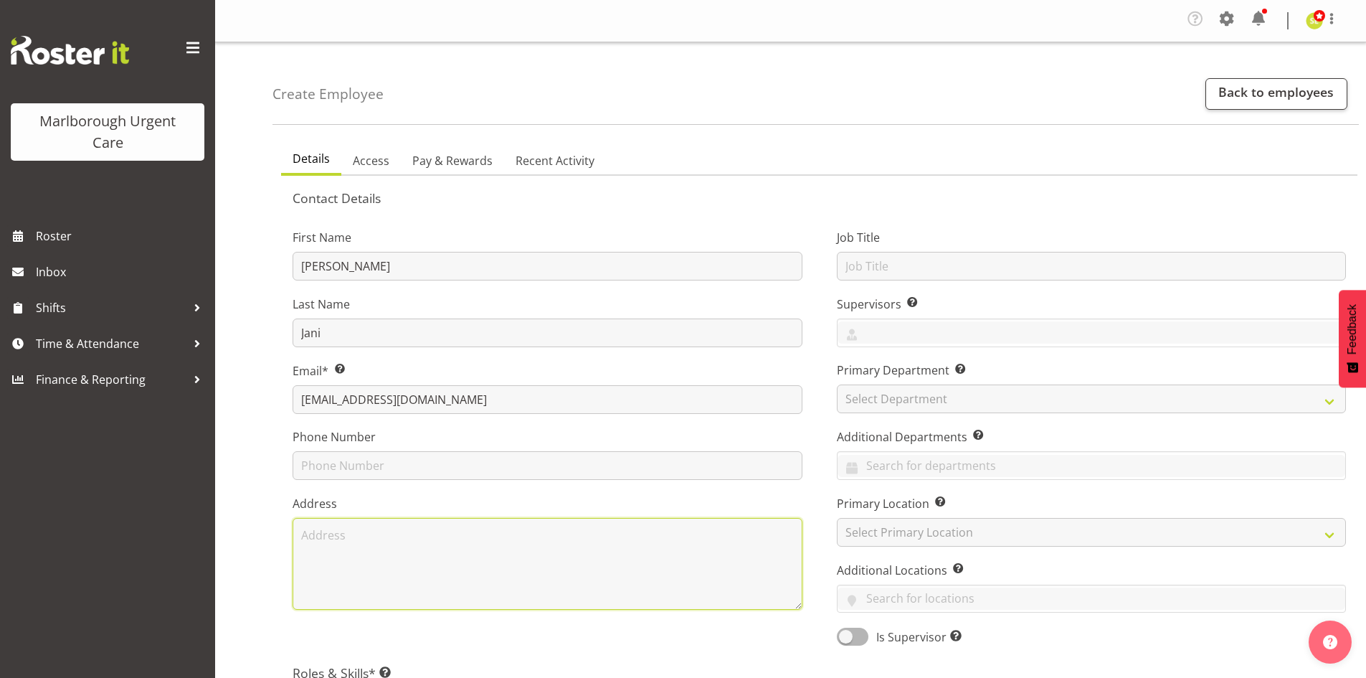
click at [329, 561] on textarea at bounding box center [548, 564] width 510 height 92
type textarea "56 Hospital Road Witherlea Blenheim"
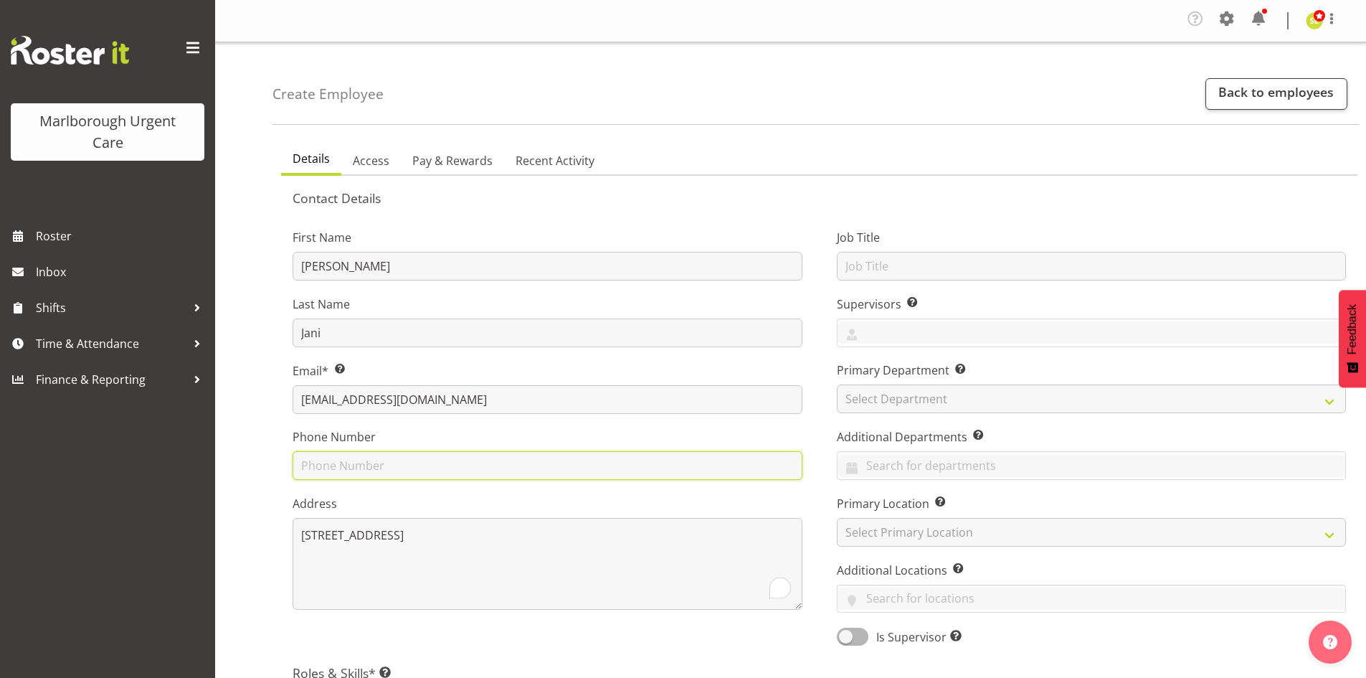
click at [332, 462] on input "text" at bounding box center [548, 465] width 510 height 29
type input "0223025597"
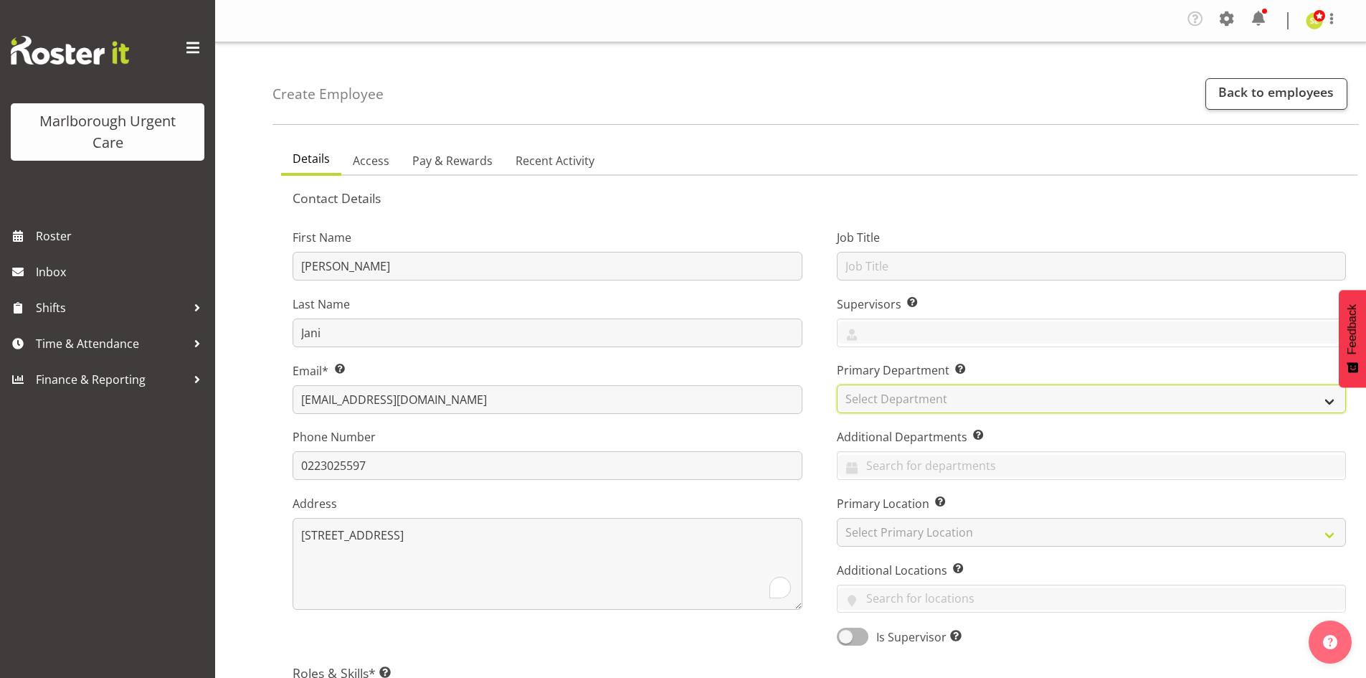
click at [920, 396] on select "Select Department Haemodialysis Dialysis Unit Marlborough Urgent Care" at bounding box center [1092, 398] width 510 height 29
select select "925"
click at [837, 384] on select "Select Department Haemodialysis Dialysis Unit Marlborough Urgent Care" at bounding box center [1092, 398] width 510 height 29
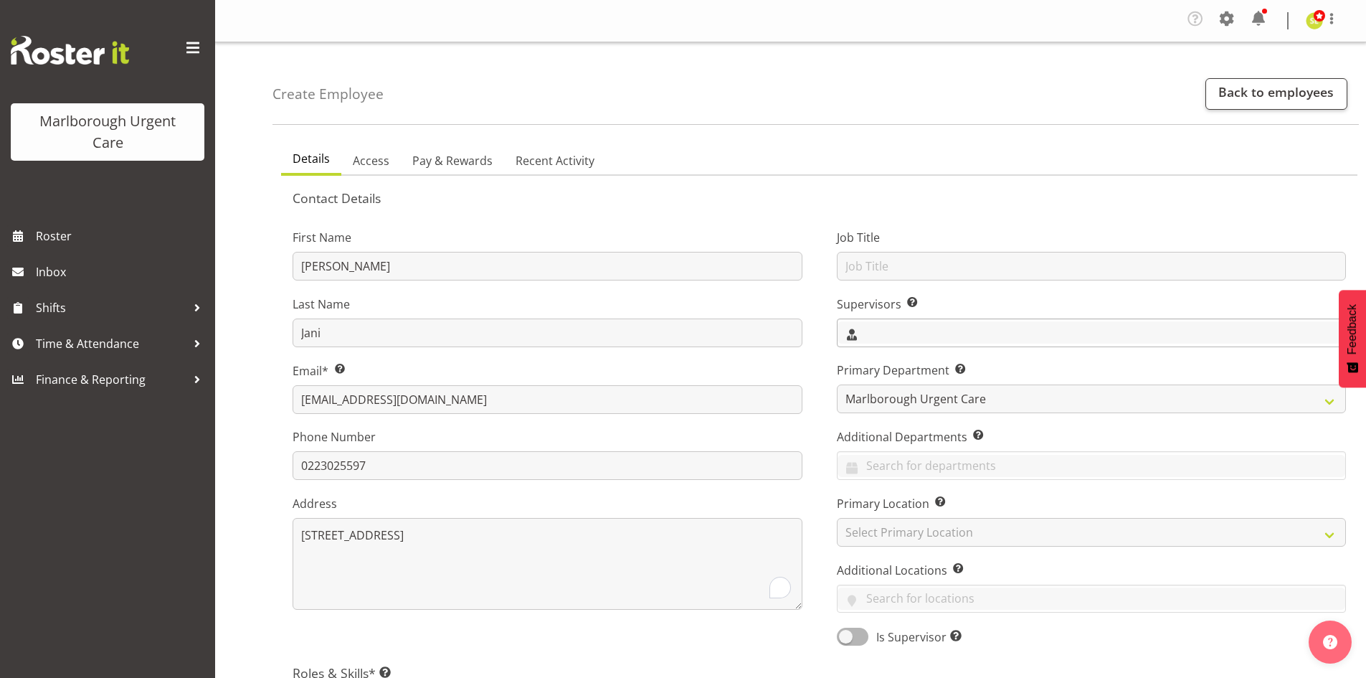
click at [898, 337] on input "text" at bounding box center [1092, 332] width 508 height 22
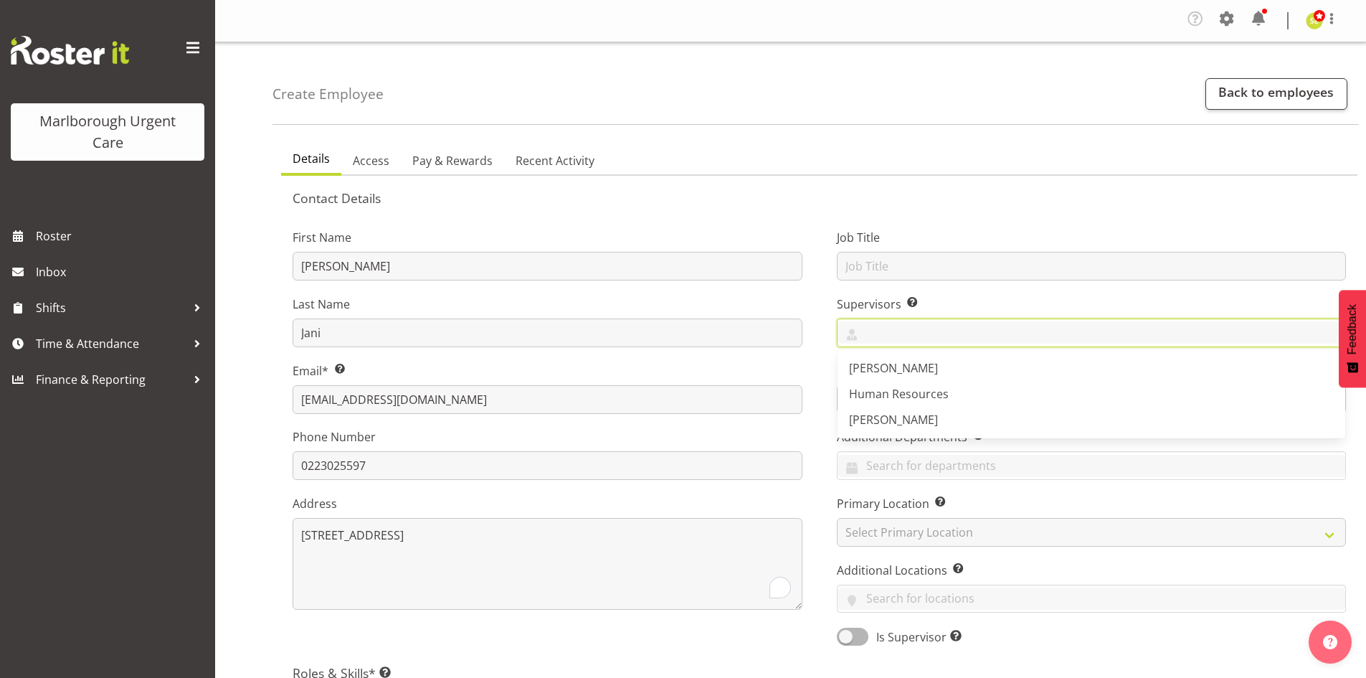
drag, startPoint x: 896, startPoint y: 357, endPoint x: 914, endPoint y: 351, distance: 18.8
click at [896, 358] on link "[PERSON_NAME]" at bounding box center [1092, 368] width 508 height 26
click at [999, 338] on input "text" at bounding box center [1146, 332] width 399 height 22
click at [954, 410] on link "[PERSON_NAME]" at bounding box center [1092, 420] width 508 height 26
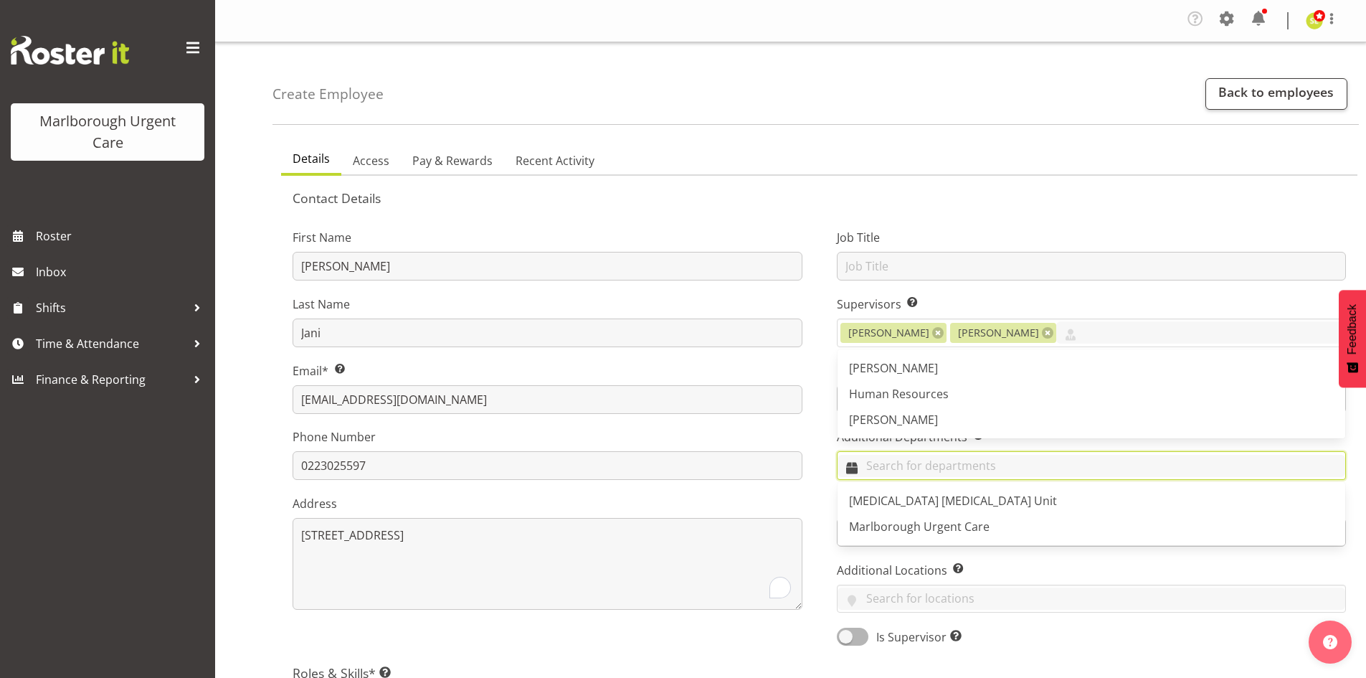
click at [932, 468] on input "text" at bounding box center [1092, 466] width 508 height 22
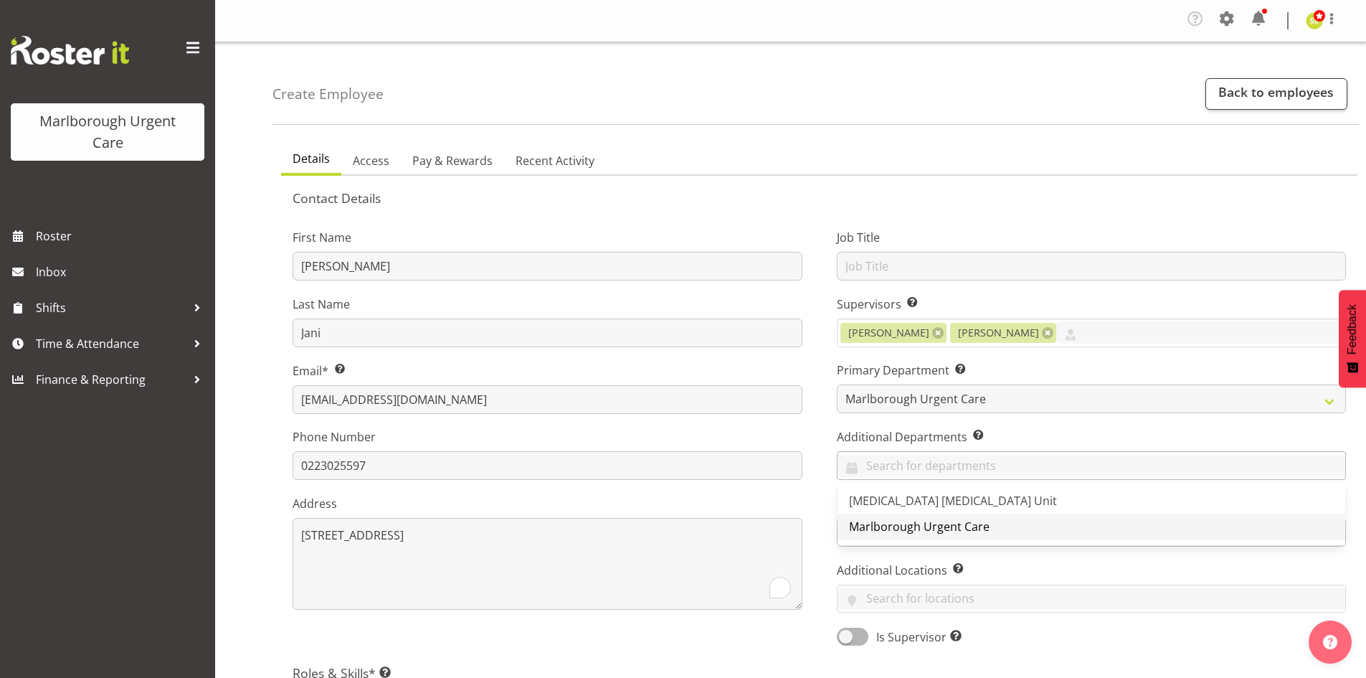
click at [921, 526] on span "Marlborough Urgent Care" at bounding box center [919, 526] width 141 height 16
click at [842, 554] on div "Job Title Supervisors Select the employee’s supervisors, or the person who is i…" at bounding box center [1092, 432] width 544 height 447
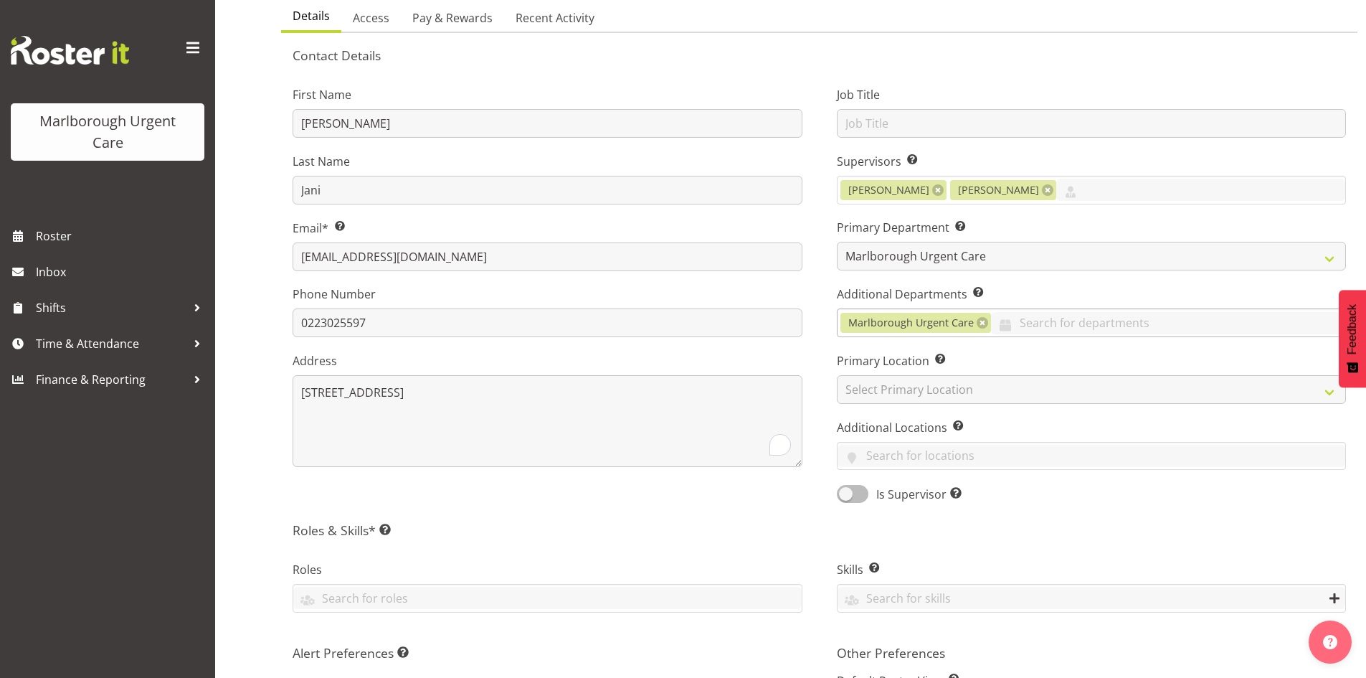
scroll to position [143, 0]
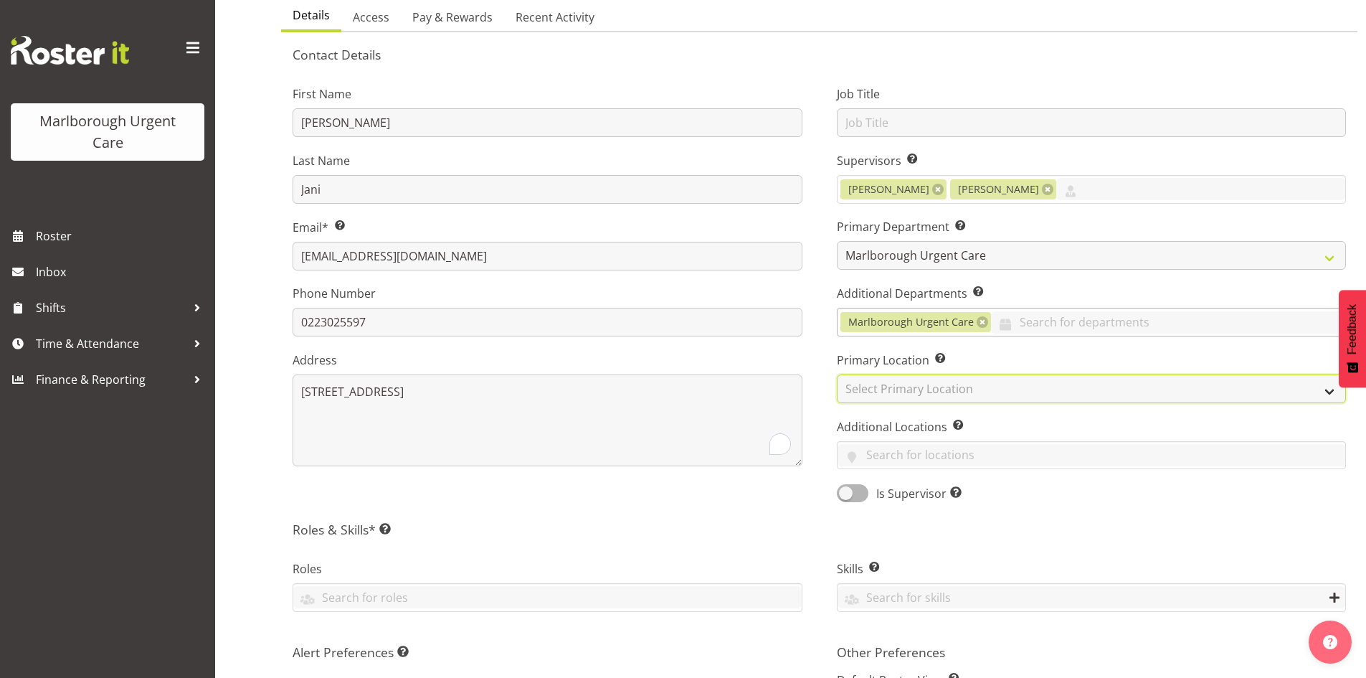
drag, startPoint x: 893, startPoint y: 390, endPoint x: 897, endPoint y: 402, distance: 12.9
click at [893, 389] on select "Select Primary Location Blenheim" at bounding box center [1092, 388] width 510 height 29
select select "1282"
click at [837, 374] on select "Select Primary Location Blenheim" at bounding box center [1092, 388] width 510 height 29
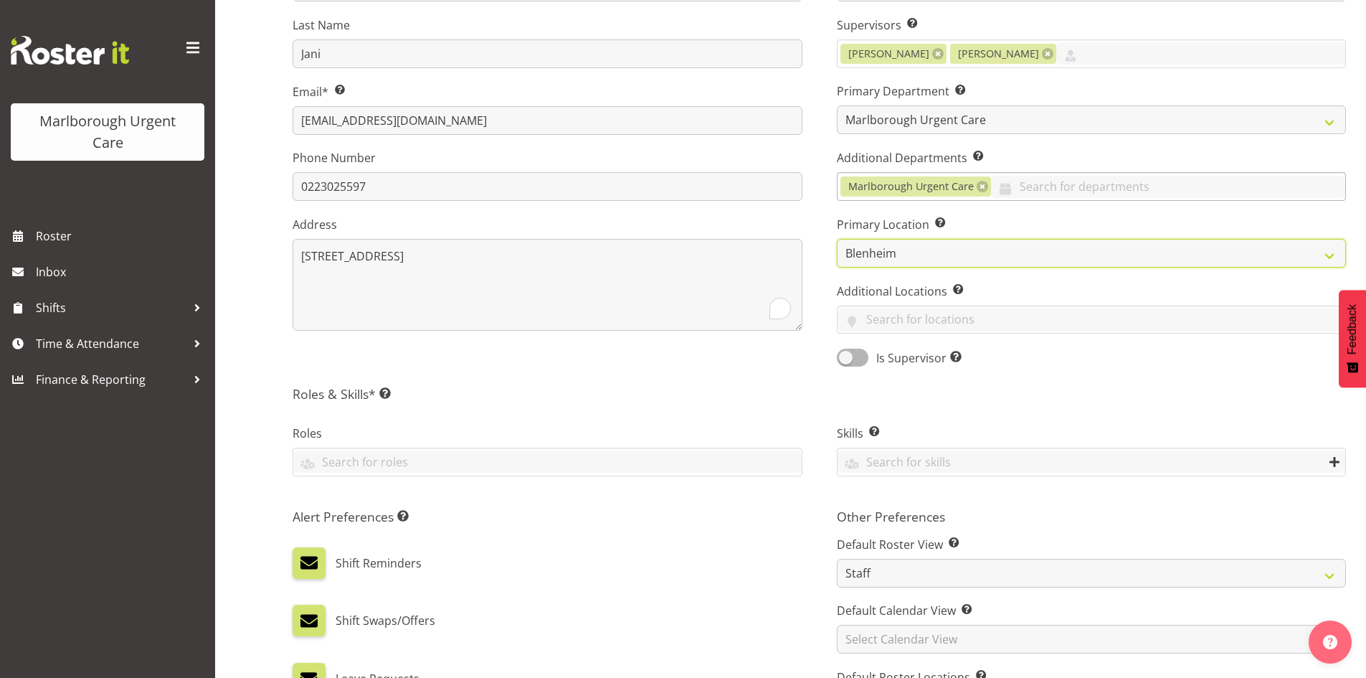
scroll to position [287, 0]
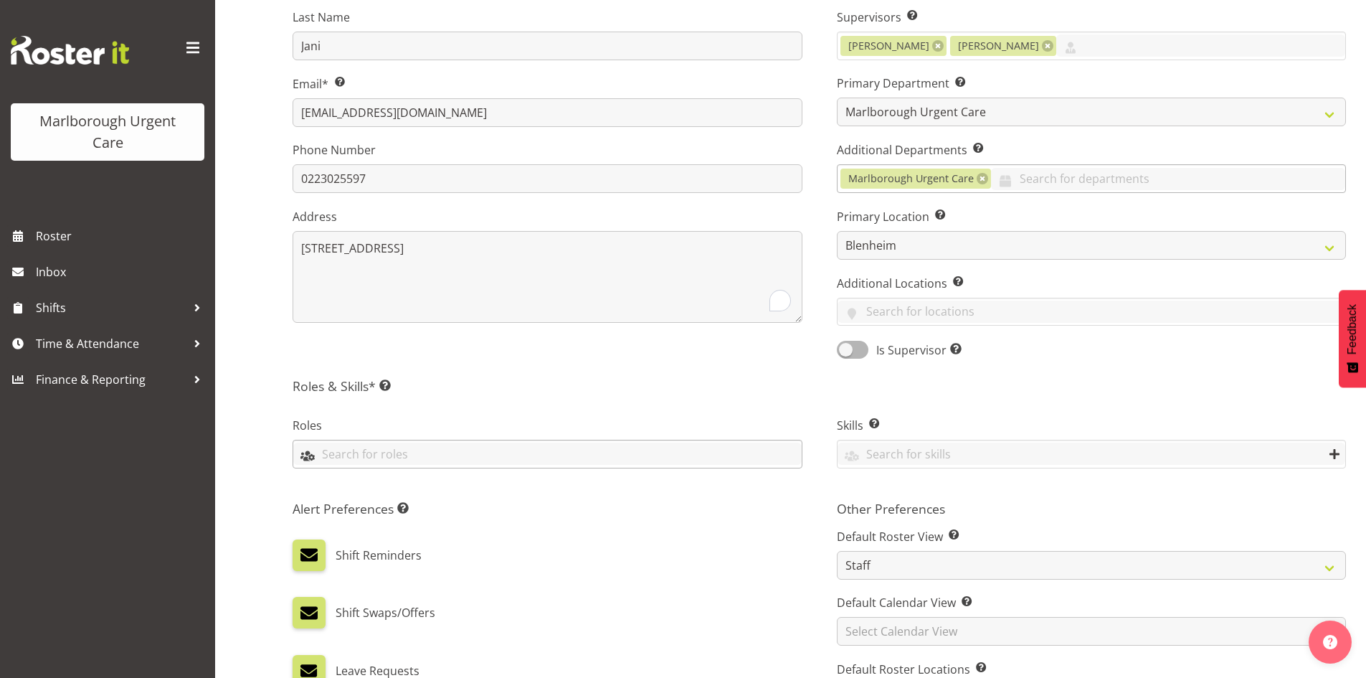
click at [437, 454] on input "text" at bounding box center [547, 453] width 508 height 22
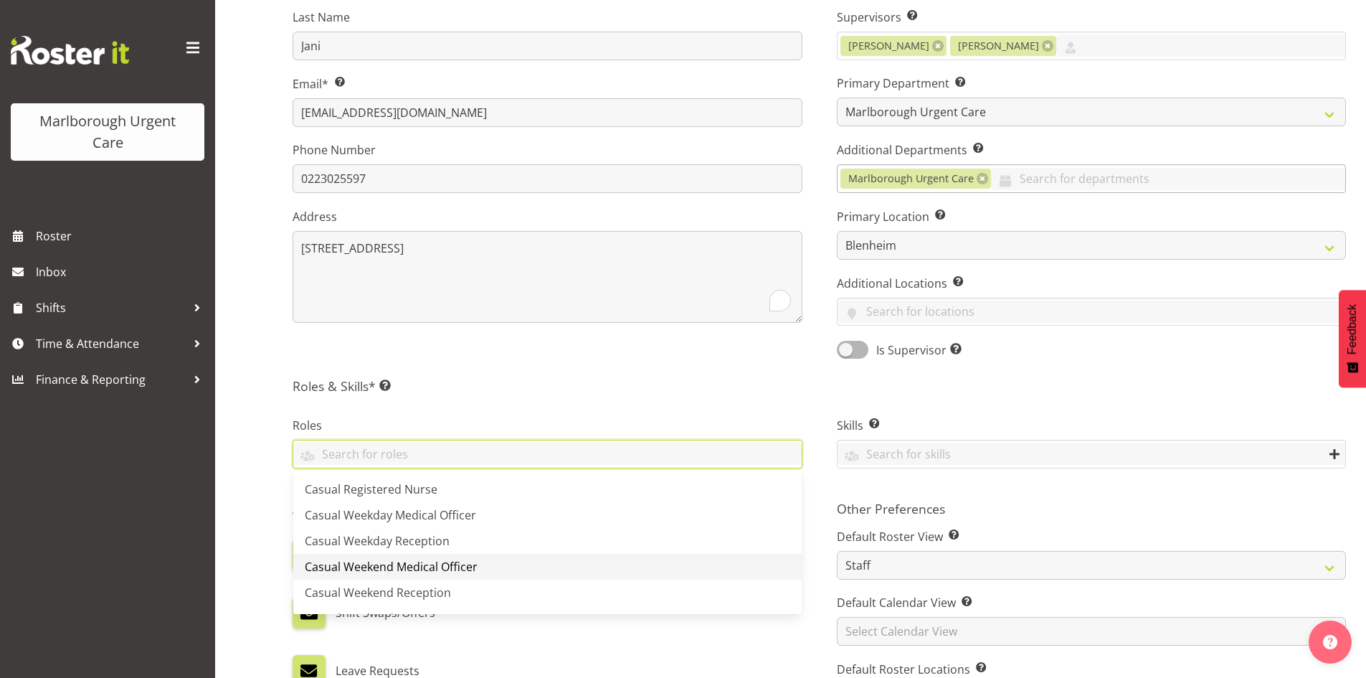
click at [464, 559] on span "Casual Weekend Medical Officer" at bounding box center [391, 567] width 173 height 16
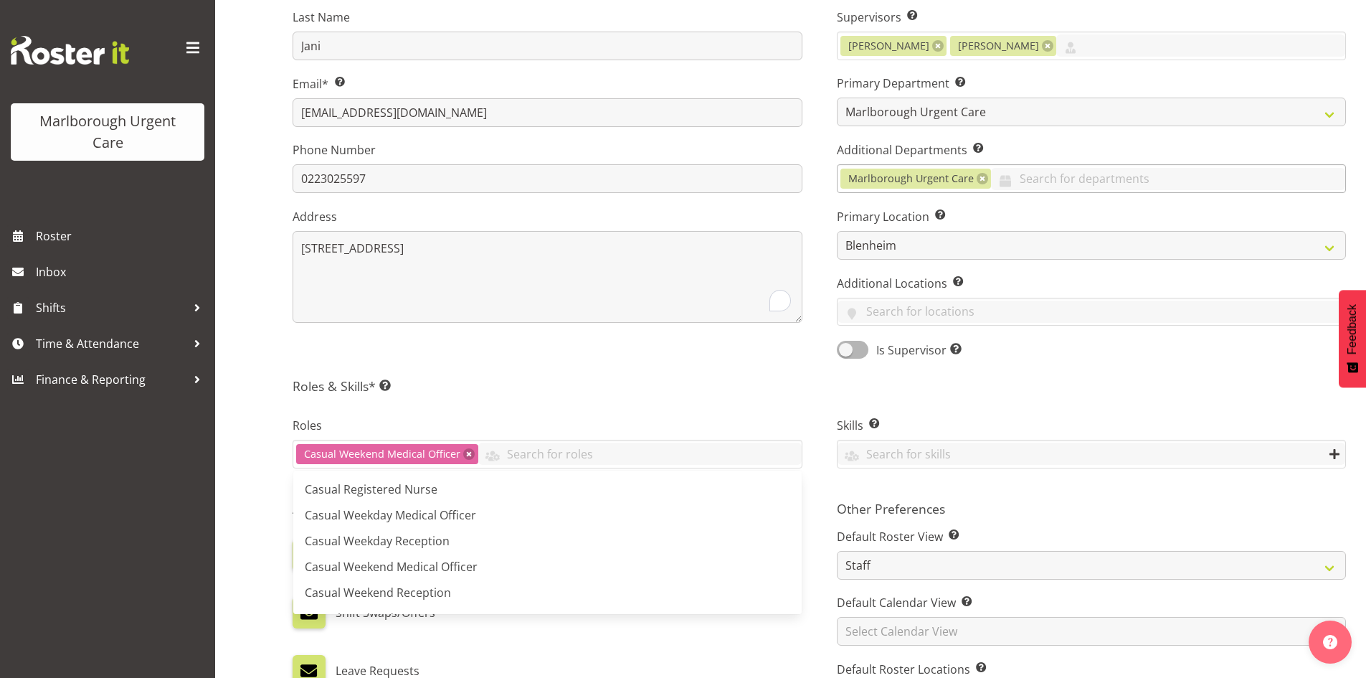
click at [657, 407] on div "Roles Casual Weekend Medical Officer Casual Registered Nurse Casual Weekday Med…" at bounding box center [547, 444] width 544 height 95
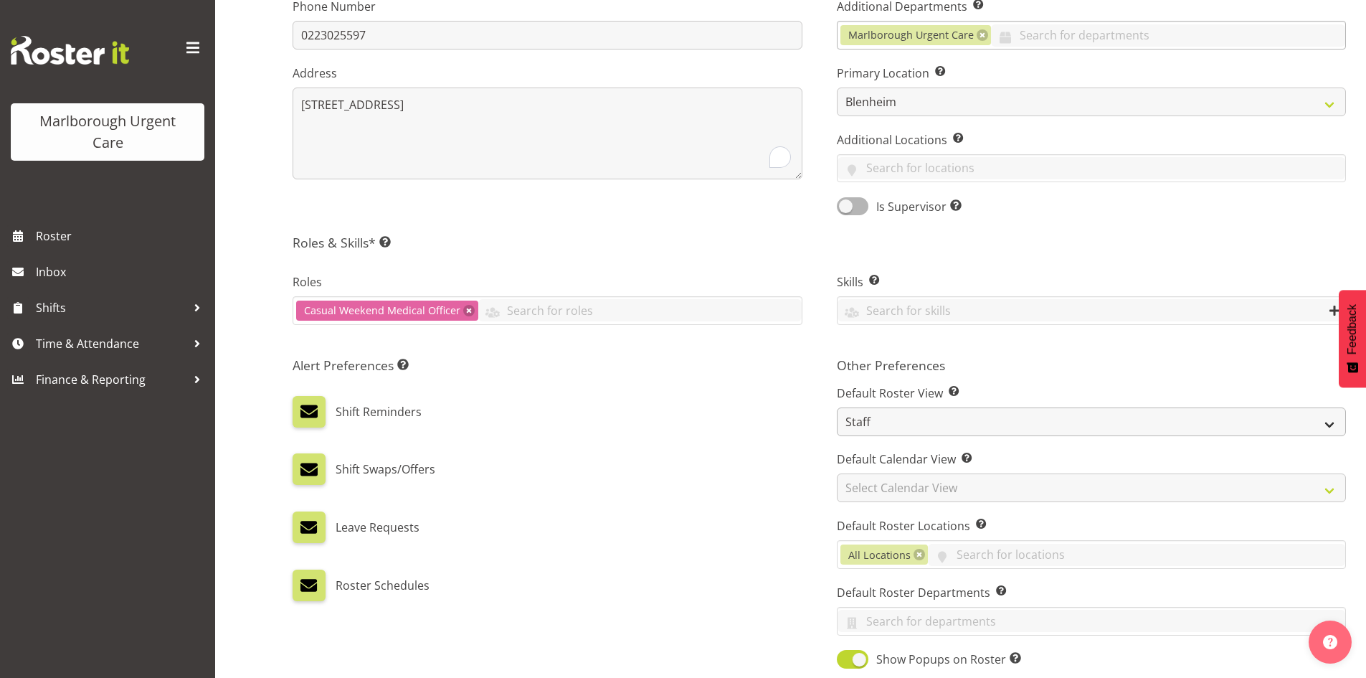
scroll to position [574, 0]
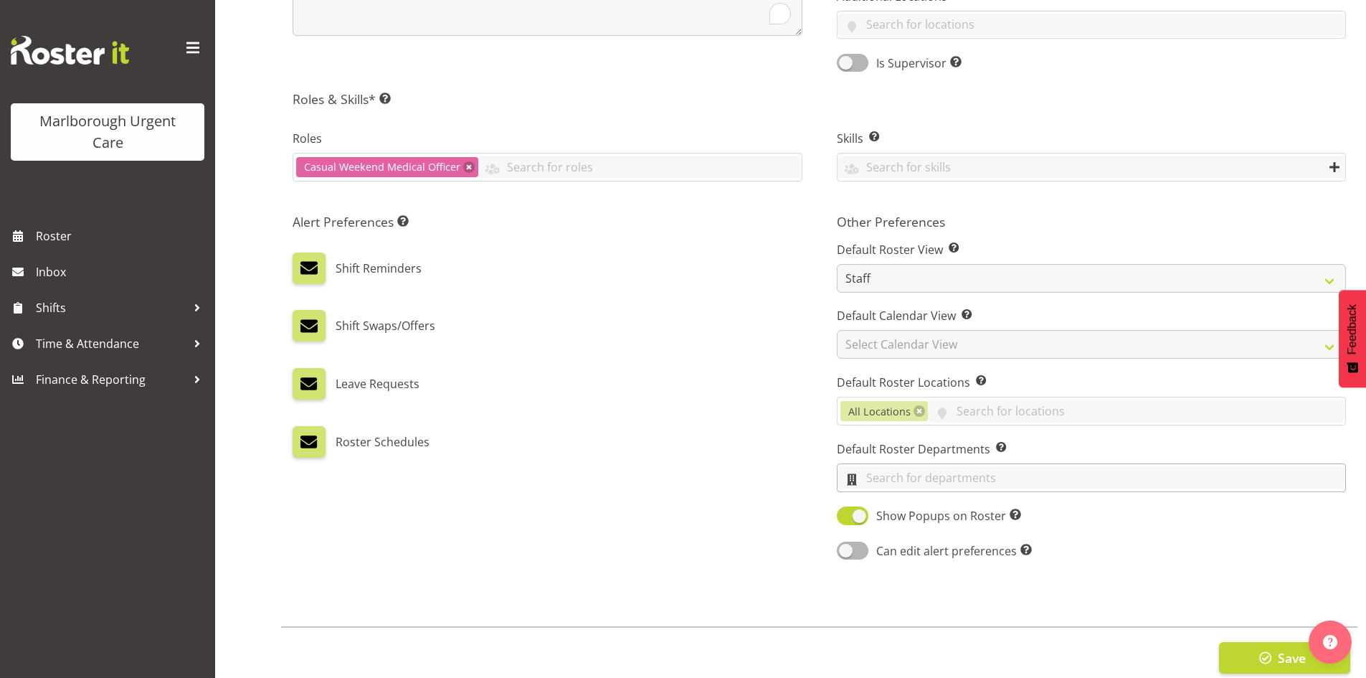
click at [878, 472] on input "text" at bounding box center [1092, 477] width 508 height 22
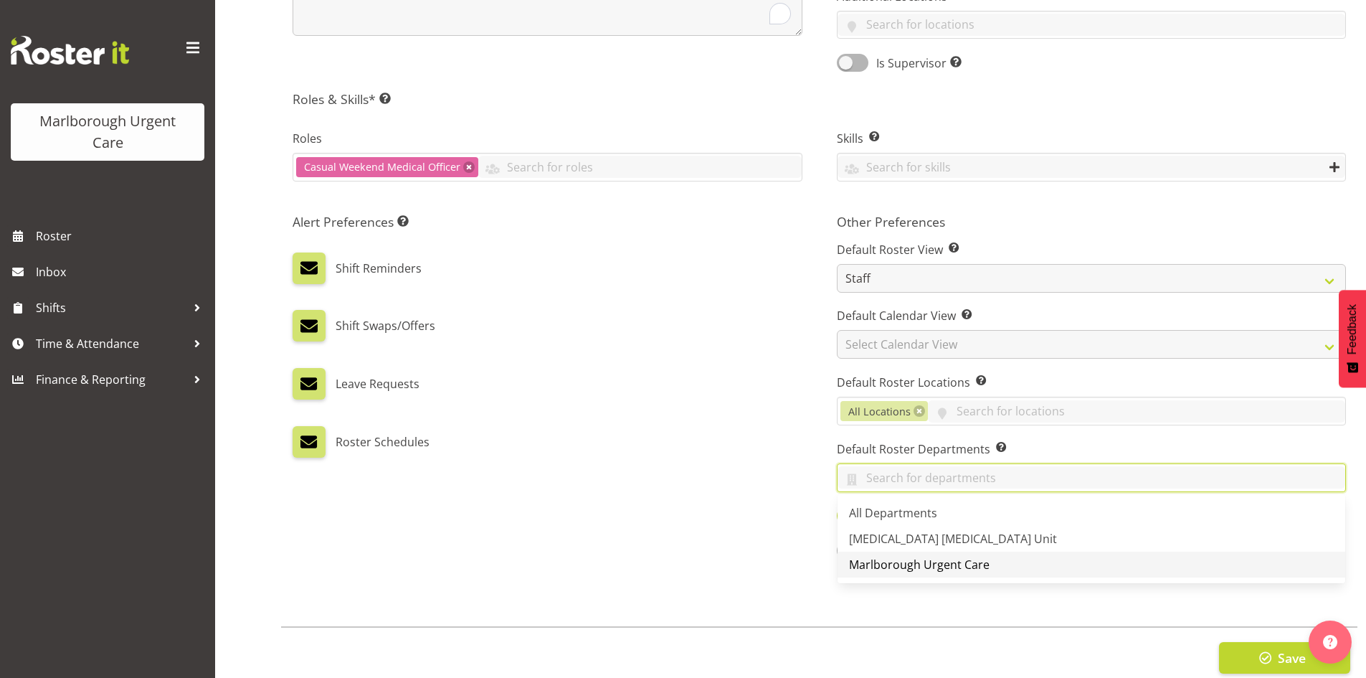
drag, startPoint x: 885, startPoint y: 562, endPoint x: 861, endPoint y: 553, distance: 25.9
click at [884, 562] on span "Marlborough Urgent Care" at bounding box center [919, 564] width 141 height 16
click at [709, 424] on div "Roster Schedules" at bounding box center [548, 435] width 510 height 43
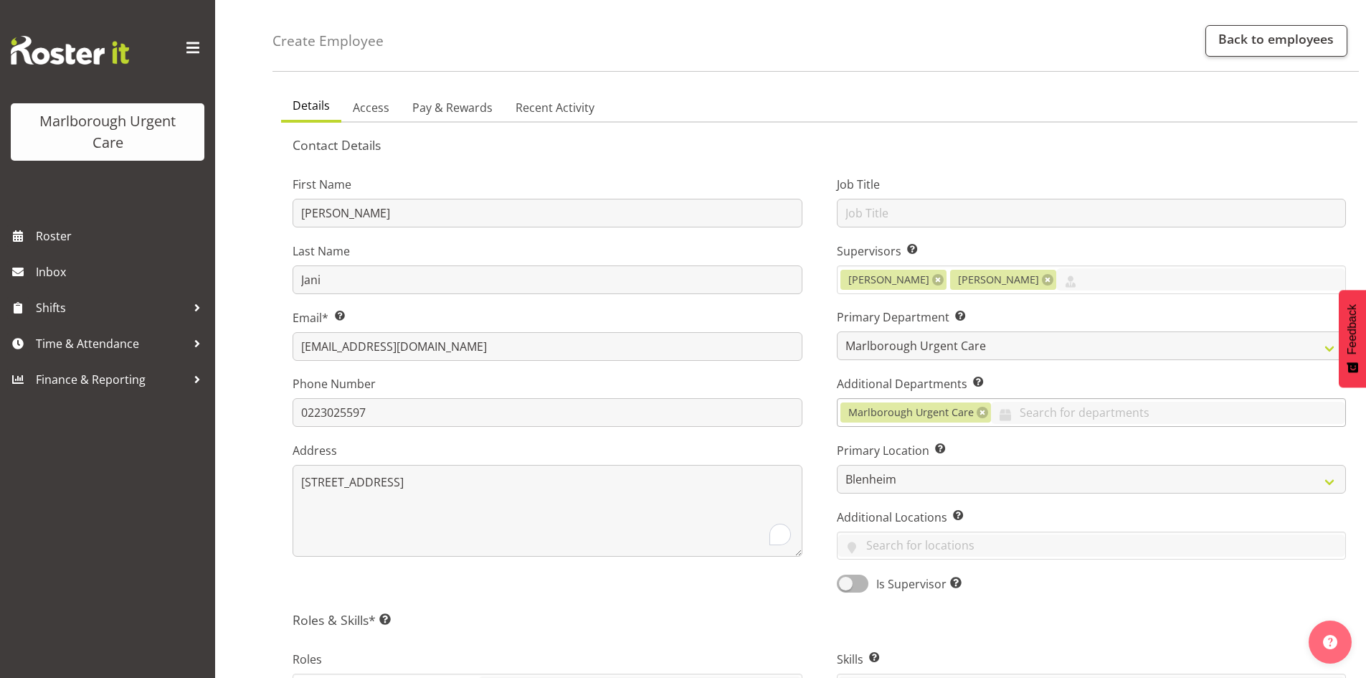
scroll to position [0, 0]
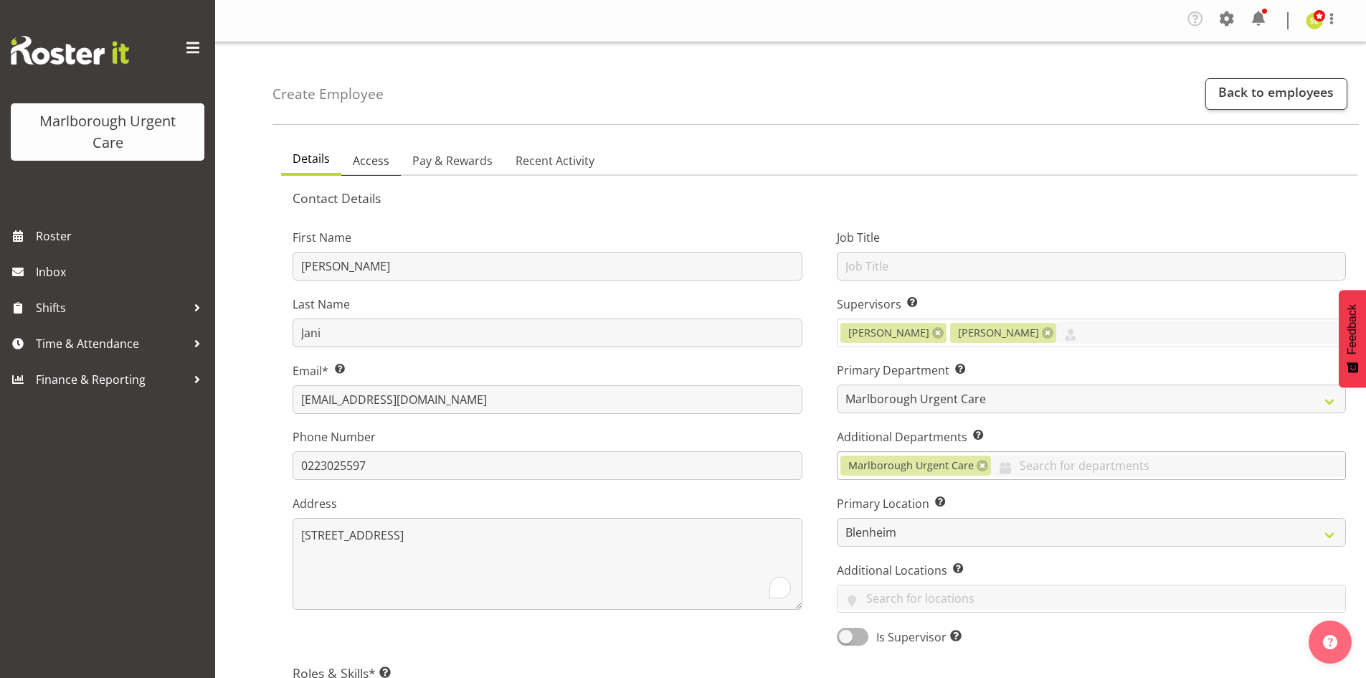
click at [371, 163] on span "Access" at bounding box center [371, 160] width 37 height 17
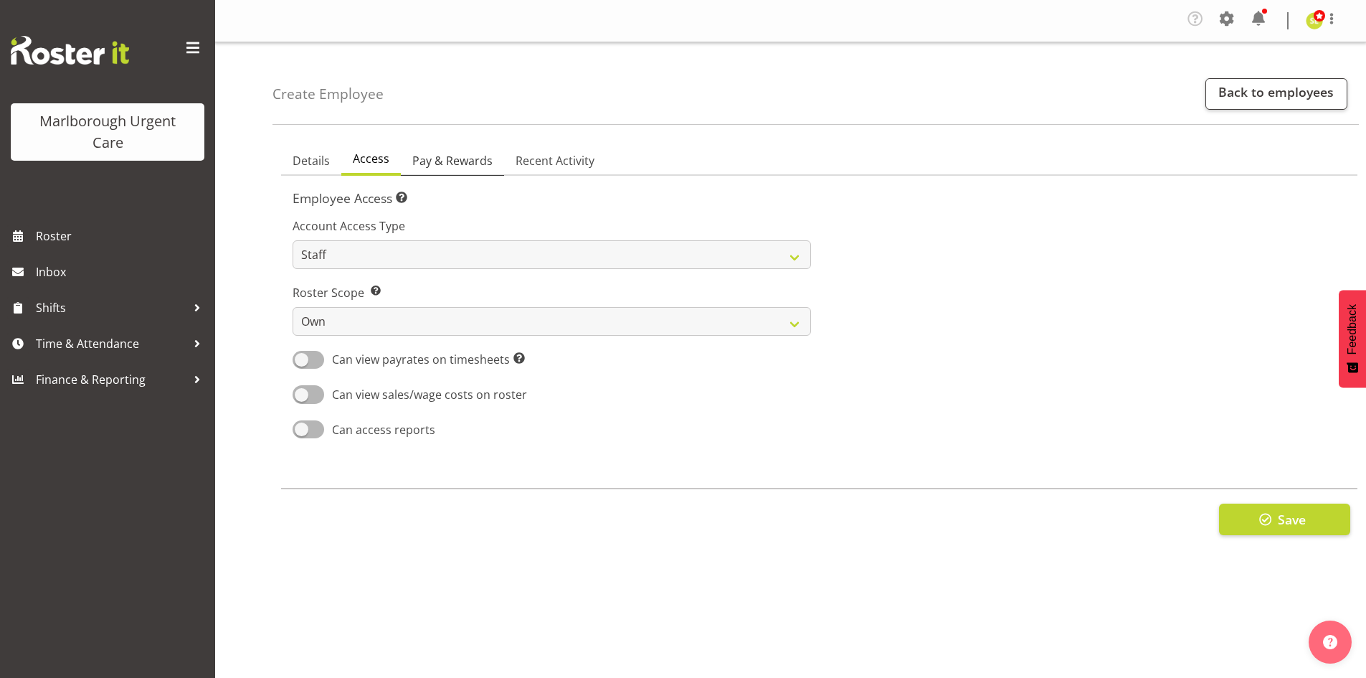
click at [435, 169] on span "Pay & Rewards" at bounding box center [452, 160] width 80 height 17
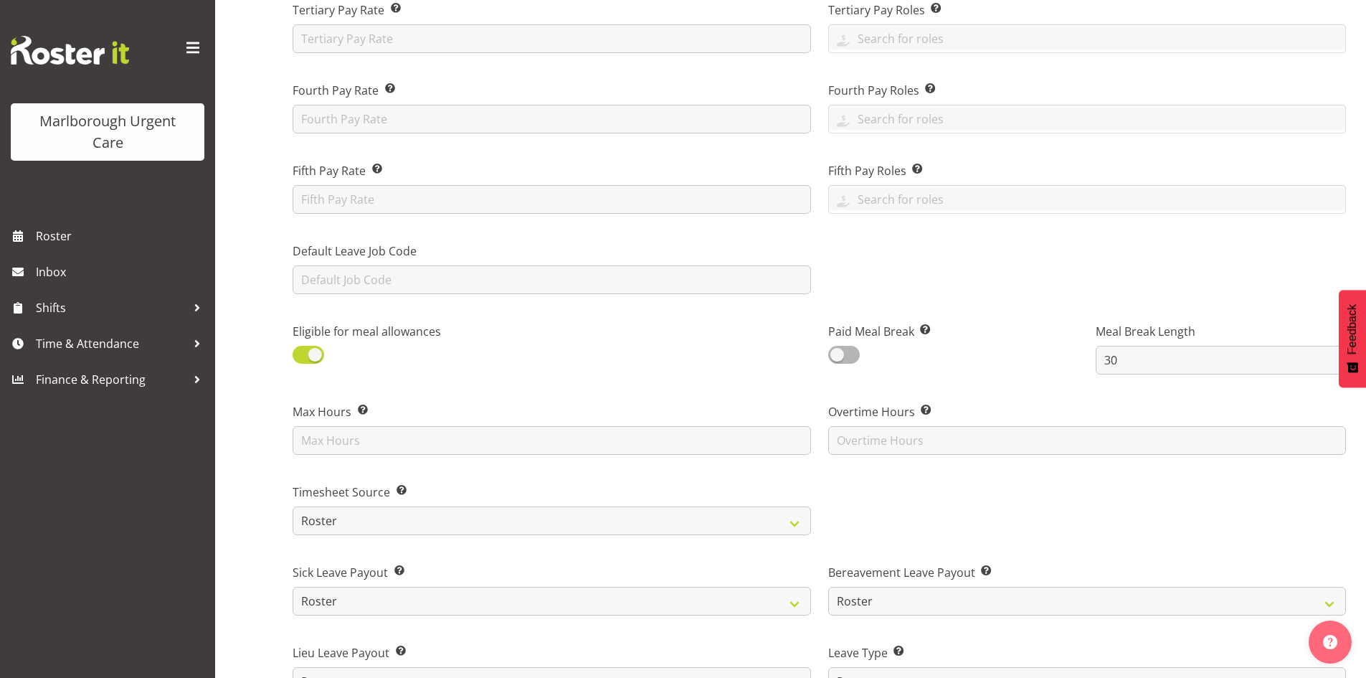
scroll to position [574, 0]
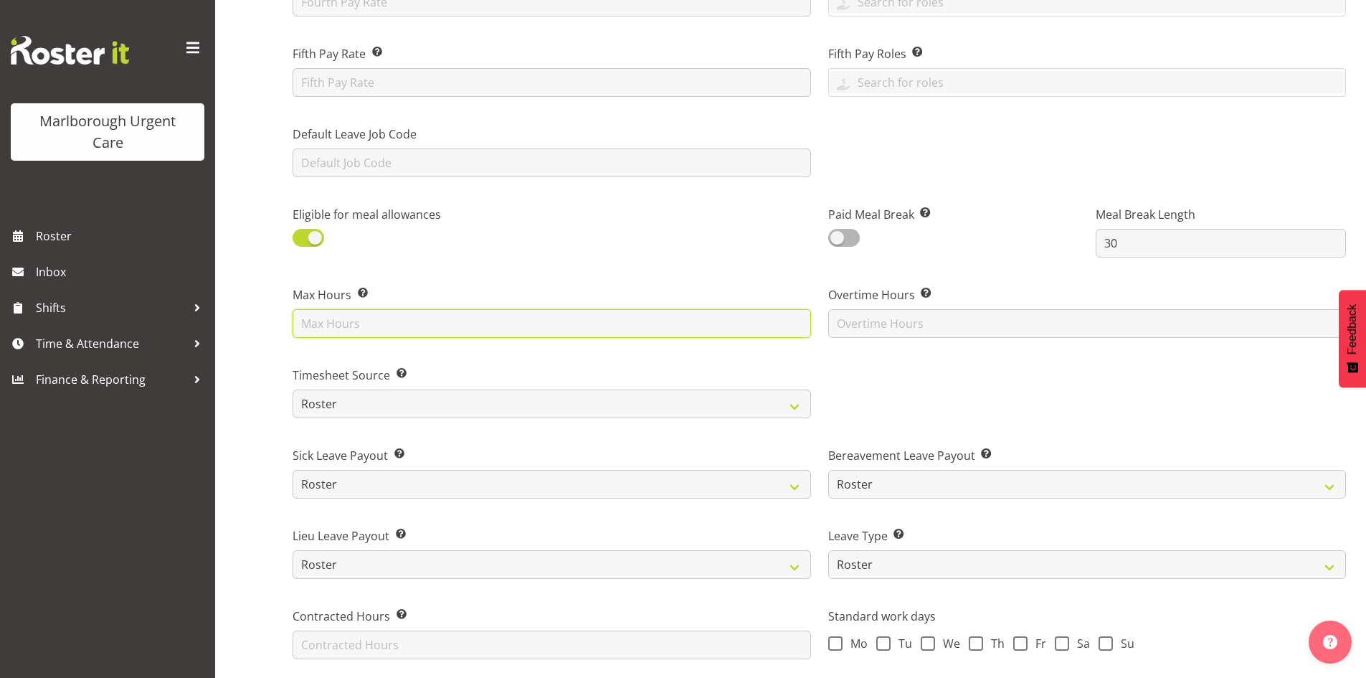
click at [378, 333] on input "text" at bounding box center [552, 323] width 518 height 29
type input "40"
click at [319, 241] on span at bounding box center [309, 238] width 32 height 18
click at [302, 241] on input "checkbox" at bounding box center [297, 237] width 9 height 9
checkbox input "false"
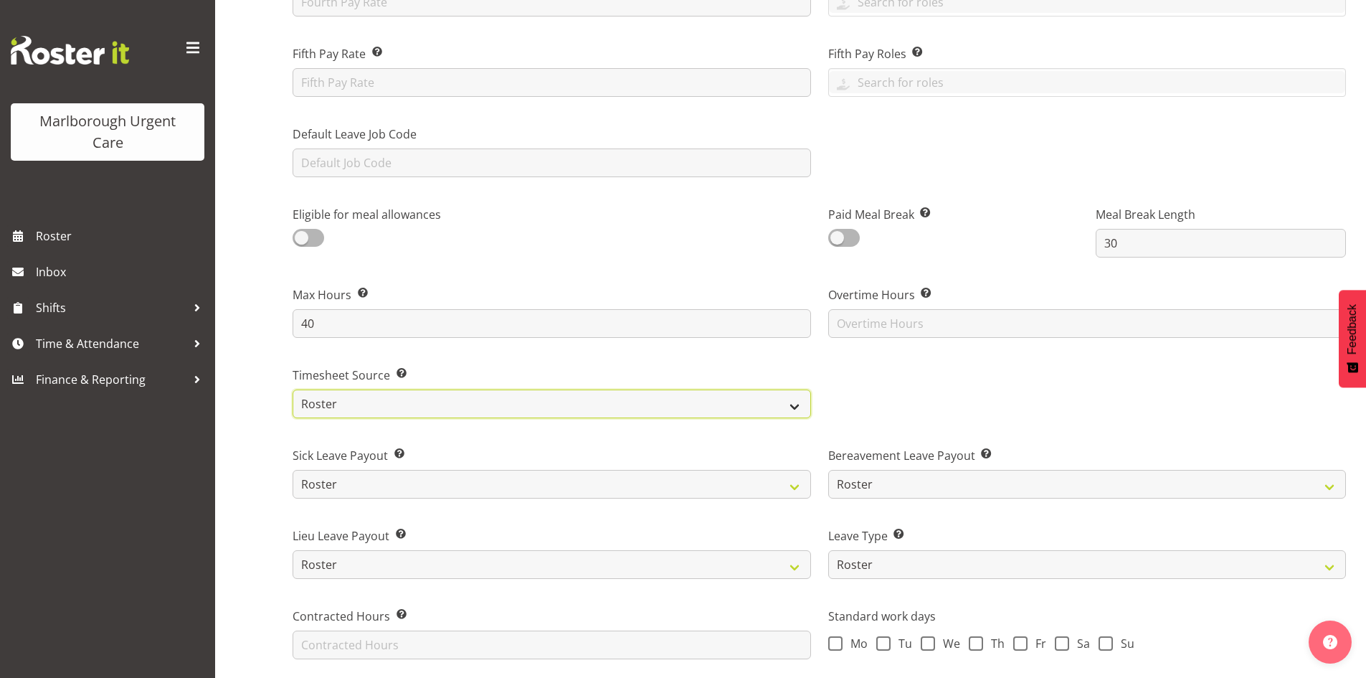
click at [420, 416] on select "Roster Manual GPS GPS (via Roster)" at bounding box center [552, 403] width 518 height 29
select select "manual"
click at [293, 389] on select "Roster Manual GPS GPS (via Roster)" at bounding box center [552, 403] width 518 height 29
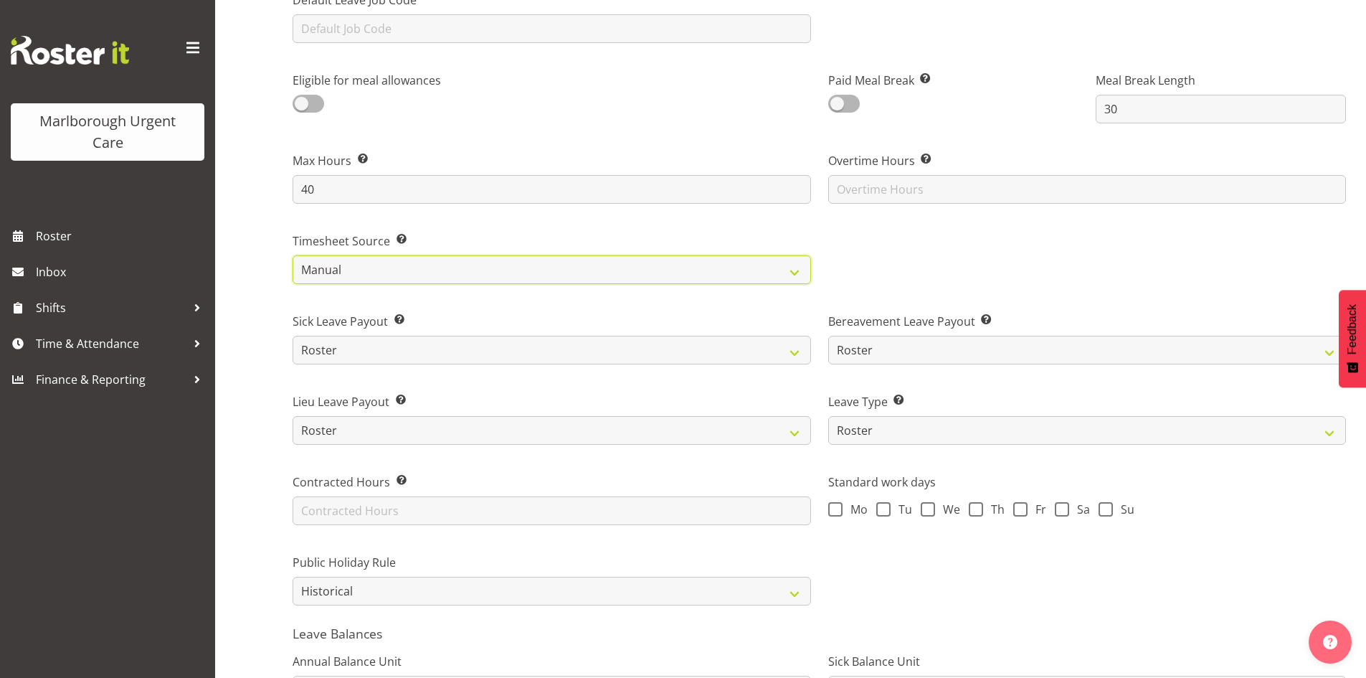
scroll to position [717, 0]
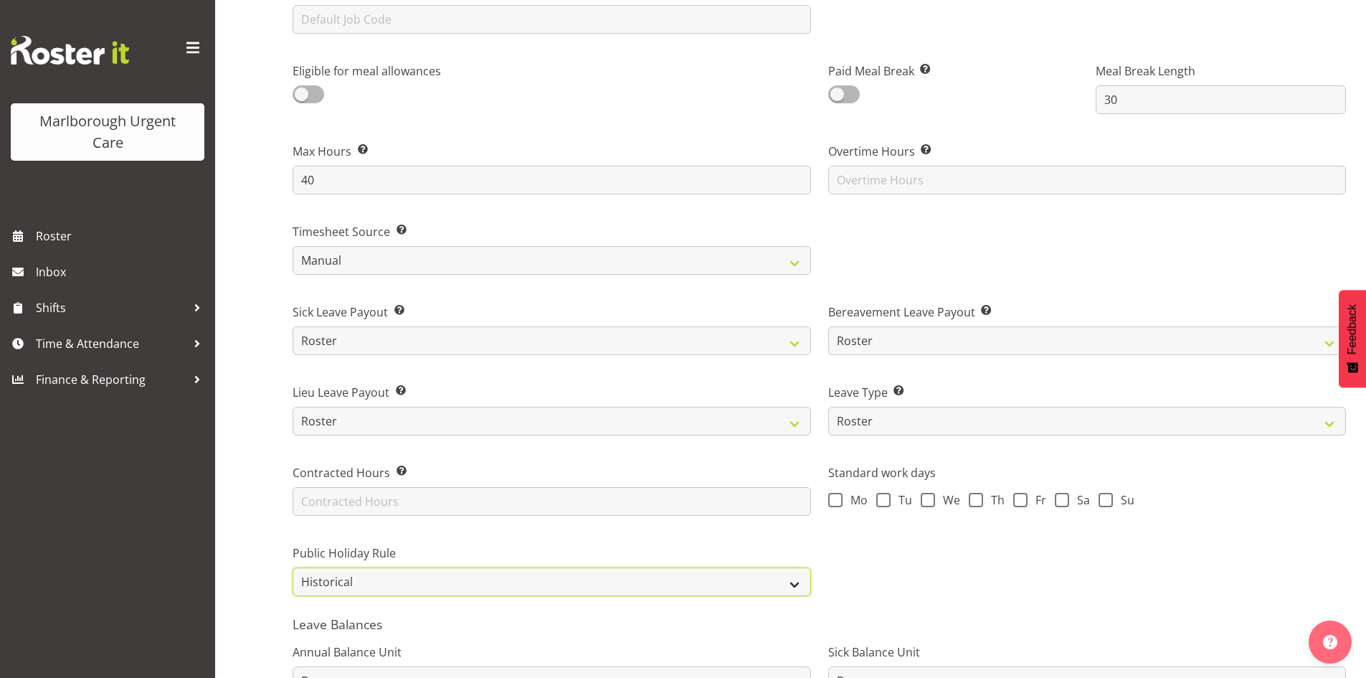
click at [396, 587] on select "Roster Always Pay Never Pay Historical Roster-Fixed" at bounding box center [552, 581] width 518 height 29
select select "roster"
click at [293, 567] on select "Roster Always Pay Never Pay Historical Roster-Fixed" at bounding box center [552, 581] width 518 height 29
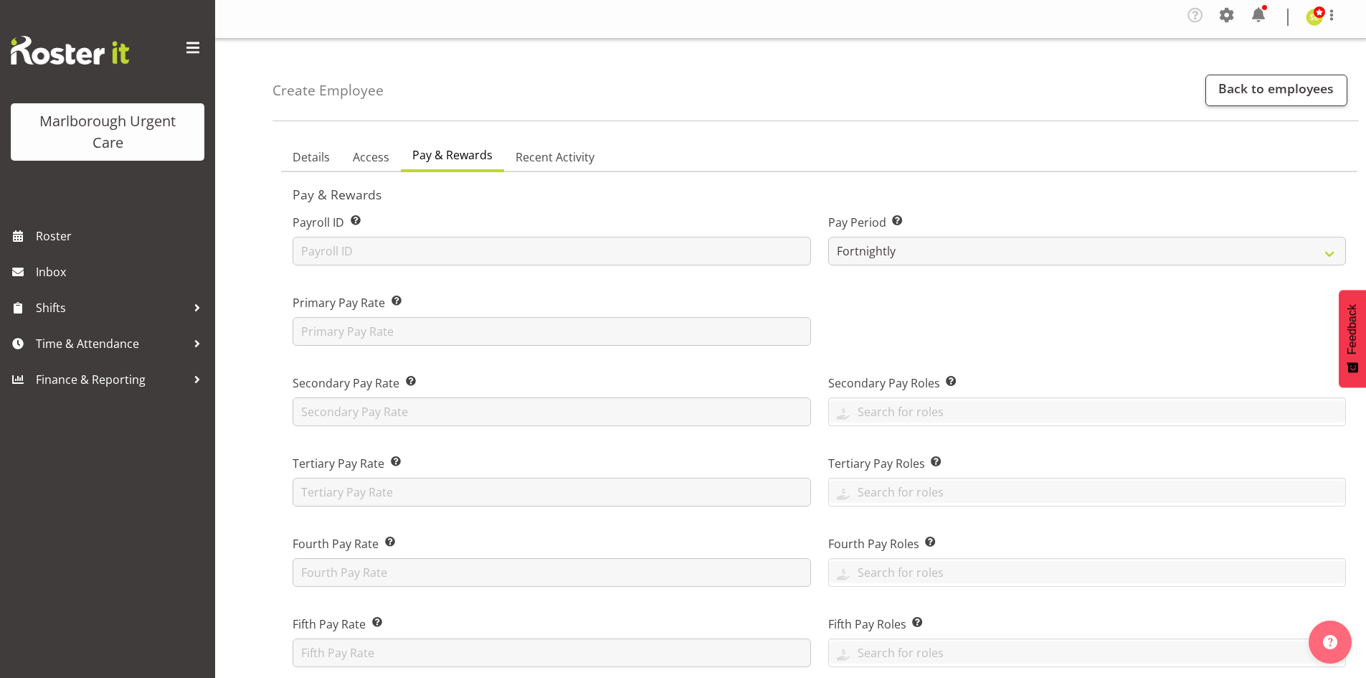
scroll to position [0, 0]
click at [297, 168] on span "Details" at bounding box center [311, 160] width 37 height 17
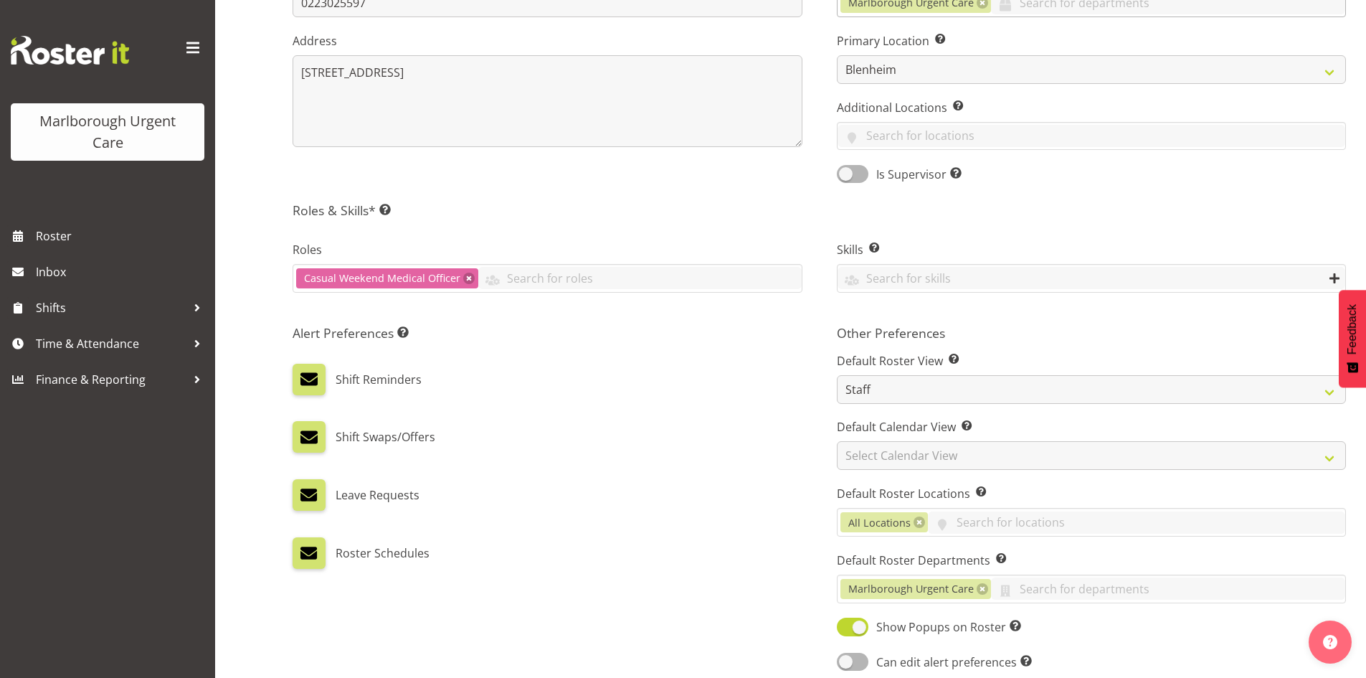
scroll to position [603, 0]
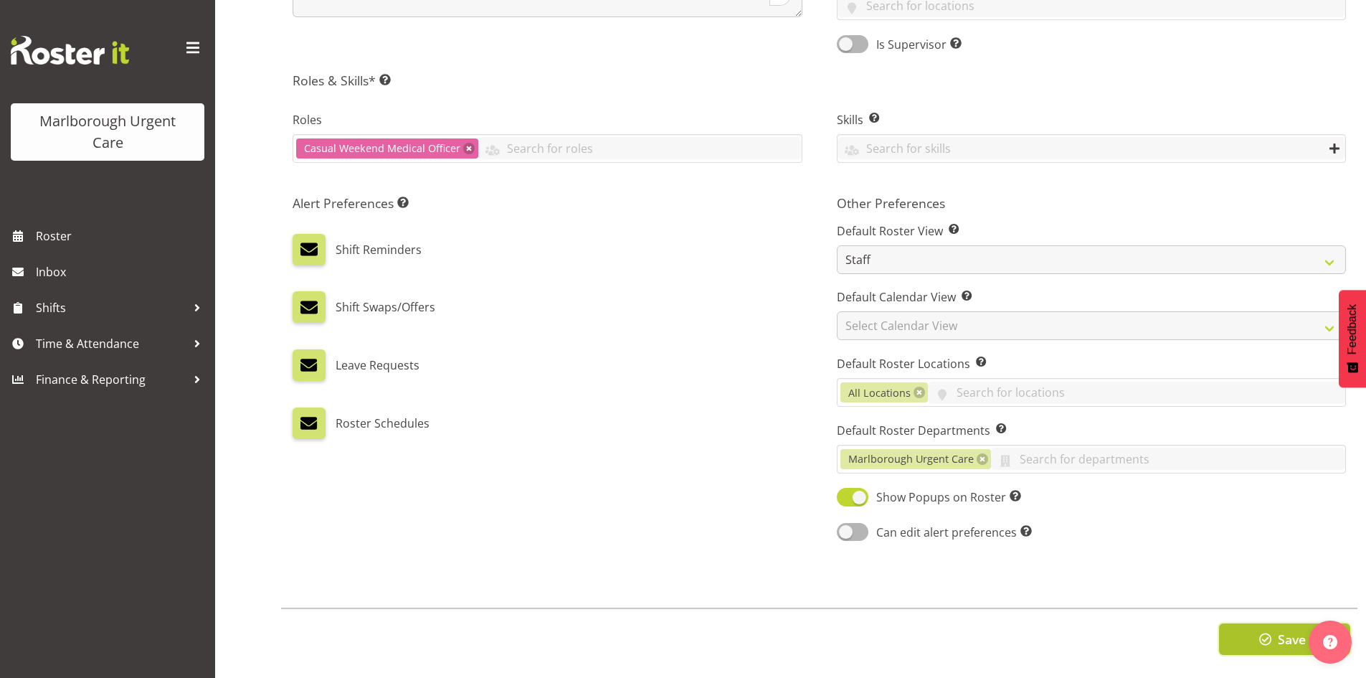
click at [1243, 623] on button "Save" at bounding box center [1284, 639] width 131 height 32
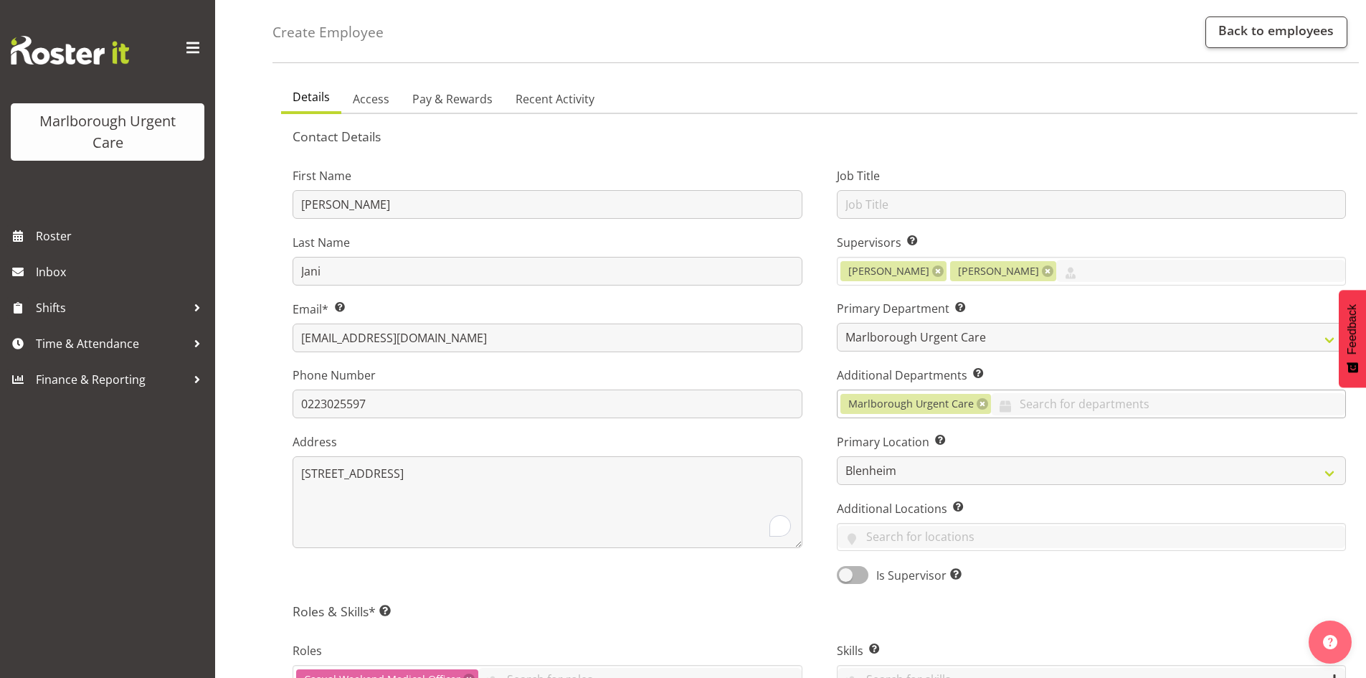
scroll to position [29, 0]
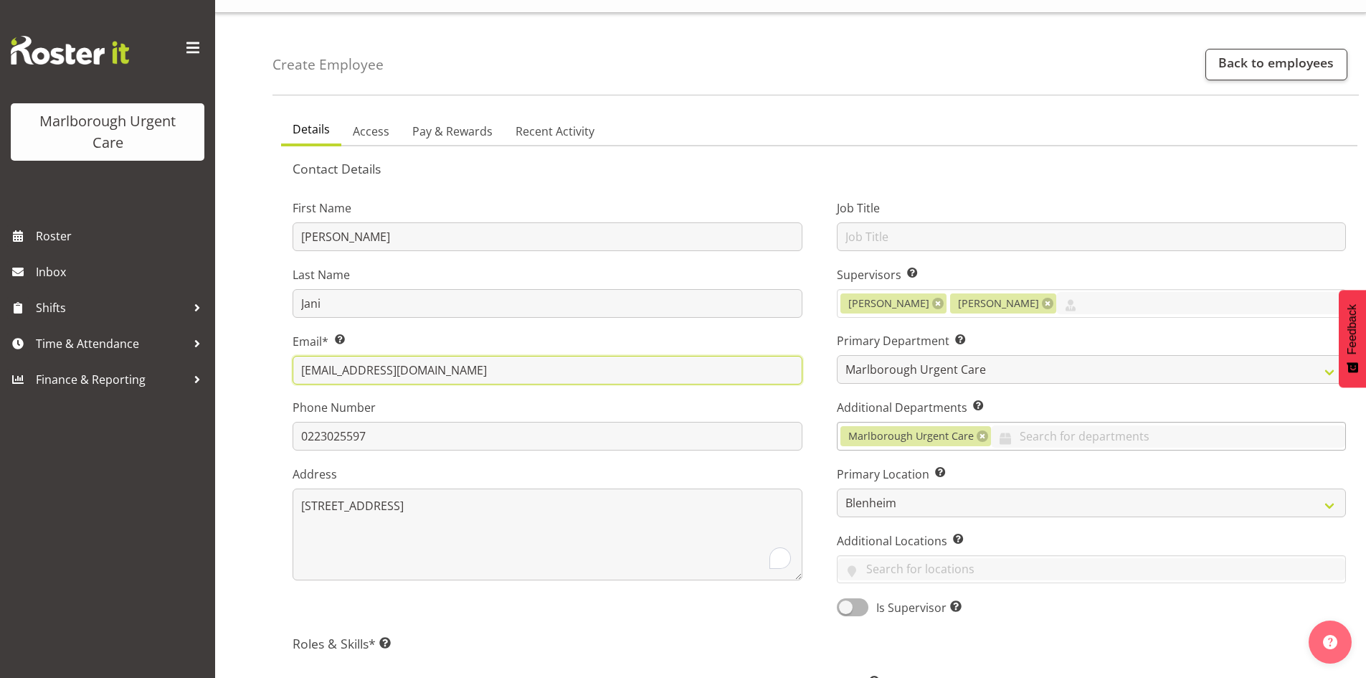
drag, startPoint x: 540, startPoint y: 366, endPoint x: 276, endPoint y: 371, distance: 264.0
click at [276, 371] on div "First Name Luqman Mohd Last Name Jani Email* This is a required field. lmoh762@…" at bounding box center [547, 402] width 544 height 447
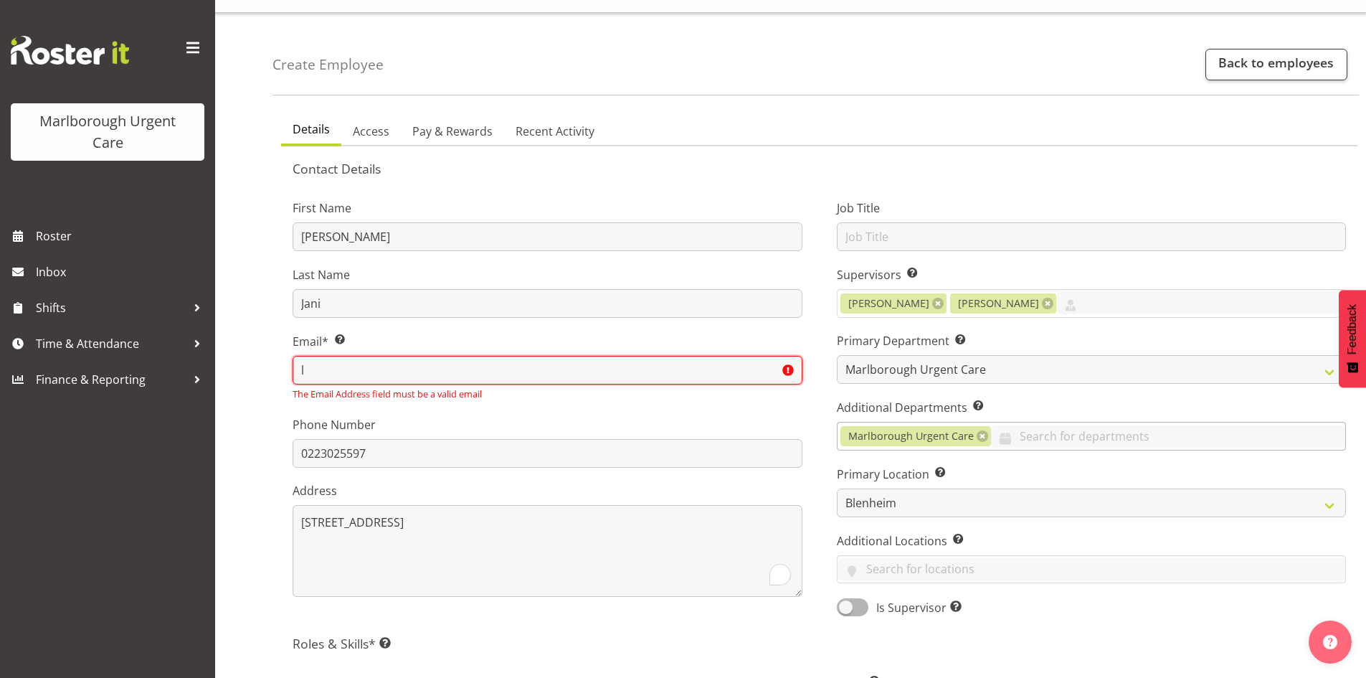
click at [381, 371] on input "l" at bounding box center [548, 370] width 510 height 29
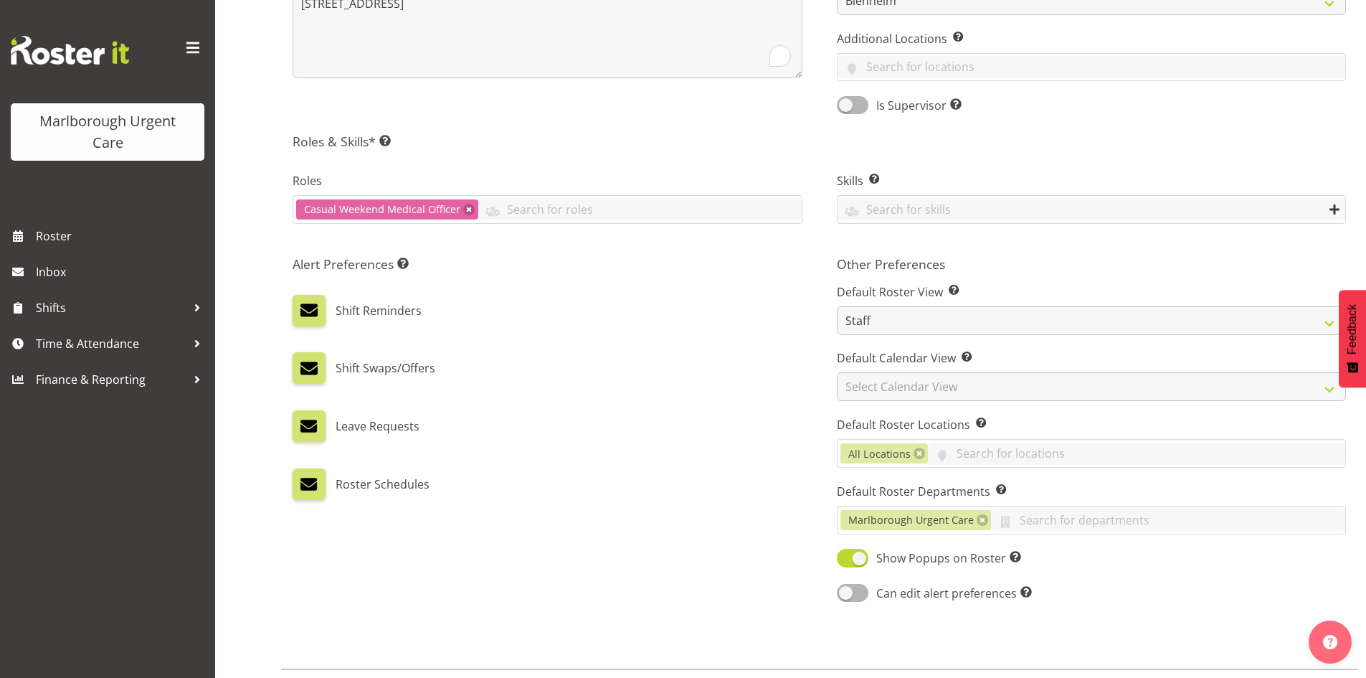
scroll to position [603, 0]
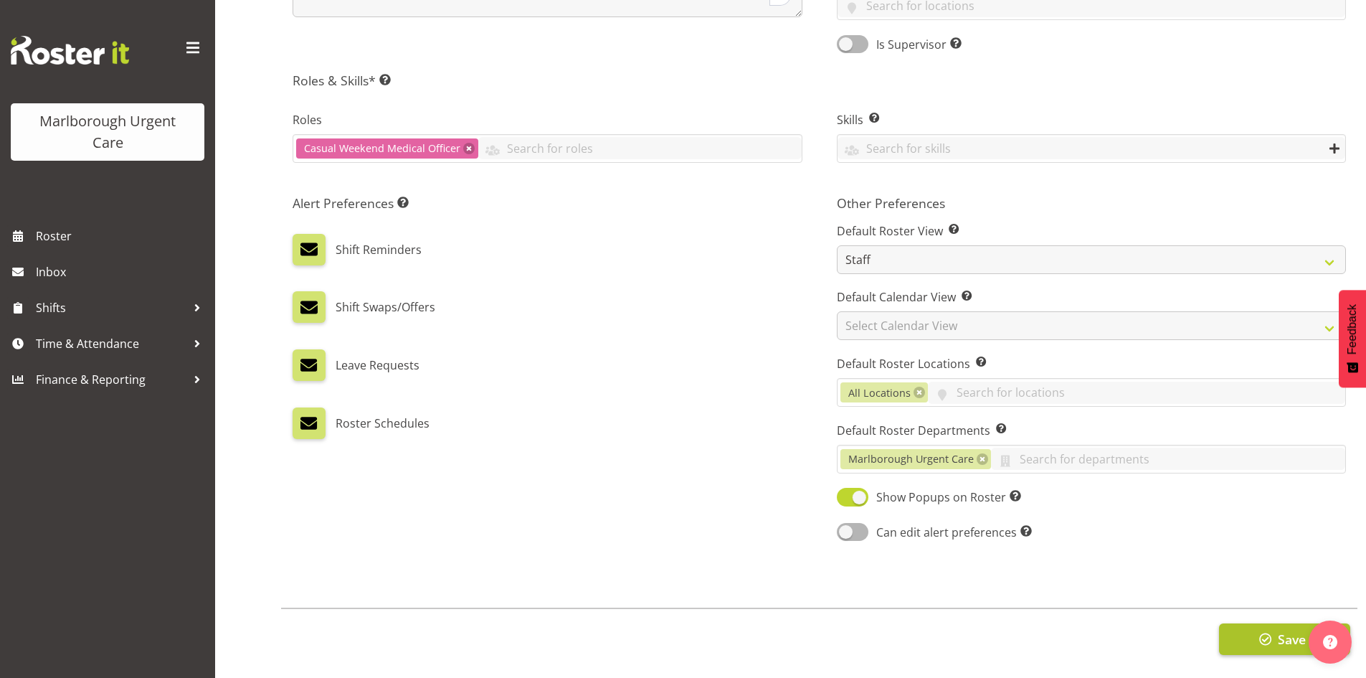
type input "luqmanb@urgentcare.org.nz"
click at [1255, 623] on button "Save" at bounding box center [1284, 639] width 131 height 32
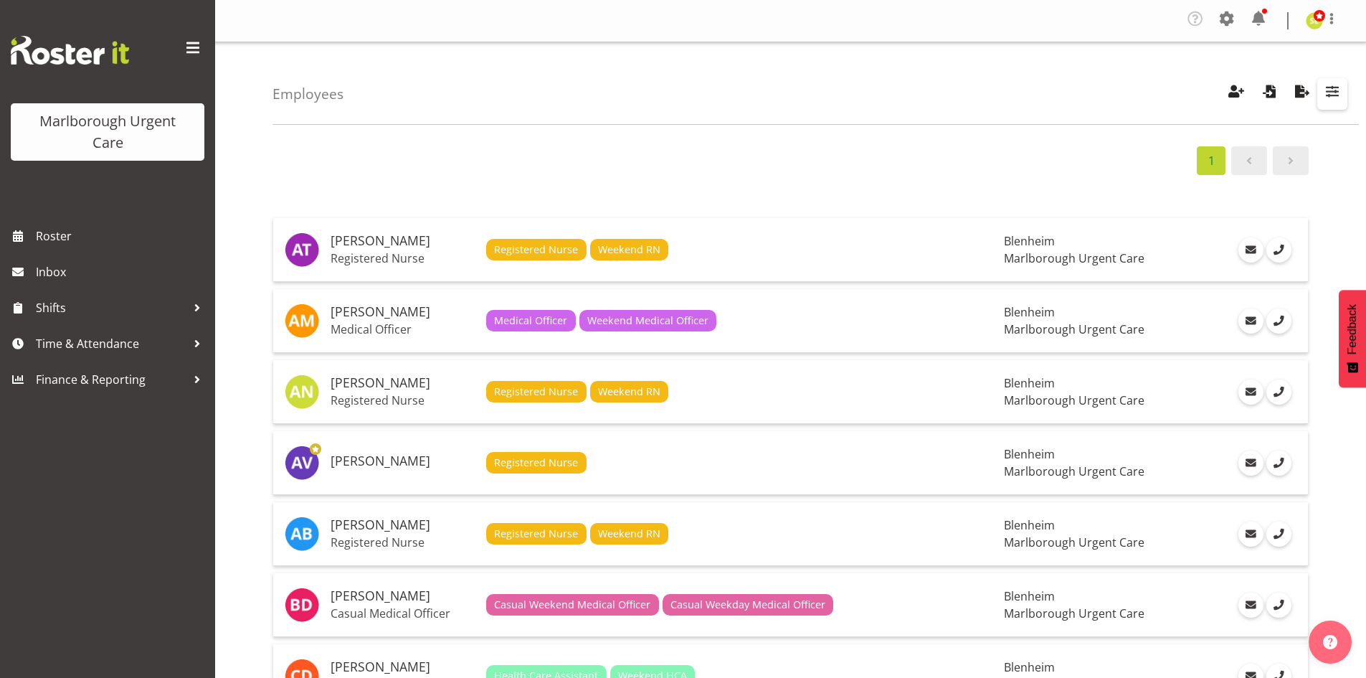
click at [1324, 90] on span "button" at bounding box center [1332, 91] width 19 height 19
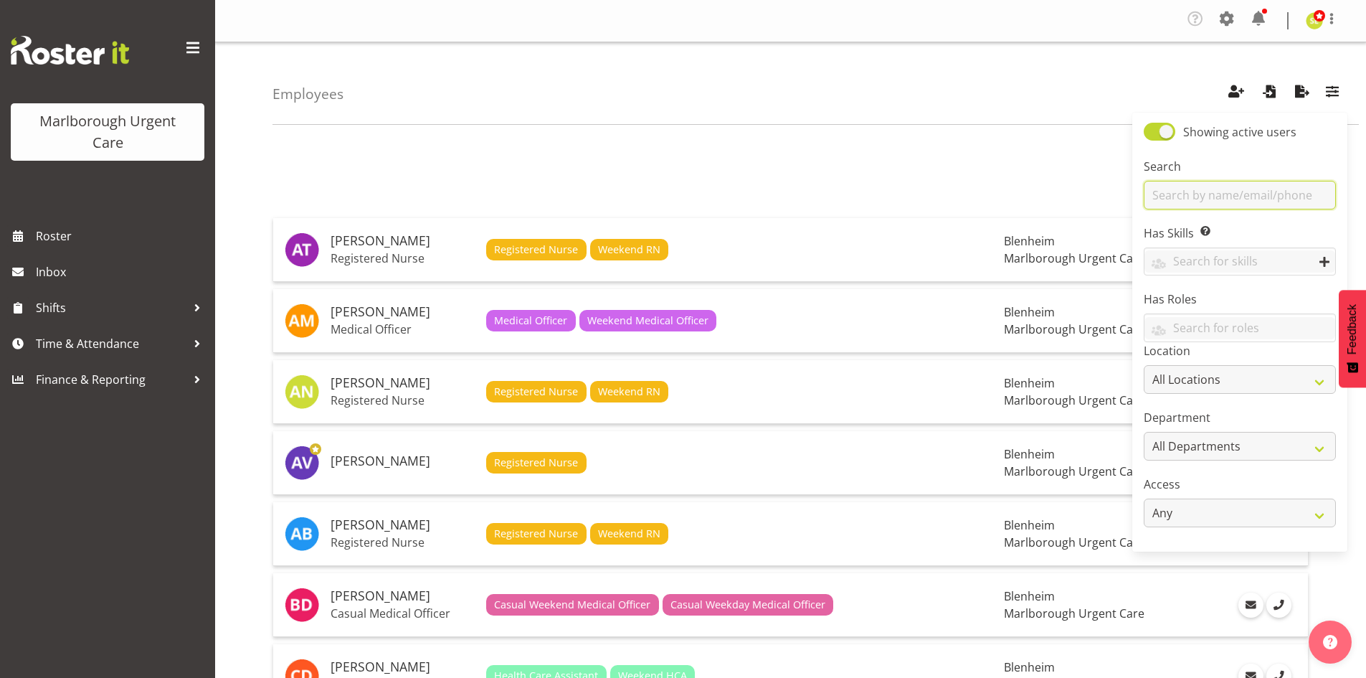
click at [1214, 185] on input "text" at bounding box center [1240, 195] width 192 height 29
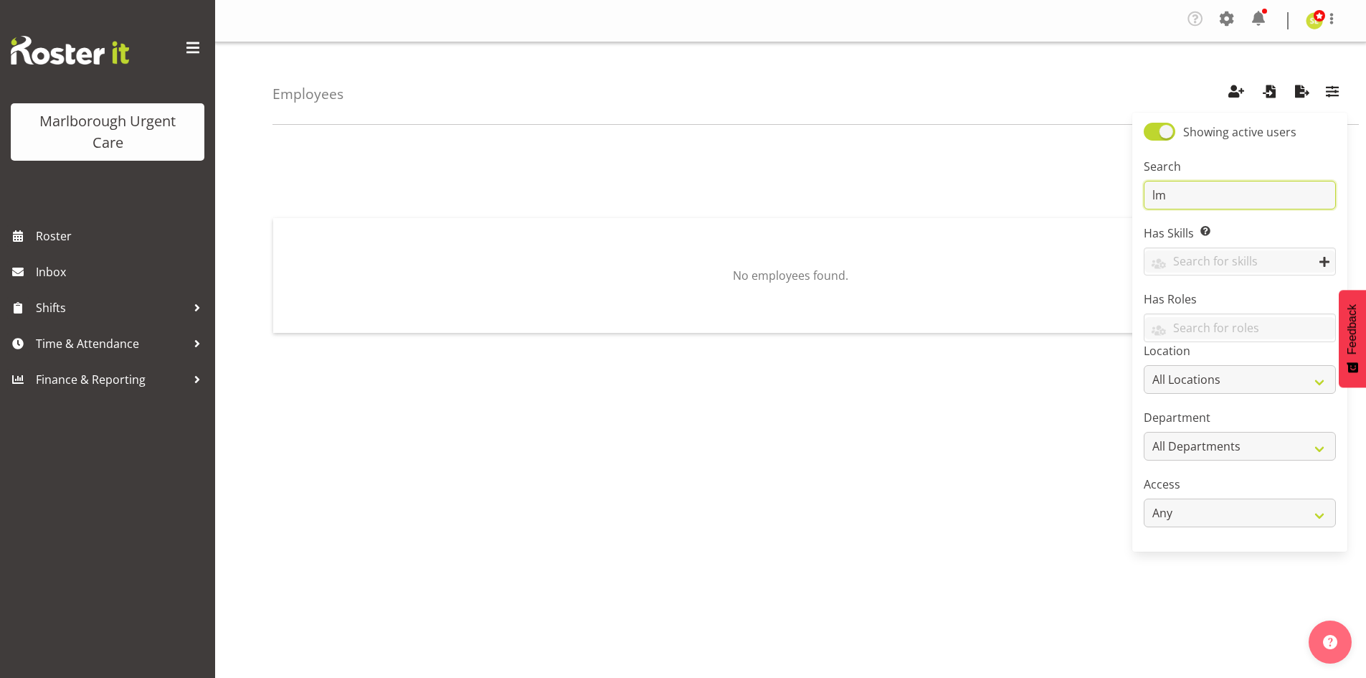
type input "l"
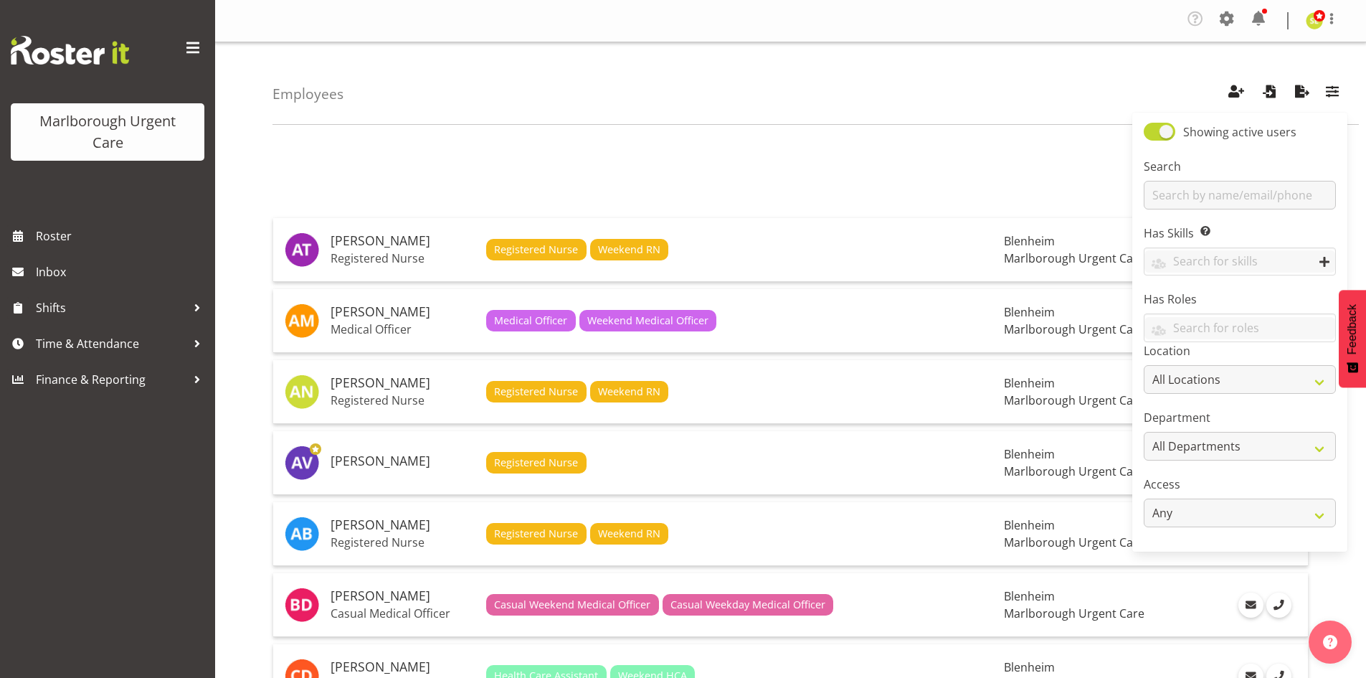
click at [909, 68] on div "Employees Showing active users Search Has Skills Enter any skills required for …" at bounding box center [816, 83] width 1086 height 82
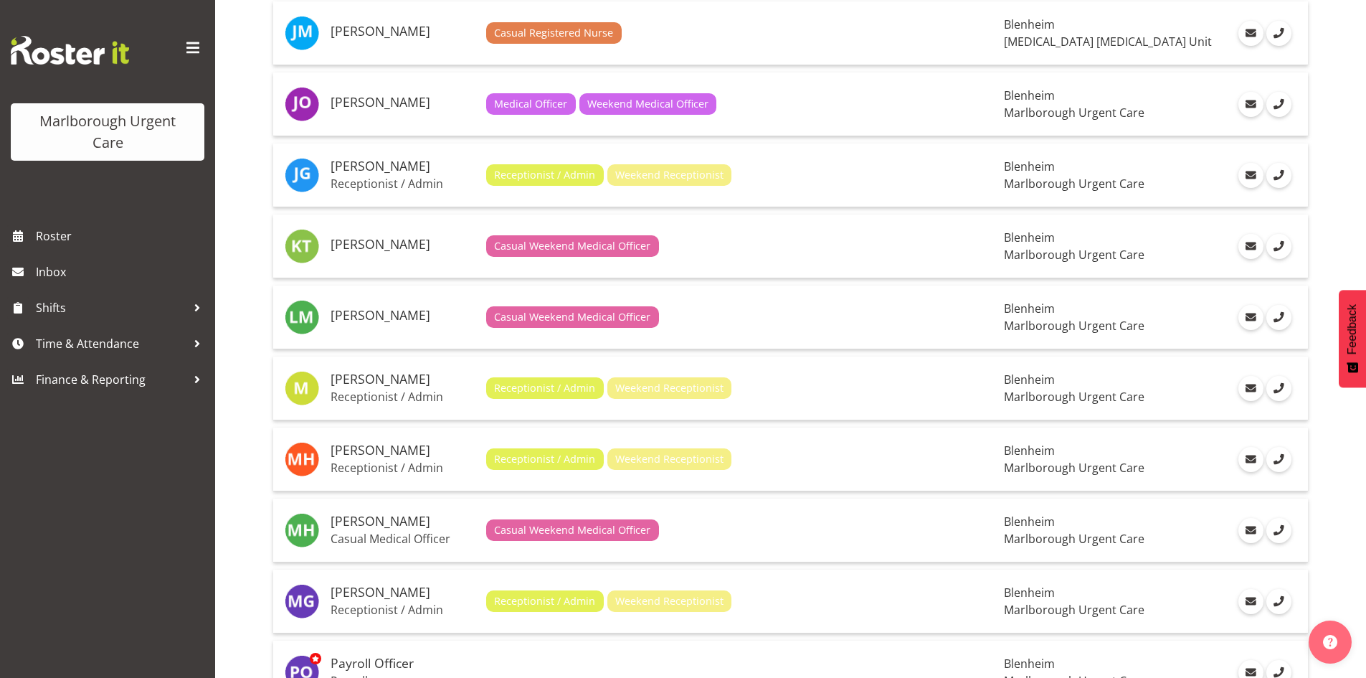
scroll to position [1004, 0]
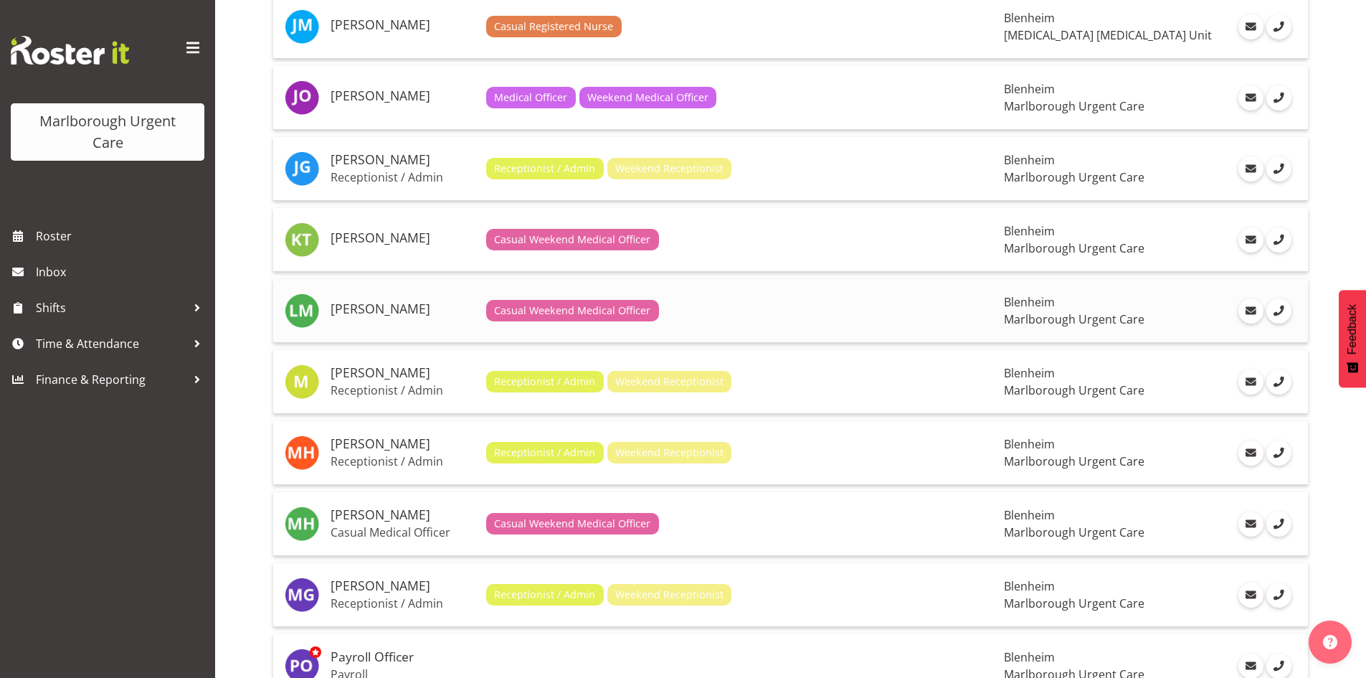
click at [396, 303] on h5 "[PERSON_NAME]" at bounding box center [403, 309] width 144 height 14
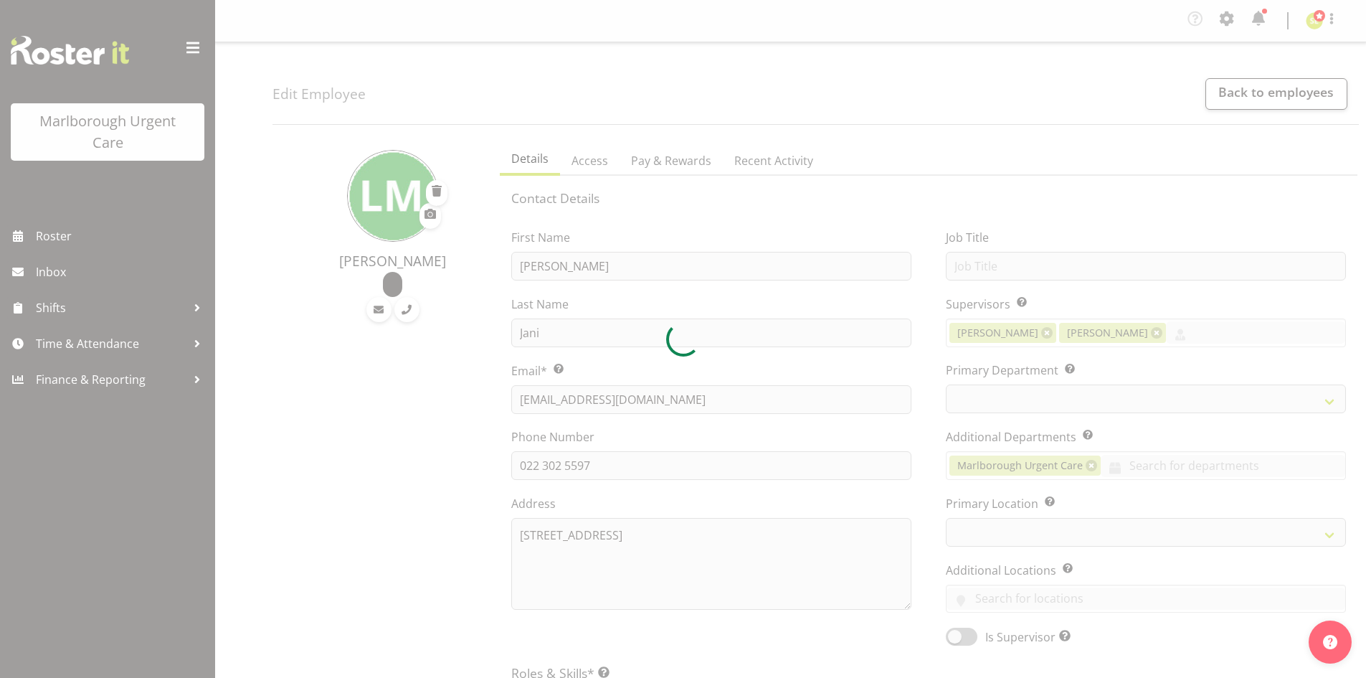
select select "TimelineWeek"
select select "925"
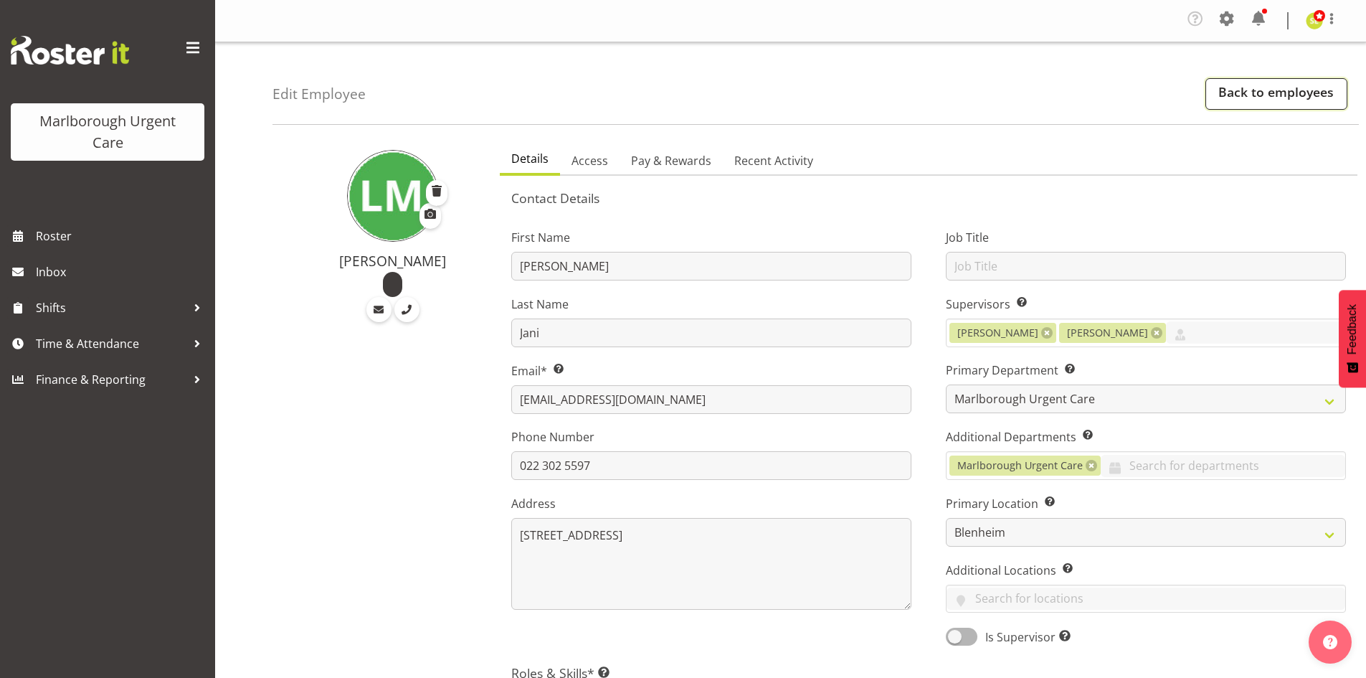
click at [1226, 93] on link "Back to employees" at bounding box center [1276, 94] width 142 height 32
